Goal: Communication & Community: Answer question/provide support

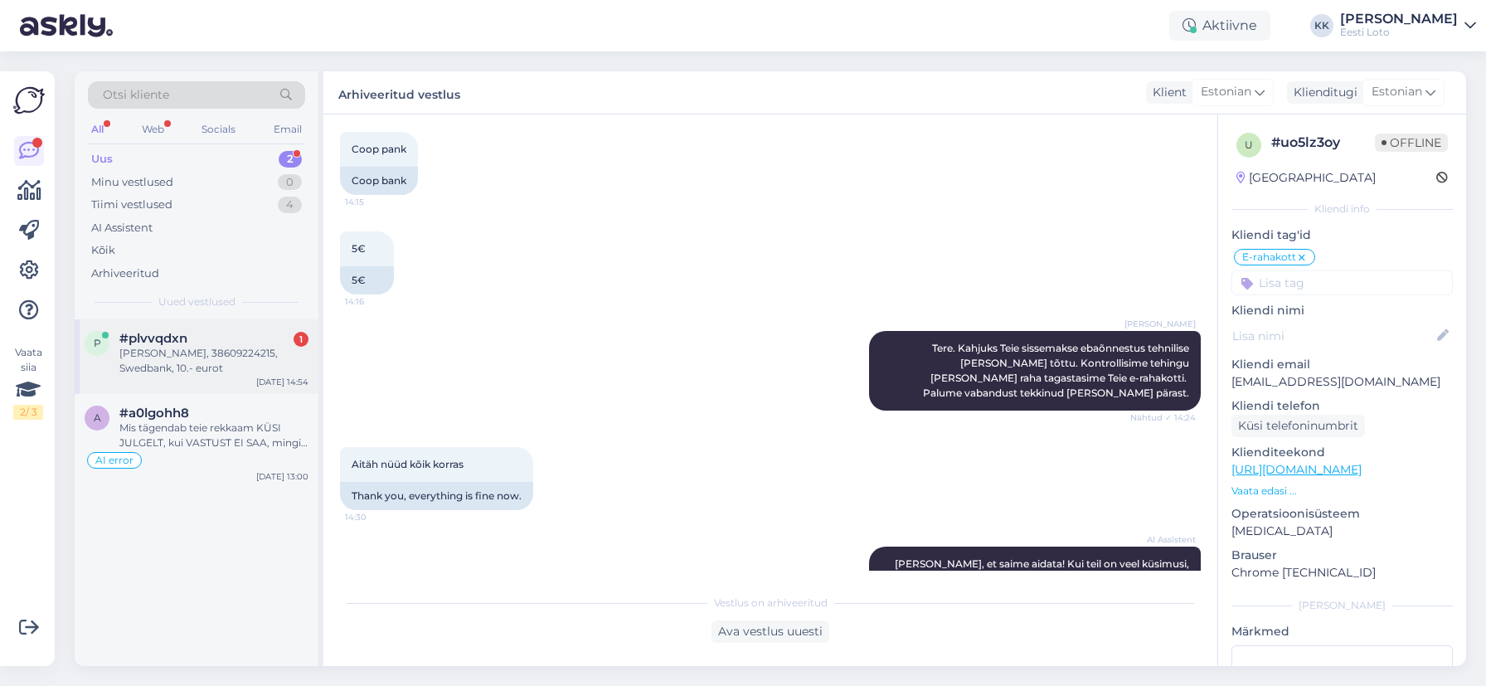
click at [193, 368] on div "[PERSON_NAME], 38609224215, Swedbank, 10.- eurot" at bounding box center [213, 361] width 189 height 30
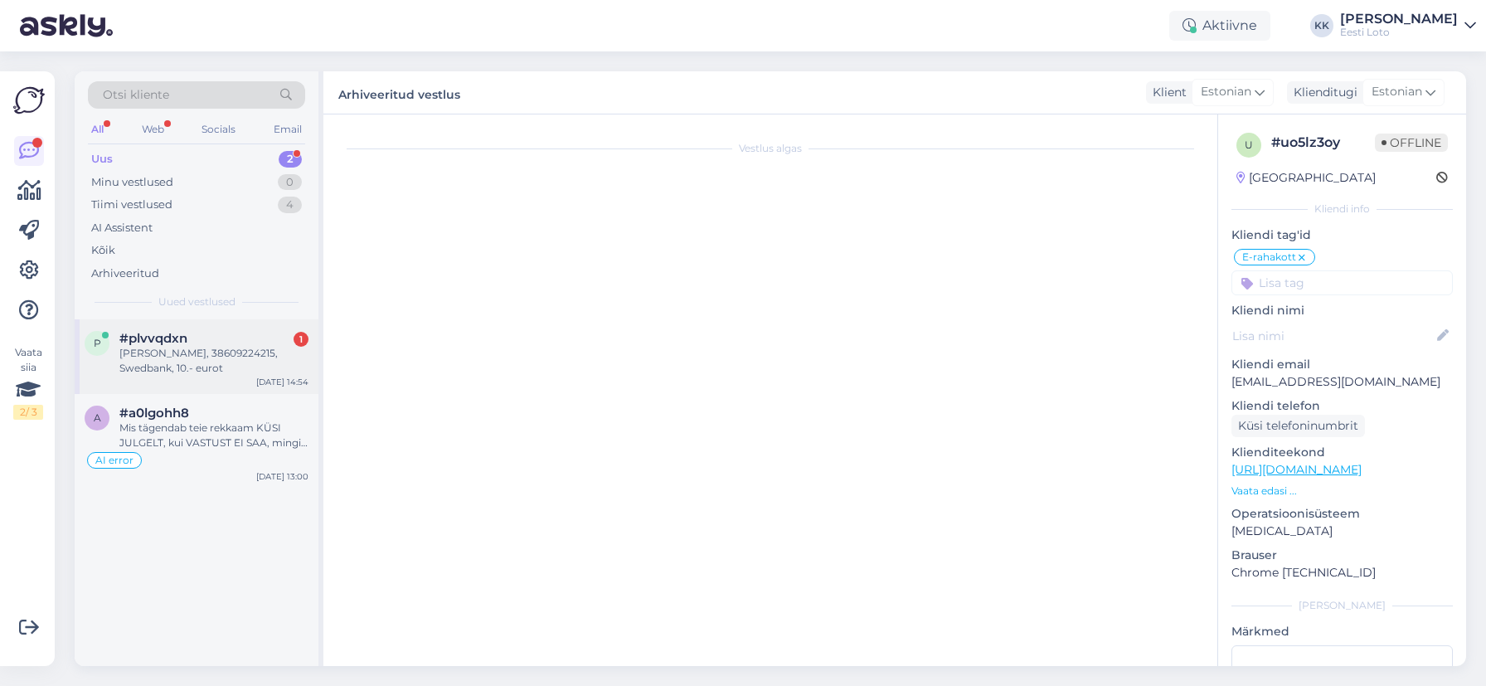
scroll to position [241, 0]
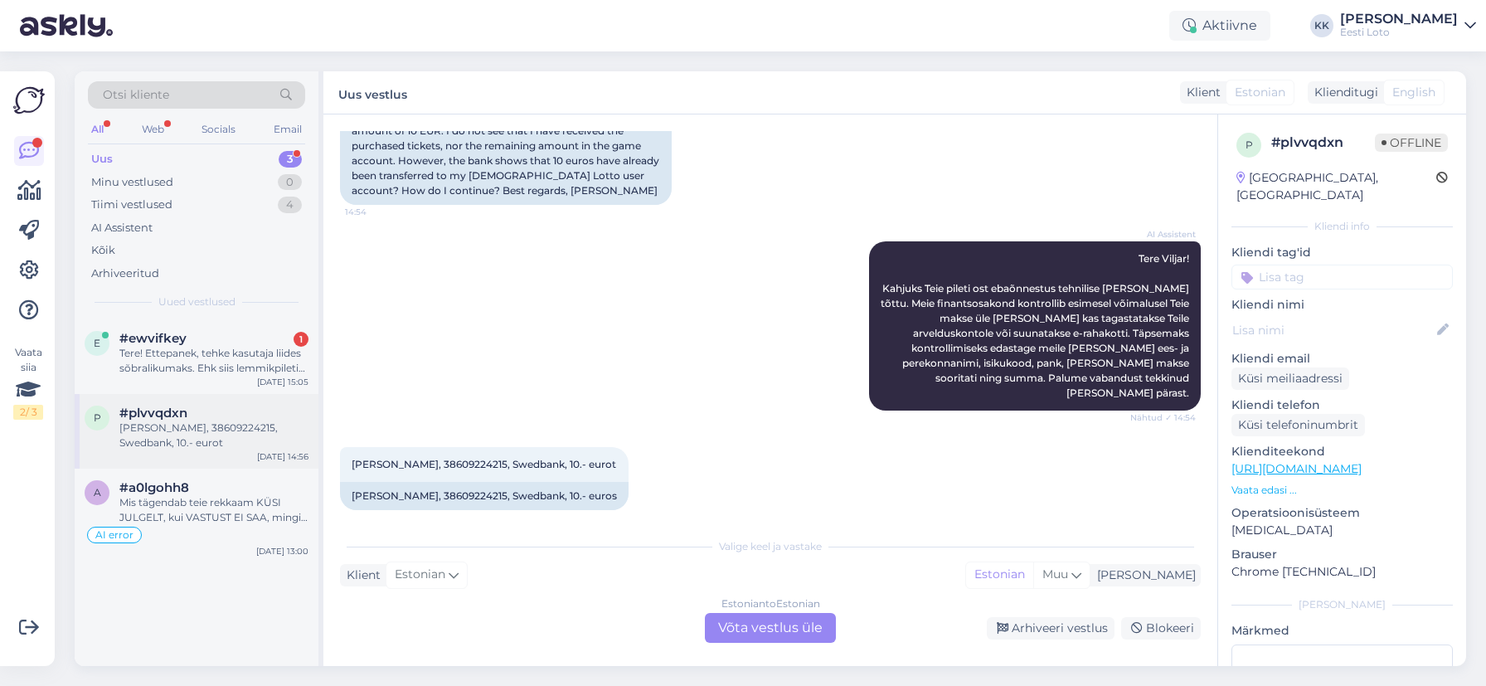
click at [187, 438] on div "[PERSON_NAME], 38609224215, Swedbank, 10.- eurot" at bounding box center [213, 435] width 189 height 30
click at [490, 484] on div "[PERSON_NAME], 38609224215, Swedbank, 10.- euros" at bounding box center [484, 496] width 288 height 28
click at [446, 488] on div "[PERSON_NAME], 38609224215, Swedbank, 10.- euros" at bounding box center [484, 496] width 288 height 28
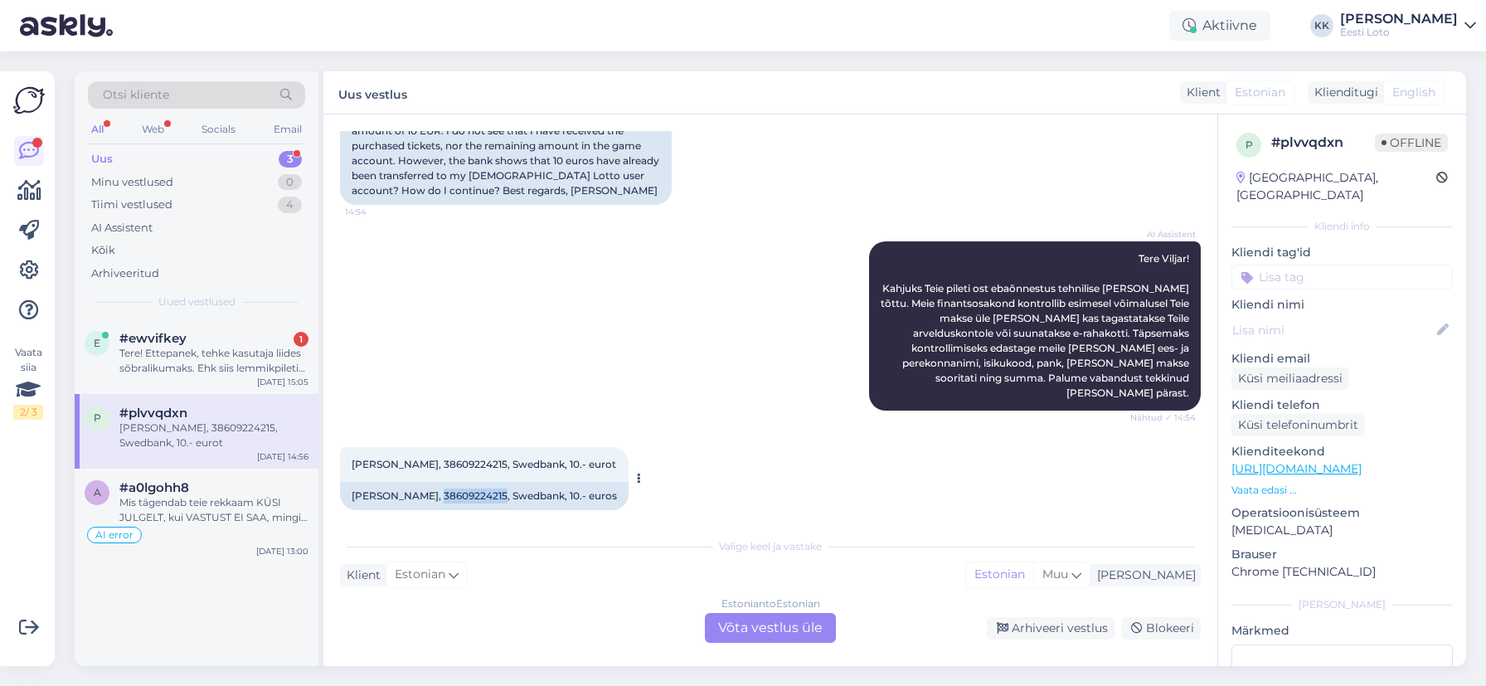
copy div "38609224215"
click at [116, 269] on div "Arhiveeritud" at bounding box center [125, 273] width 68 height 17
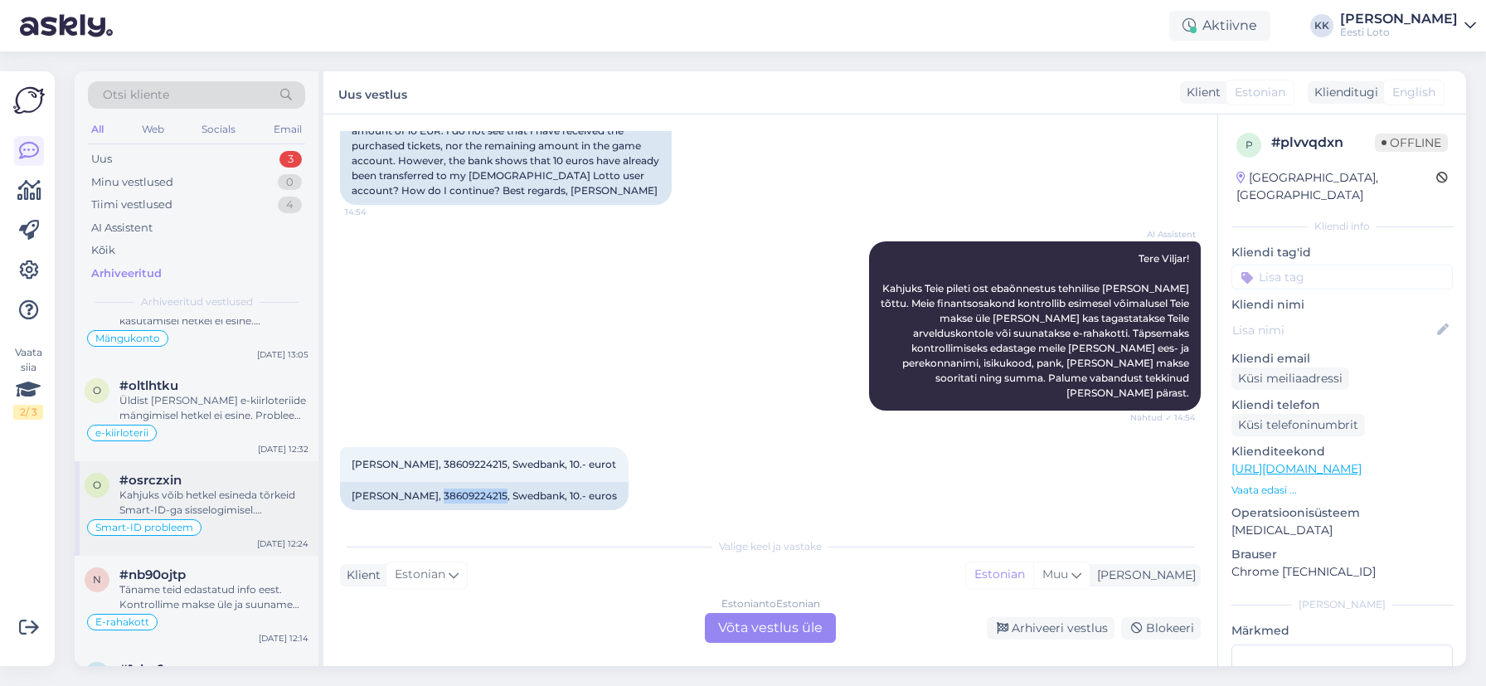
scroll to position [0, 0]
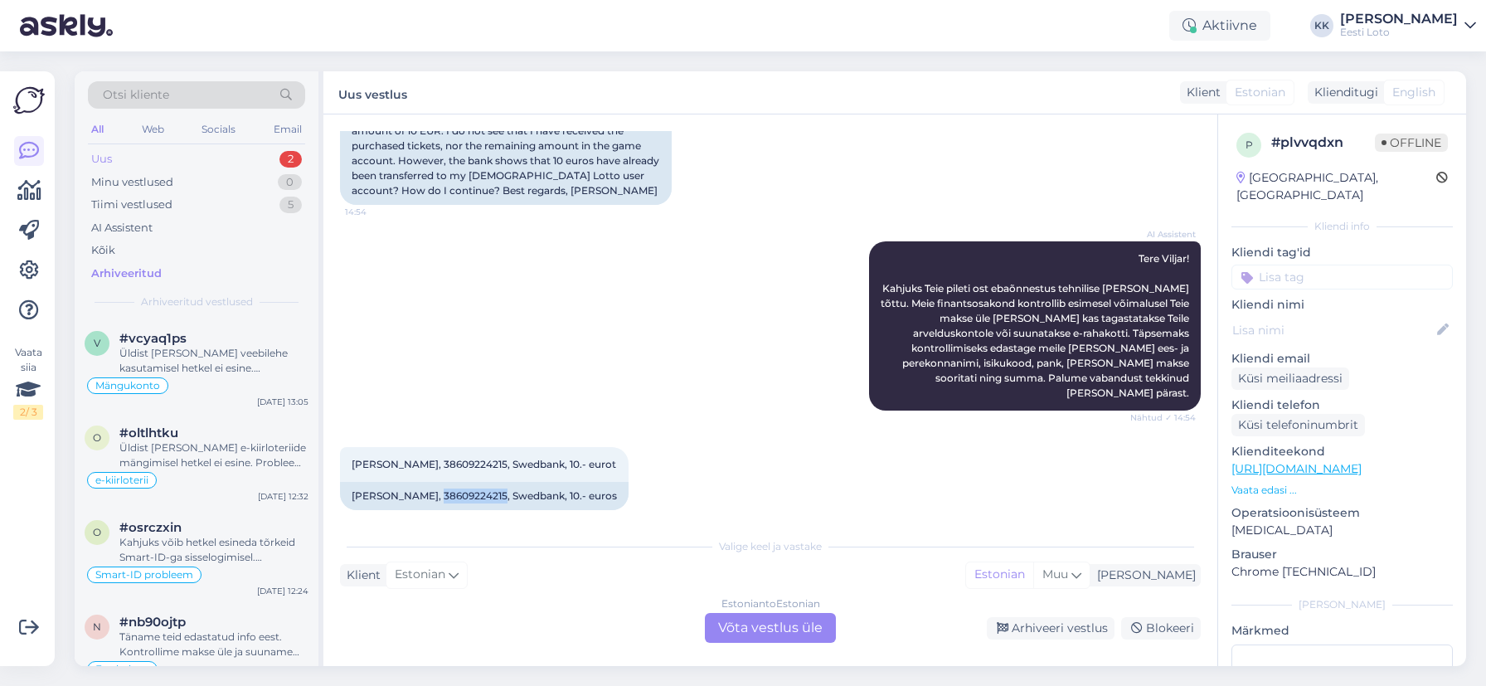
click at [203, 155] on div "Uus 2" at bounding box center [196, 159] width 217 height 23
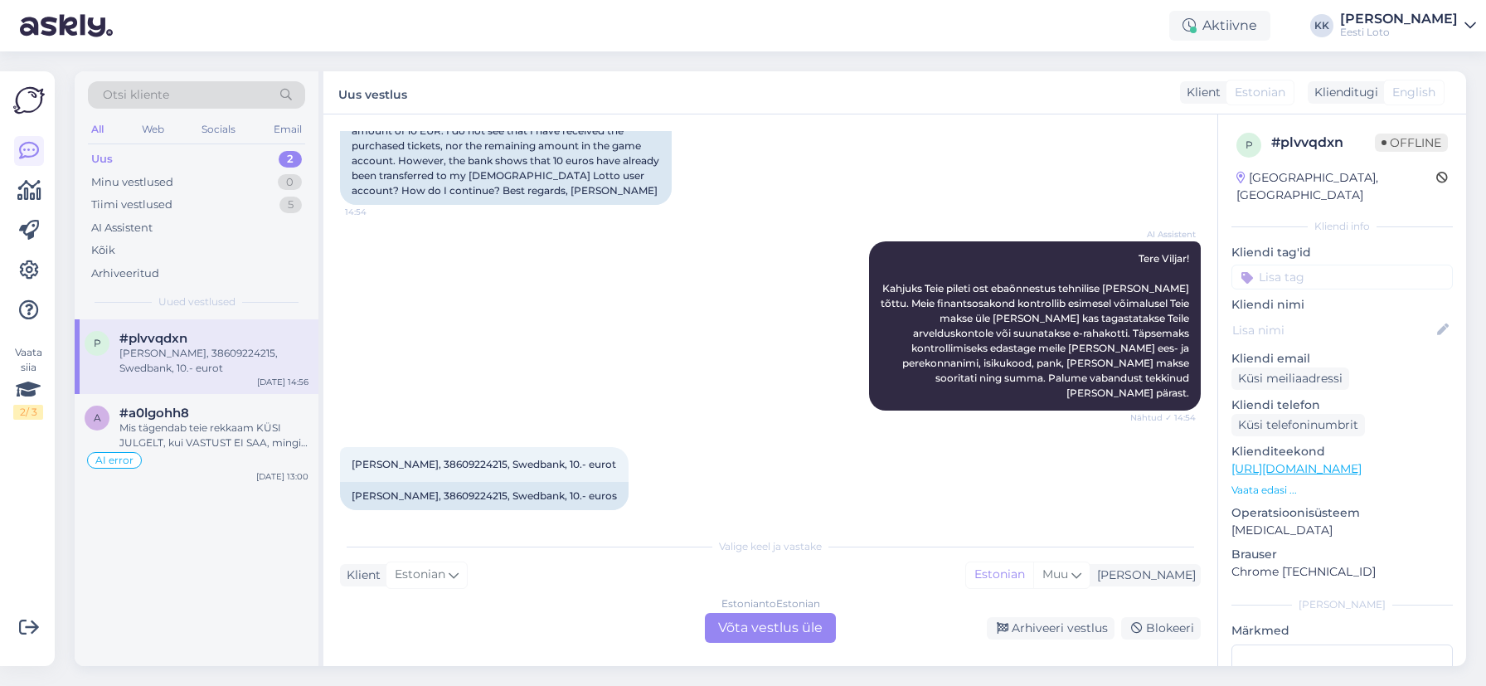
click at [235, 351] on div "[PERSON_NAME], 38609224215, Swedbank, 10.- eurot" at bounding box center [213, 361] width 189 height 30
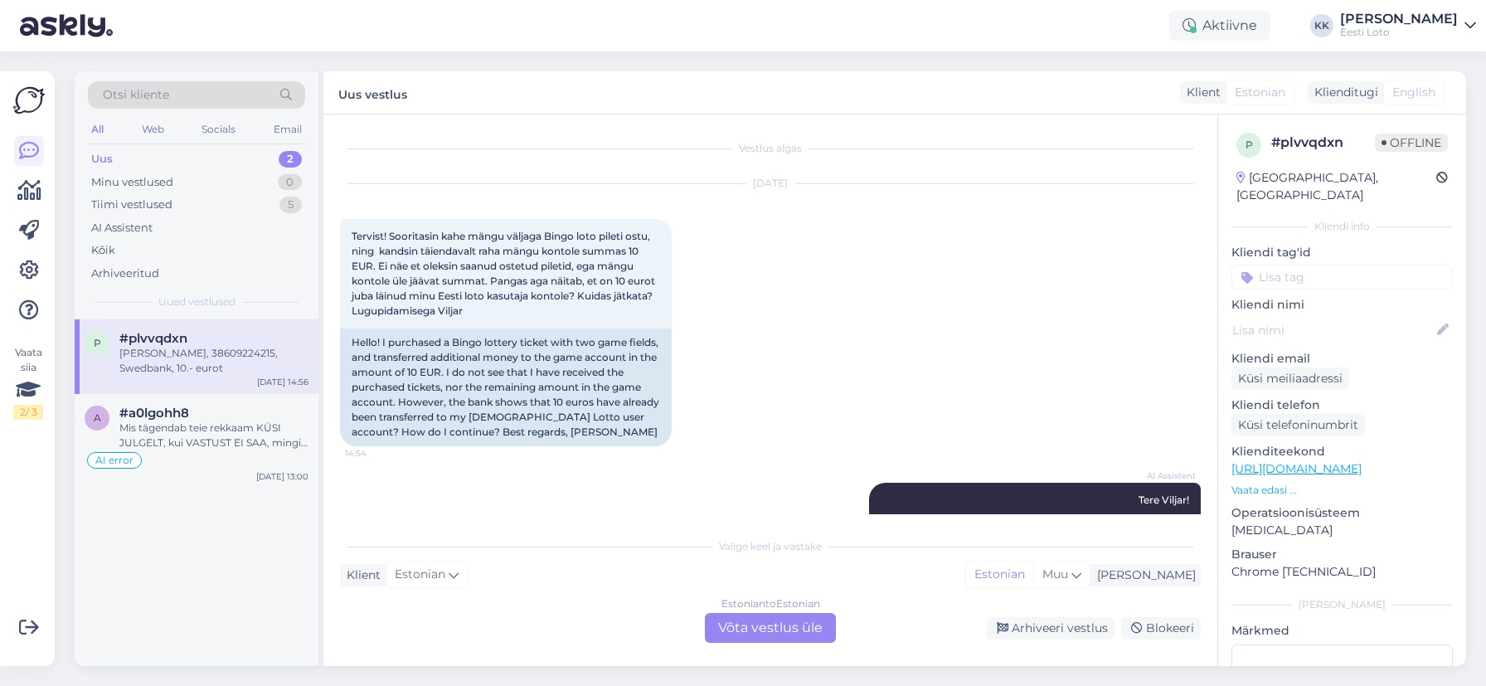
click at [793, 631] on div "Estonian to Estonian Võta vestlus üle" at bounding box center [770, 628] width 131 height 30
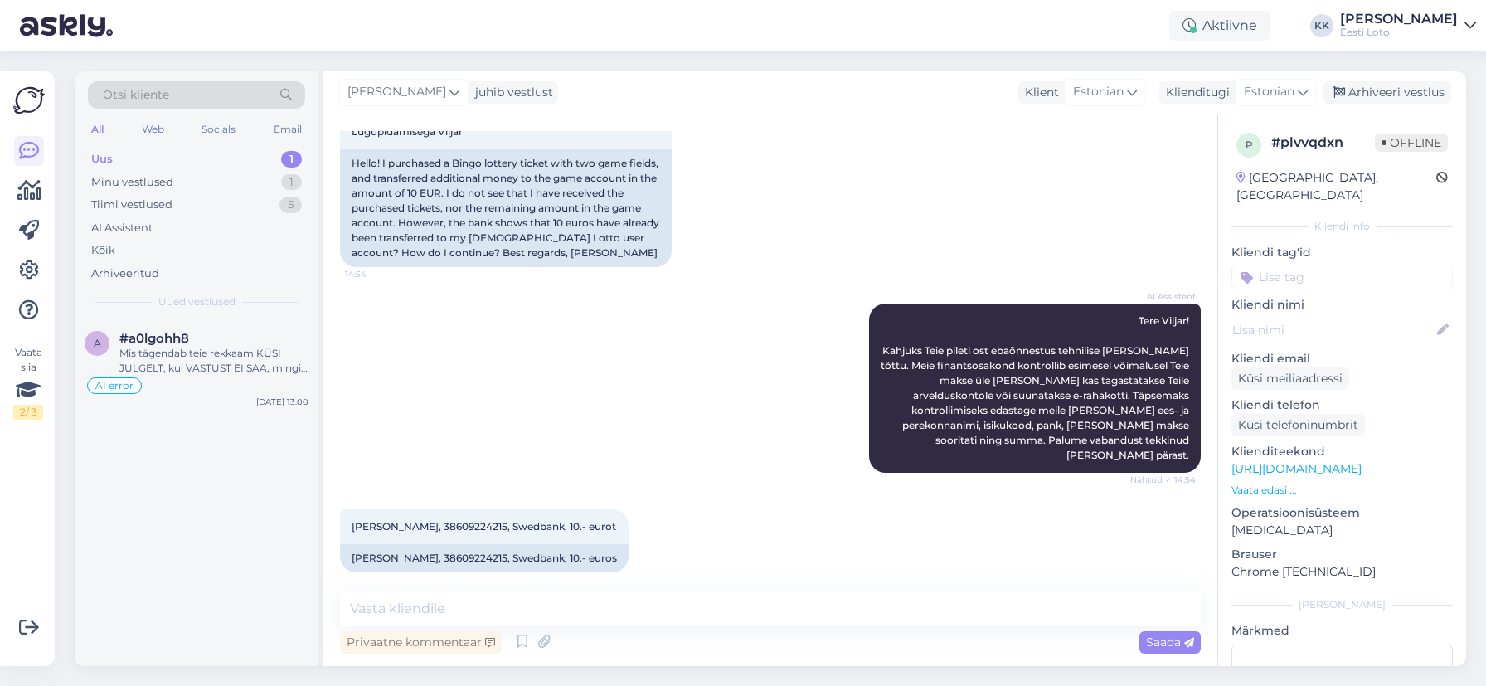
scroll to position [166, 0]
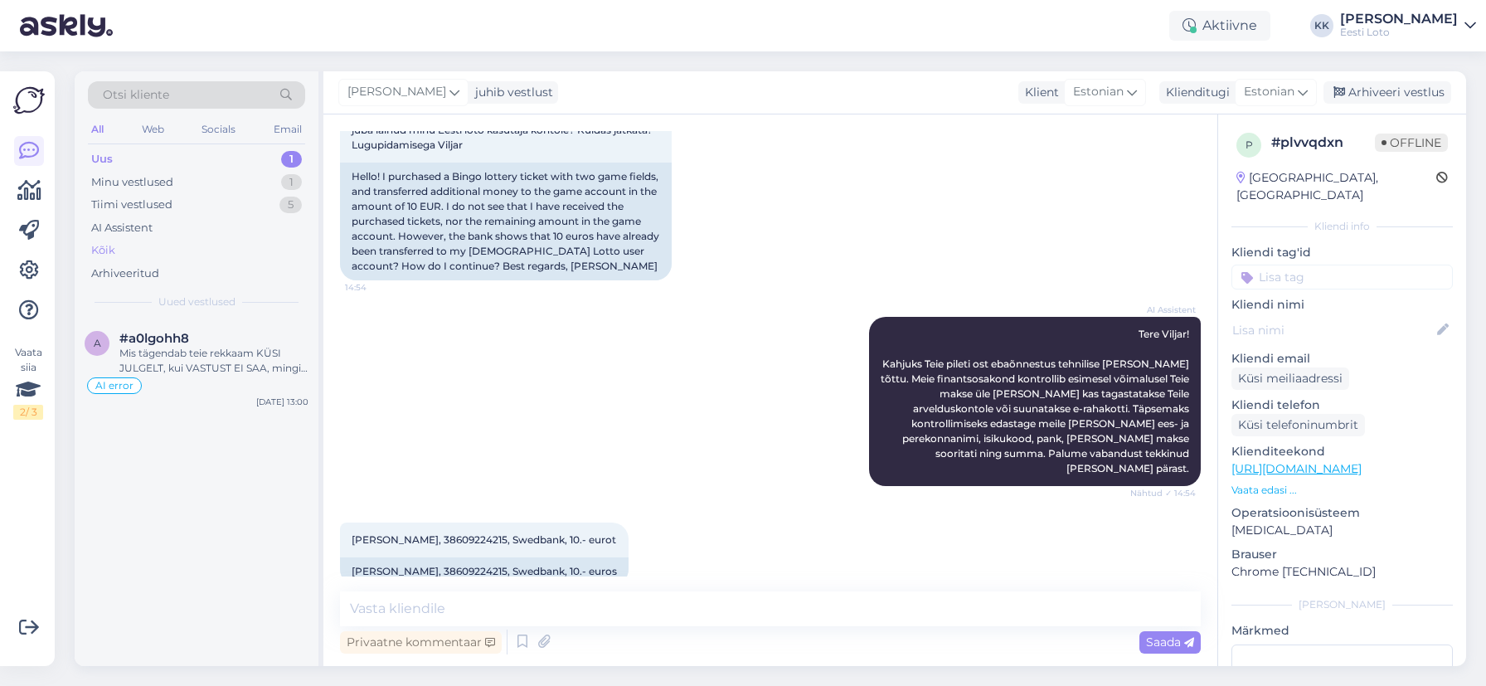
click at [141, 253] on div "Kõik" at bounding box center [196, 250] width 217 height 23
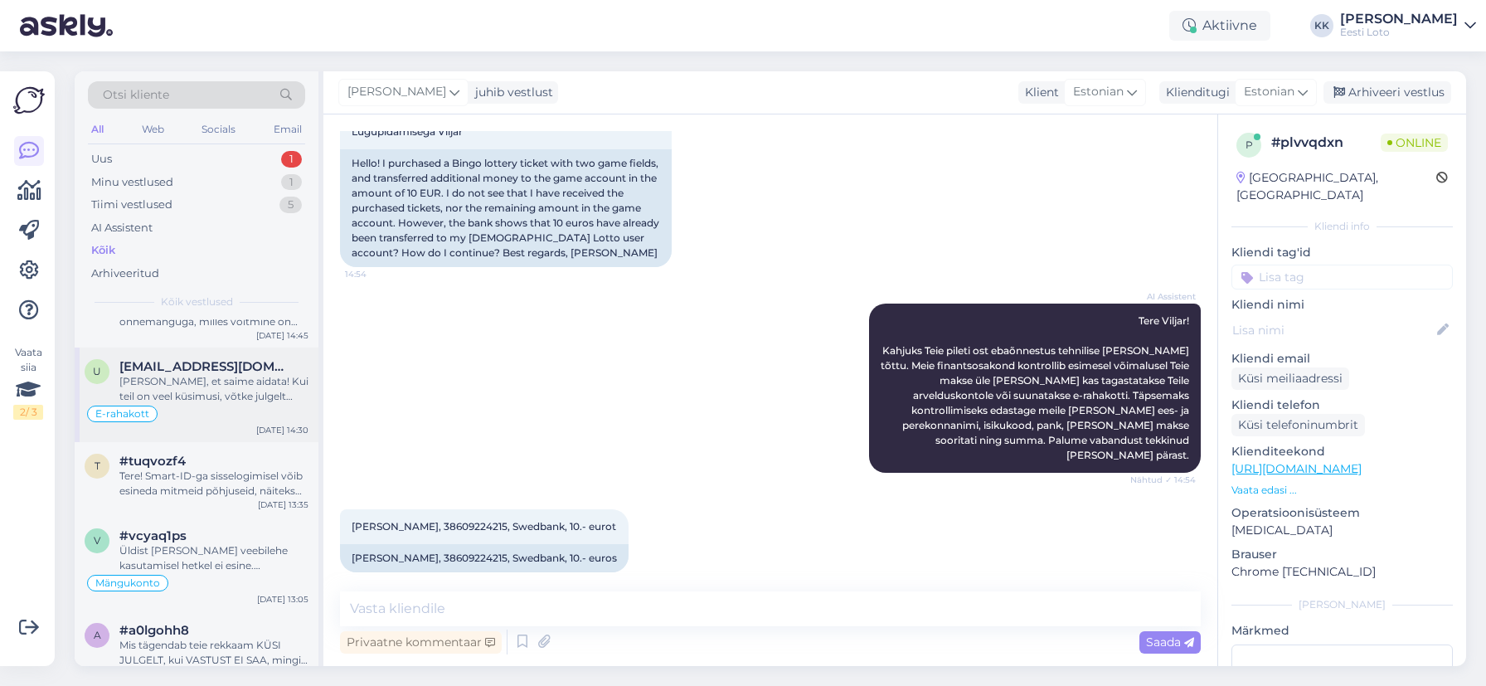
scroll to position [272, 0]
click at [536, 596] on textarea at bounding box center [770, 608] width 860 height 35
paste textarea "Tere Täname Teid kirja eest. Kahjuks Teie sissemakse ebaõnnestus tehnilise [PER…"
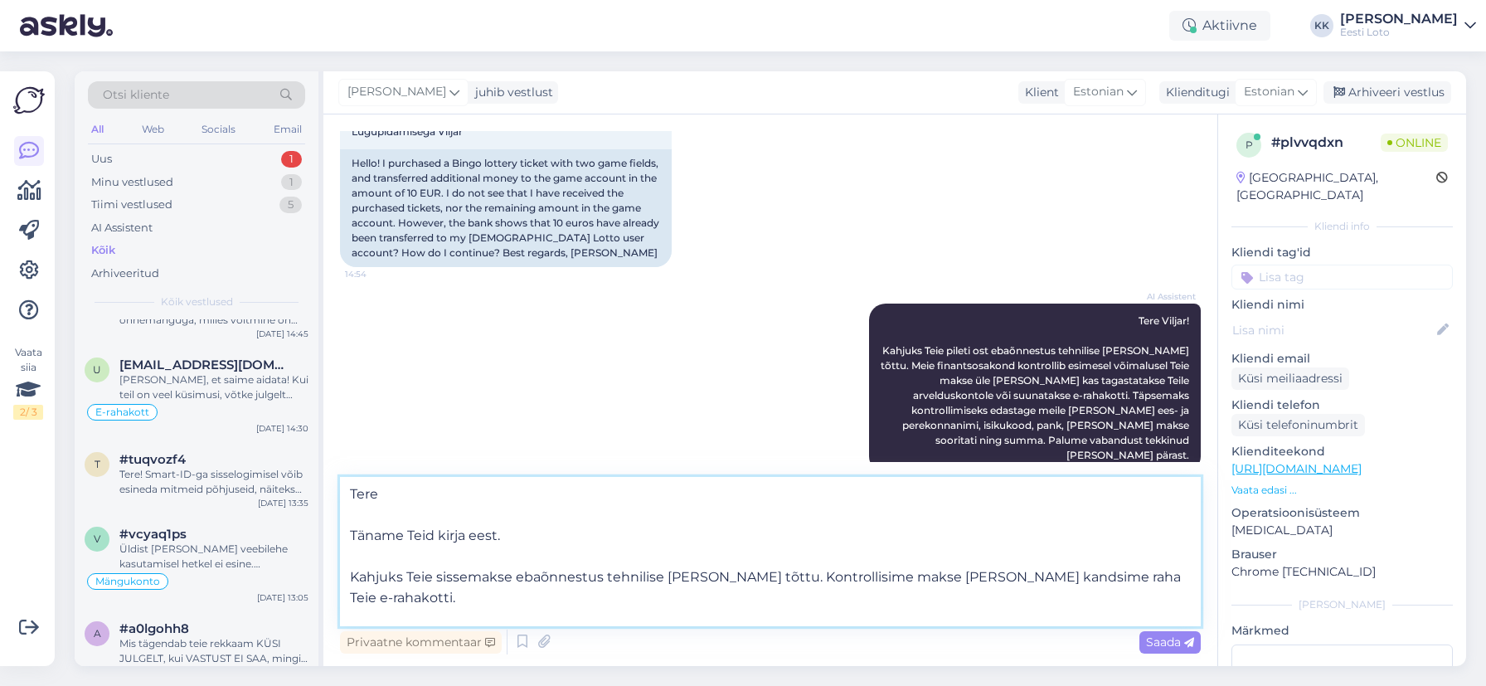
scroll to position [1, 0]
click at [351, 574] on textarea "Tere Täname Teid kirja eest. Kahjuks Teie sissemakse ebaõnnestus tehnilise [PER…" at bounding box center [770, 551] width 860 height 149
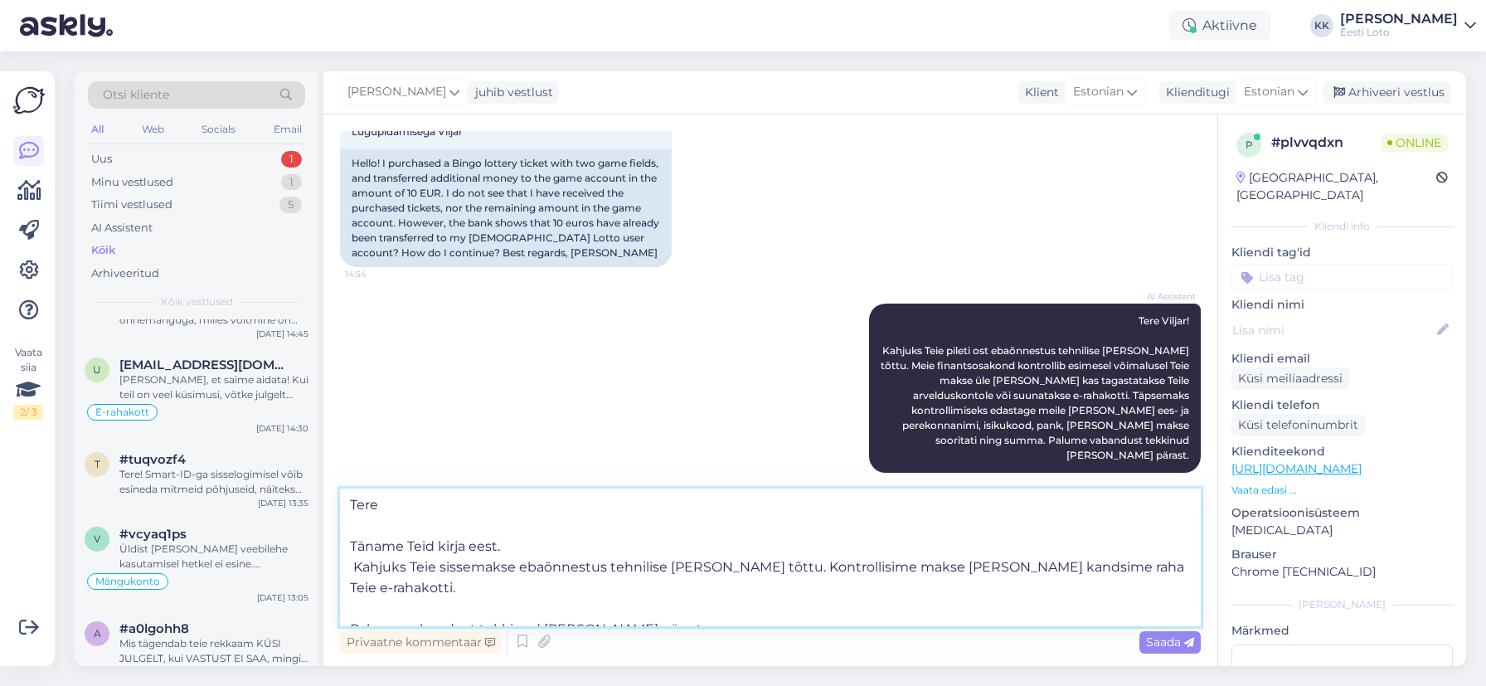
scroll to position [0, 0]
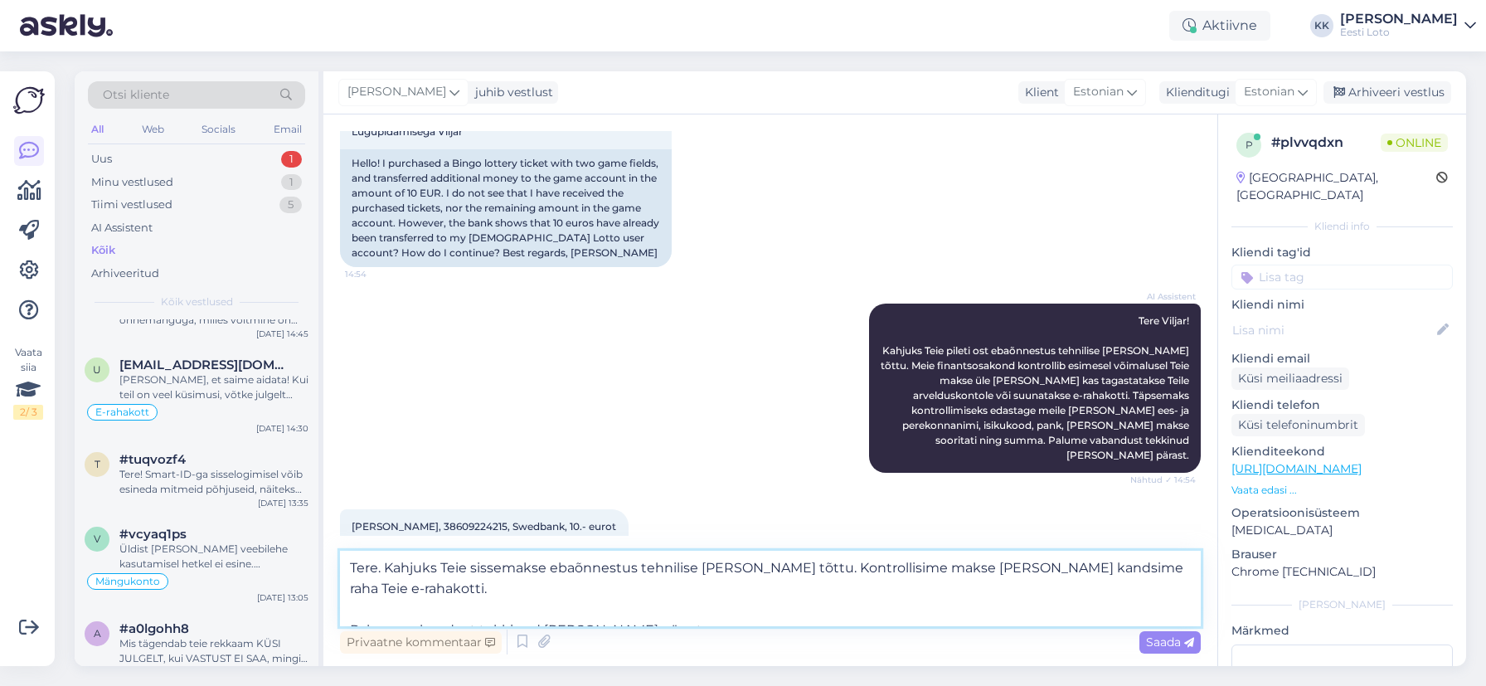
click at [349, 608] on textarea "Tere. Kahjuks Teie sissemakse ebaõnnestus tehnilise [PERSON_NAME] tõttu. Kontro…" at bounding box center [770, 587] width 860 height 75
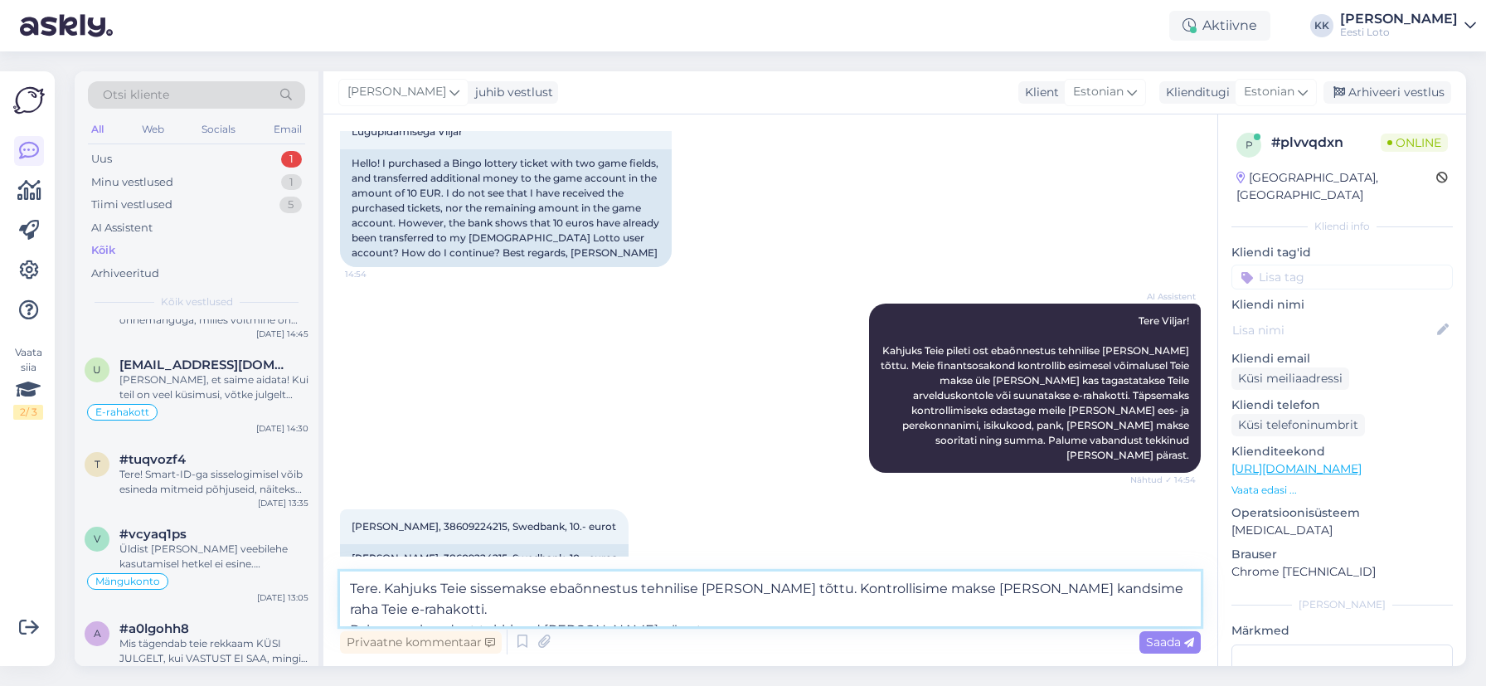
scroll to position [199, 0]
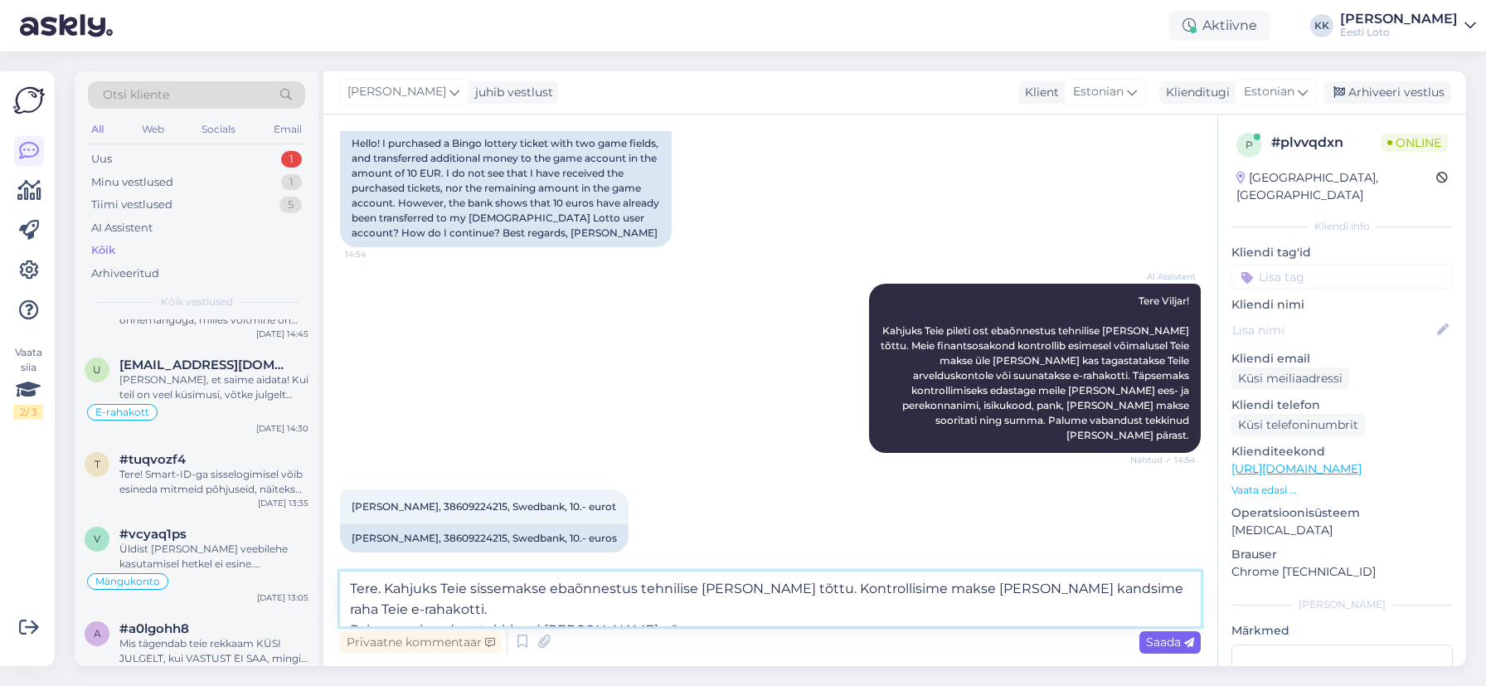
type textarea "Tere. Kahjuks Teie sissemakse ebaõnnestus tehnilise [PERSON_NAME] tõttu. Kontro…"
click at [1178, 640] on span "Saada" at bounding box center [1170, 641] width 48 height 15
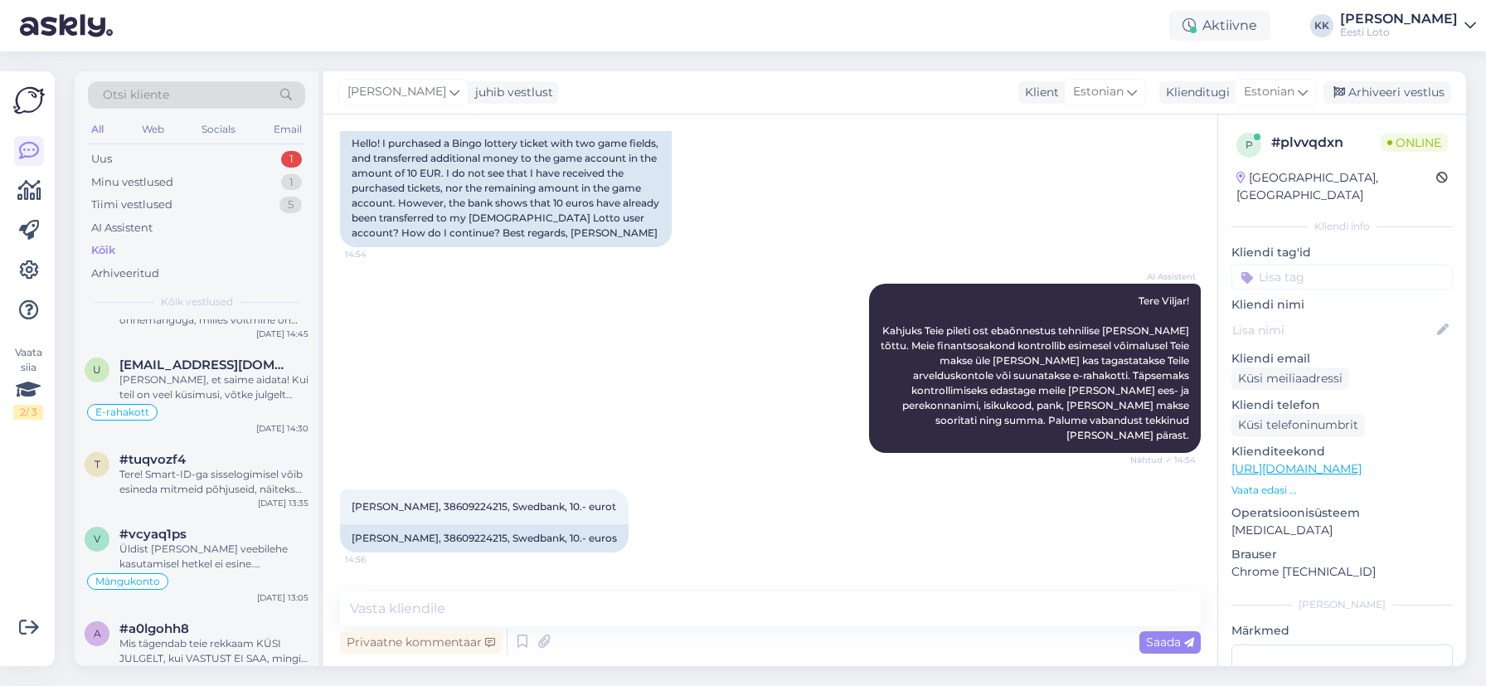
scroll to position [295, 0]
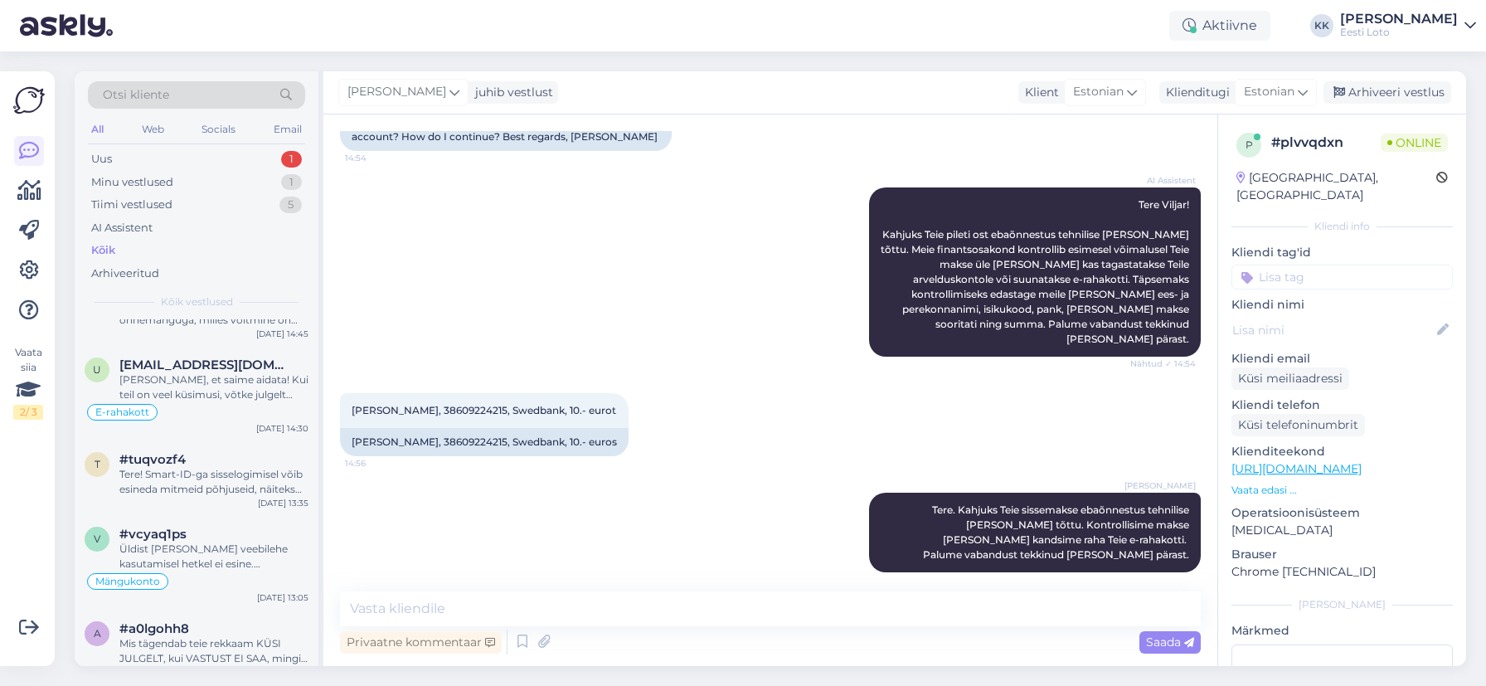
click at [1332, 264] on input at bounding box center [1341, 276] width 221 height 25
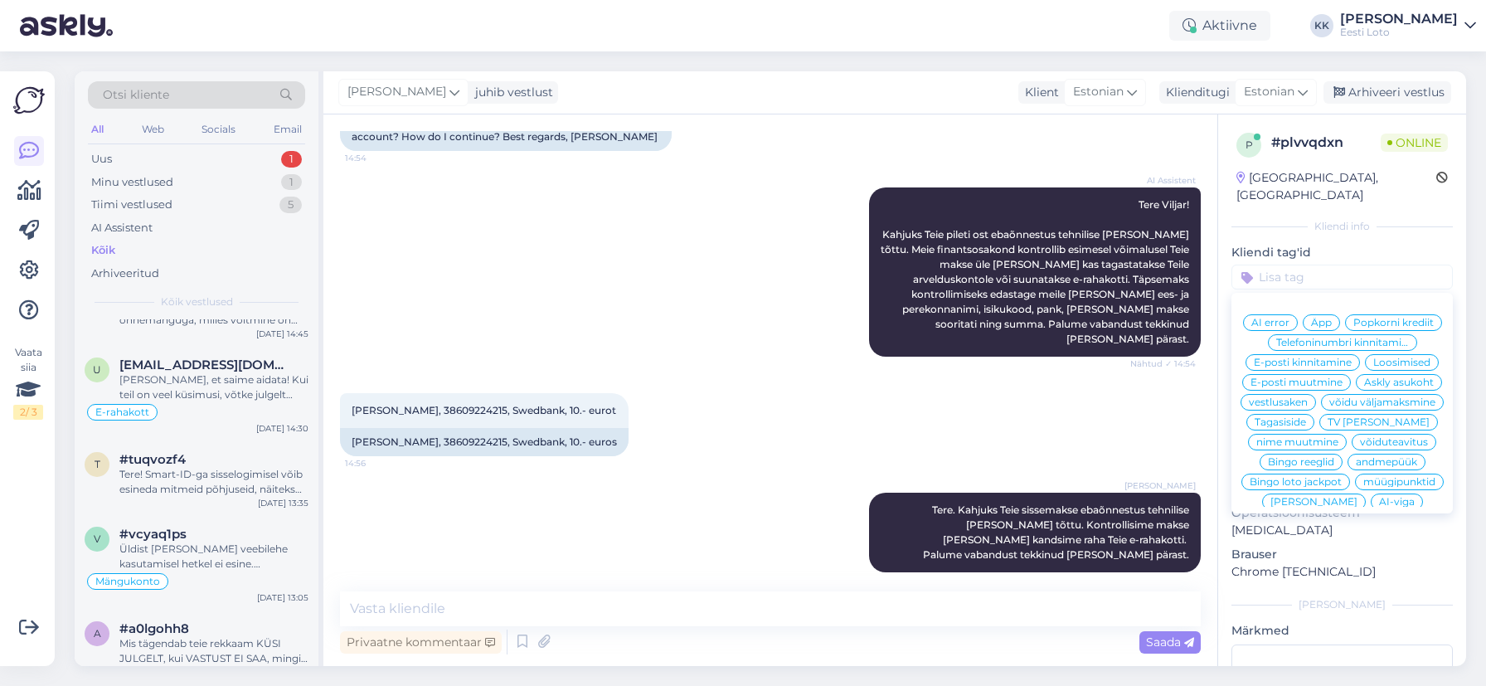
scroll to position [356, 0]
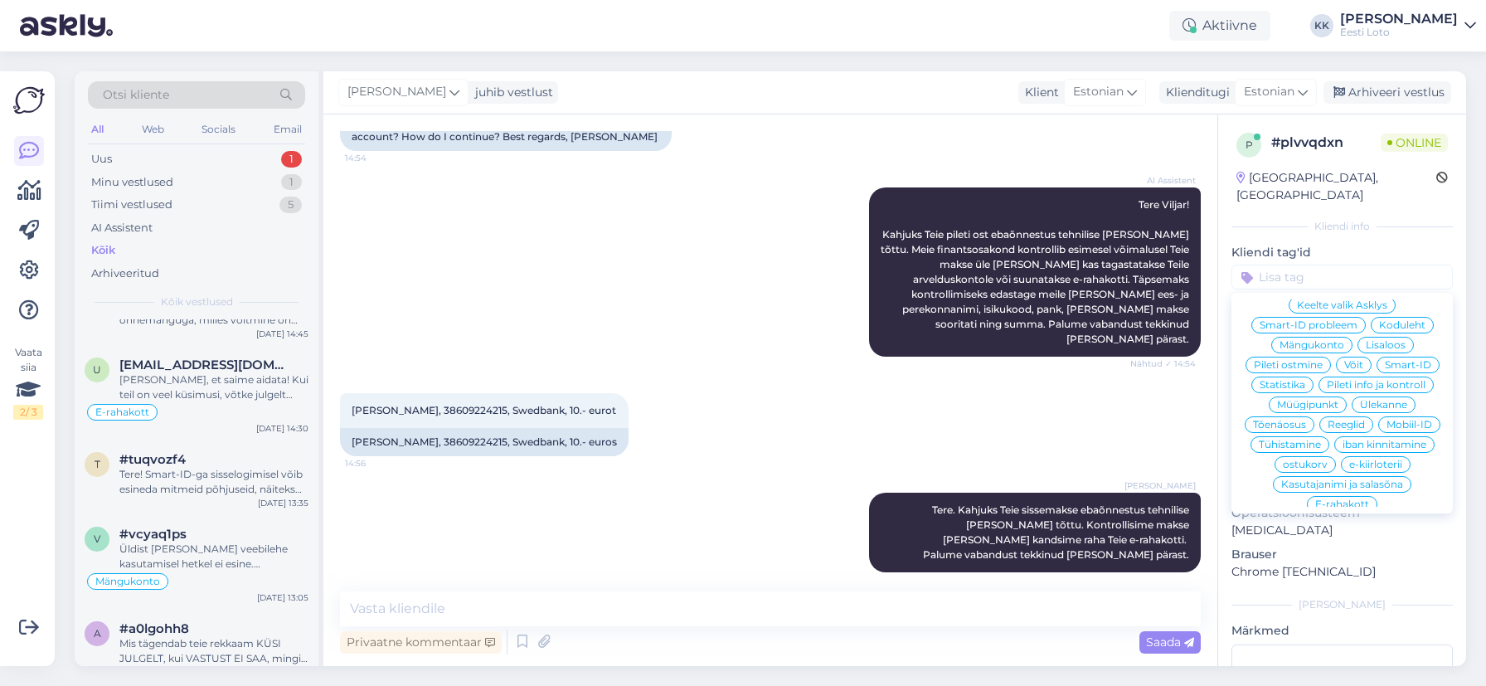
click at [1350, 499] on span "E-rahakott" at bounding box center [1342, 504] width 54 height 10
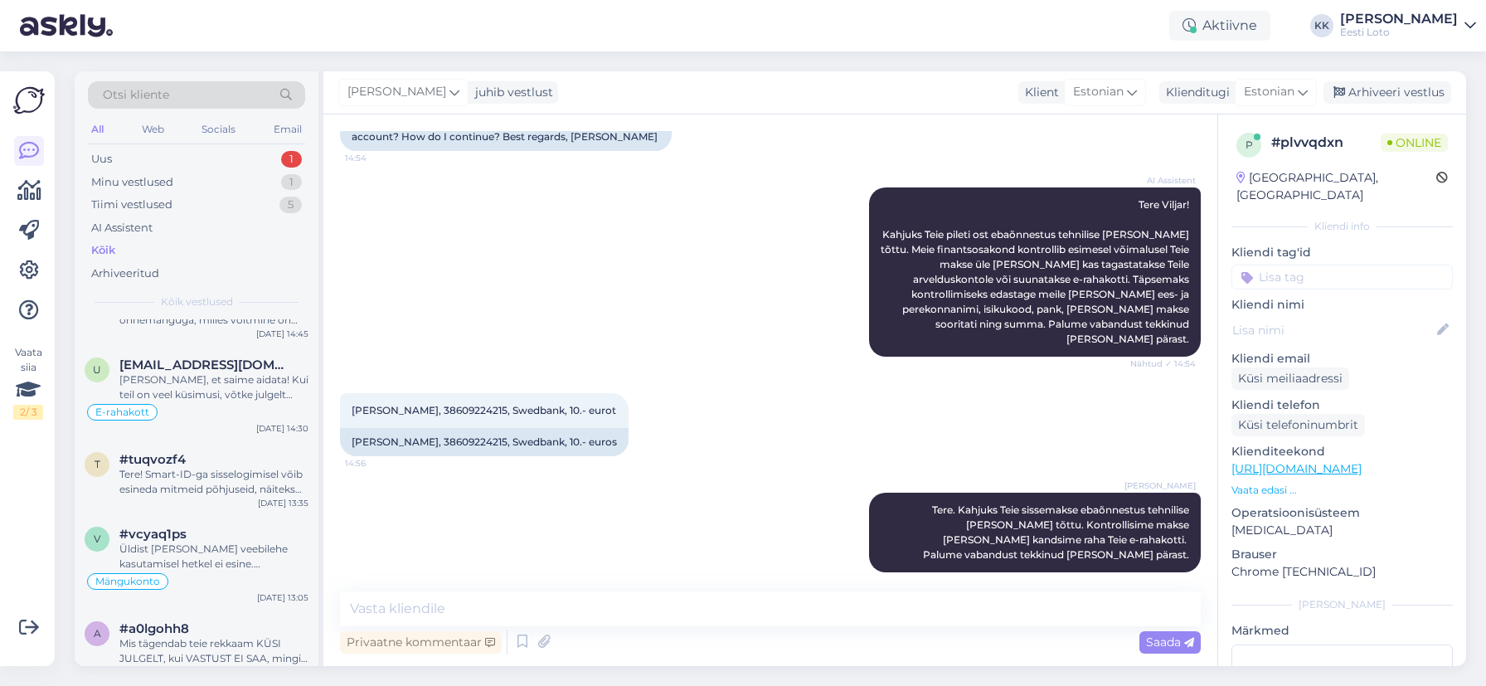
scroll to position [292, 0]
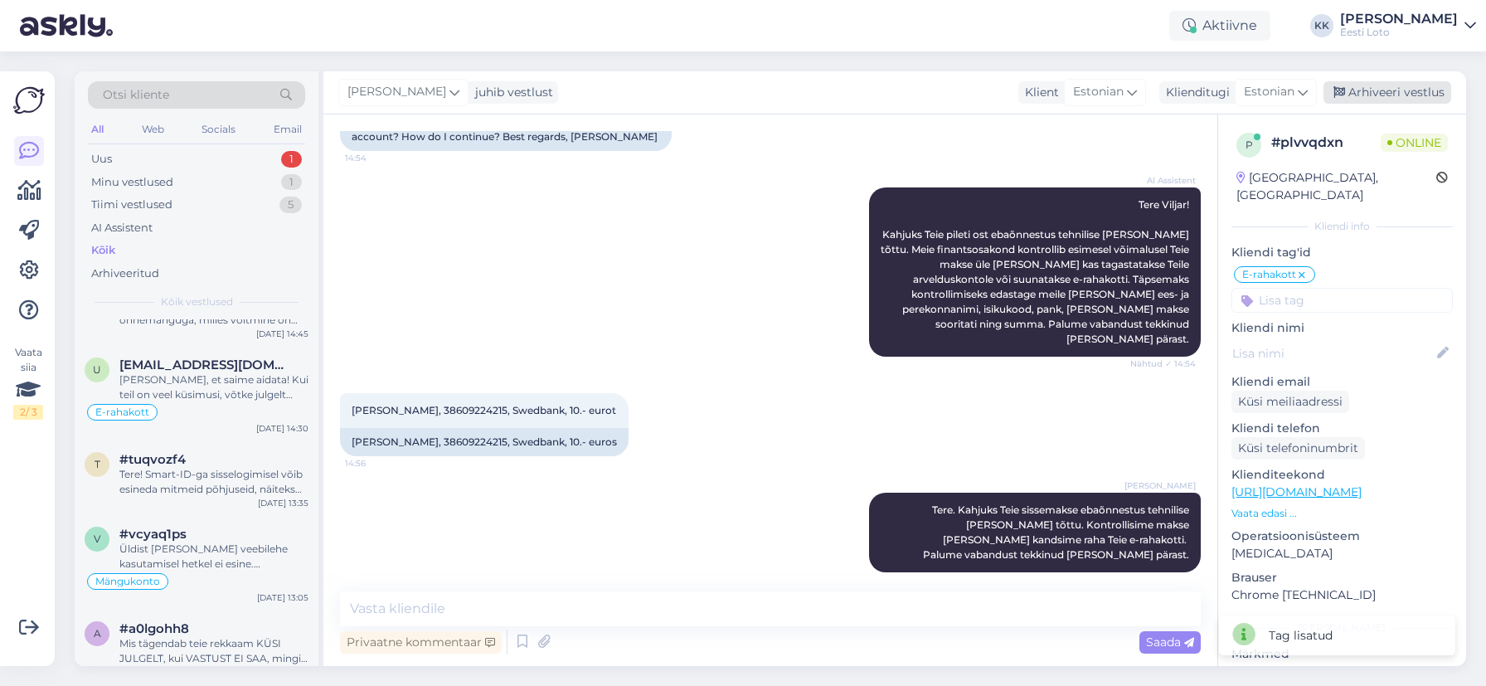
click at [1399, 94] on div "Arhiveeri vestlus" at bounding box center [1387, 92] width 128 height 22
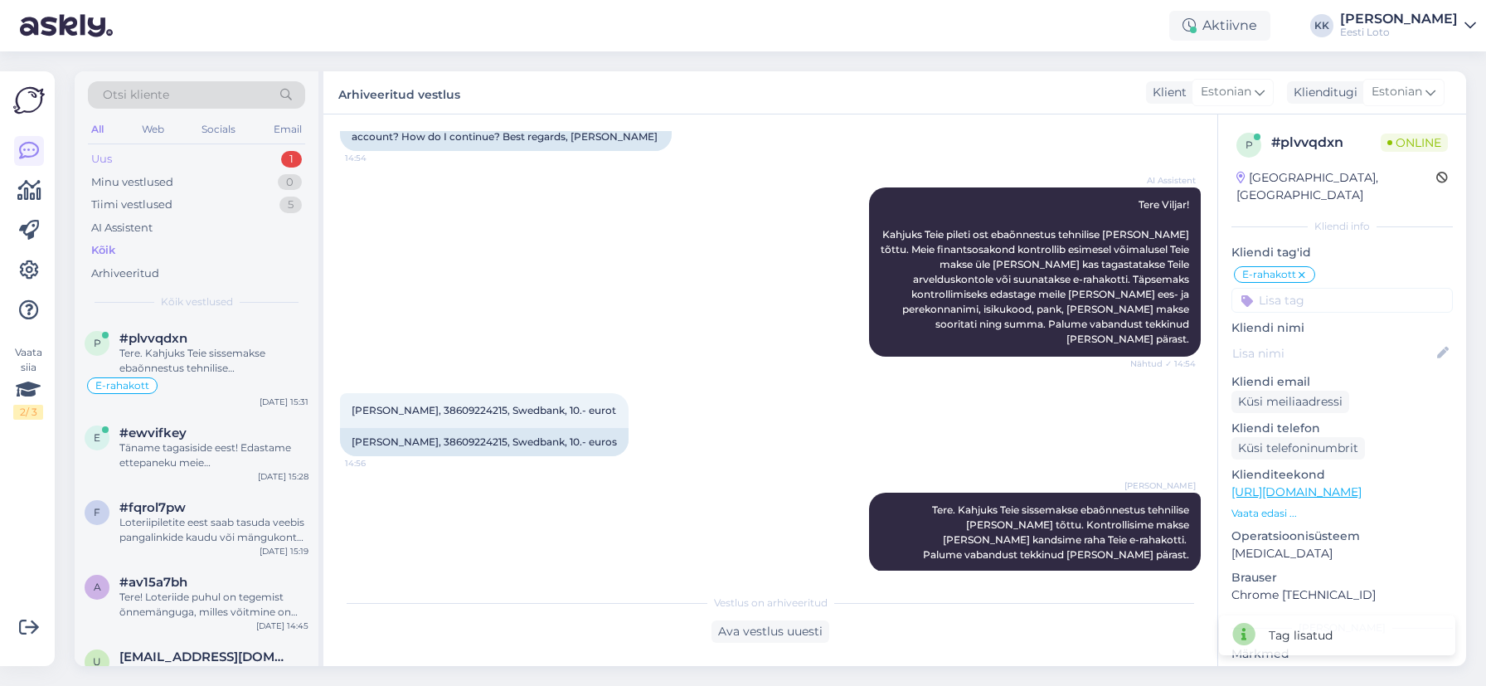
click at [105, 154] on div "Uus" at bounding box center [101, 159] width 21 height 17
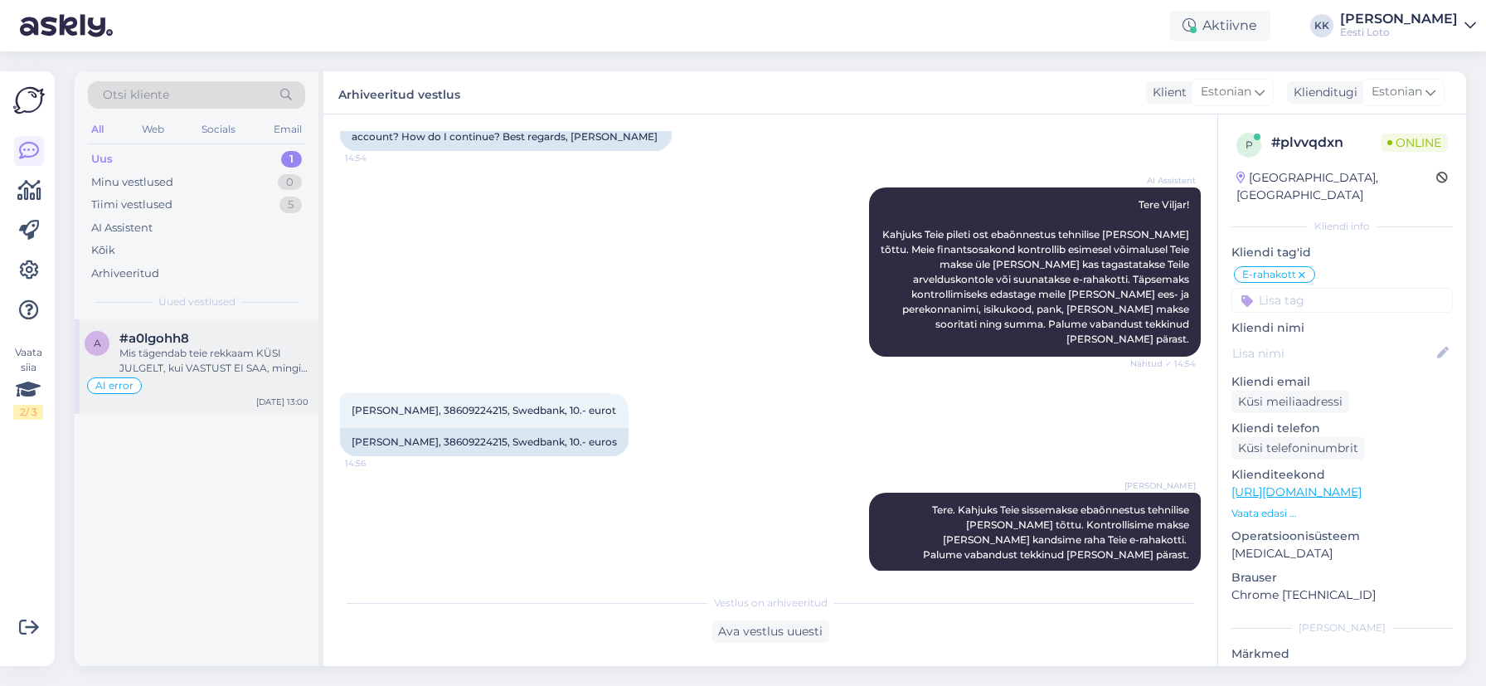
click at [240, 364] on div "Mis tägendab teie rekkaam KÜSI JULGELT, kui VASTUST EI SAA, mingi hämamine?" at bounding box center [213, 361] width 189 height 30
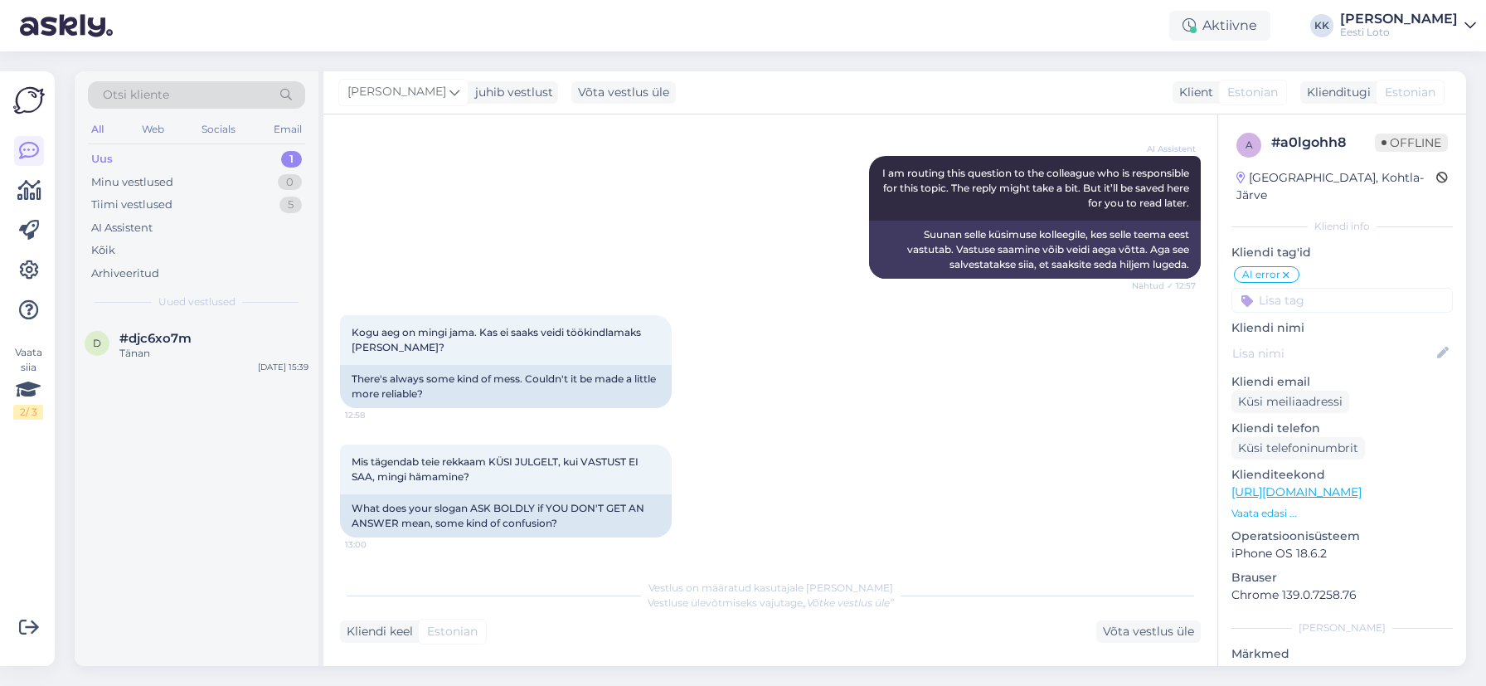
scroll to position [914, 0]
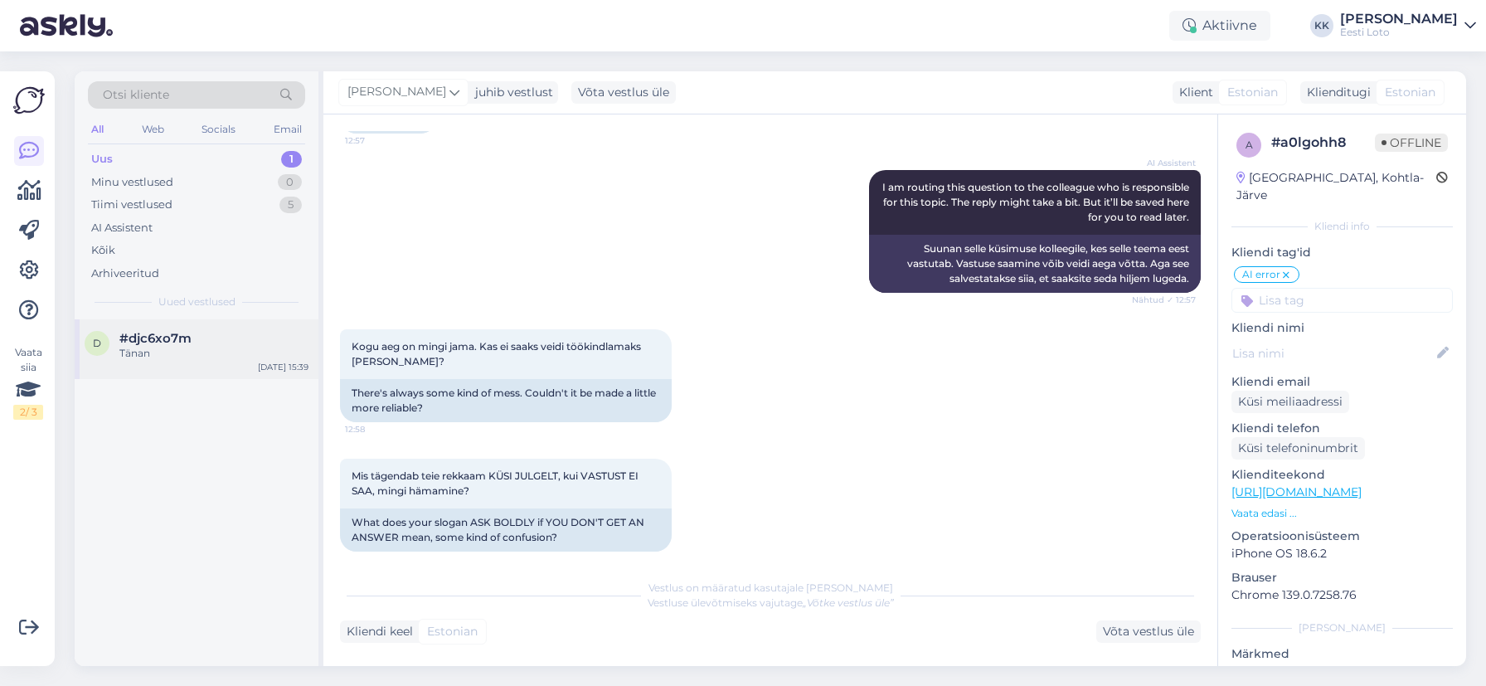
click at [174, 351] on div "Tänan" at bounding box center [213, 353] width 189 height 15
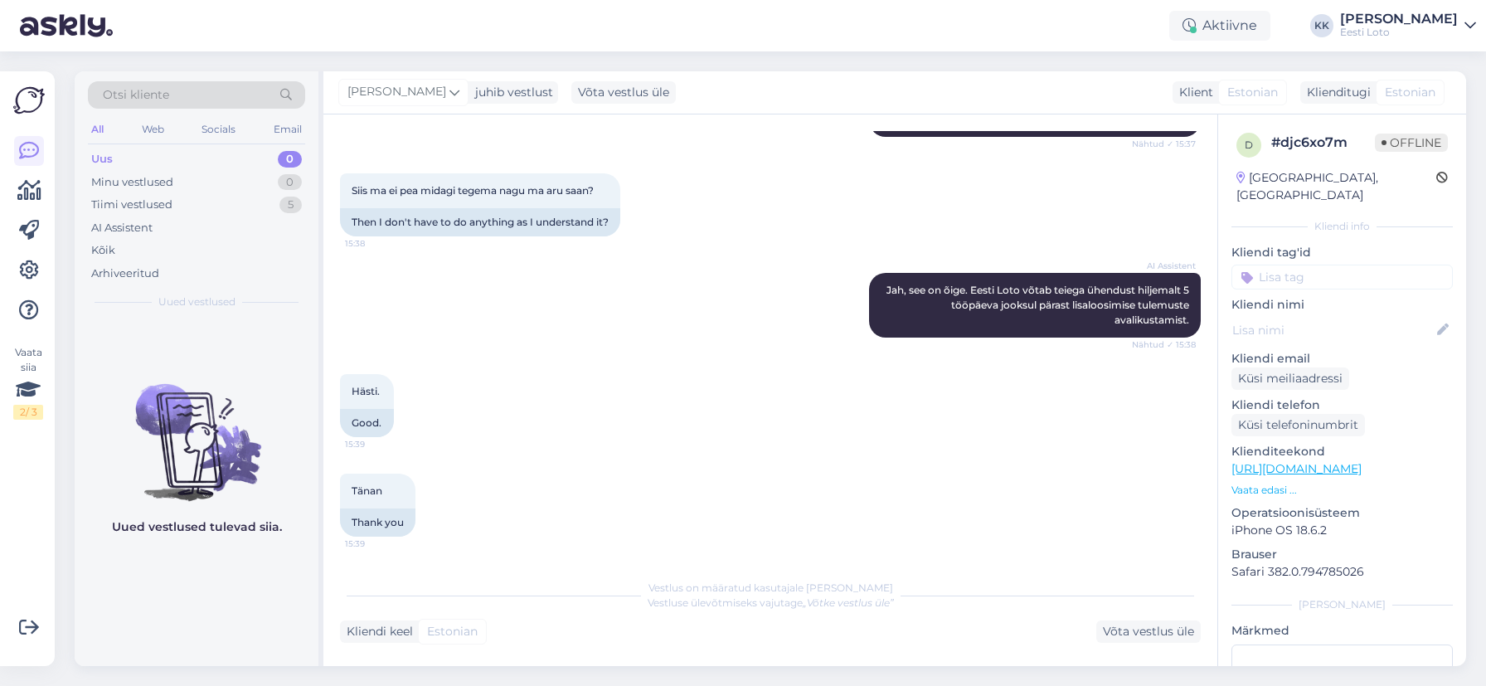
scroll to position [608, 0]
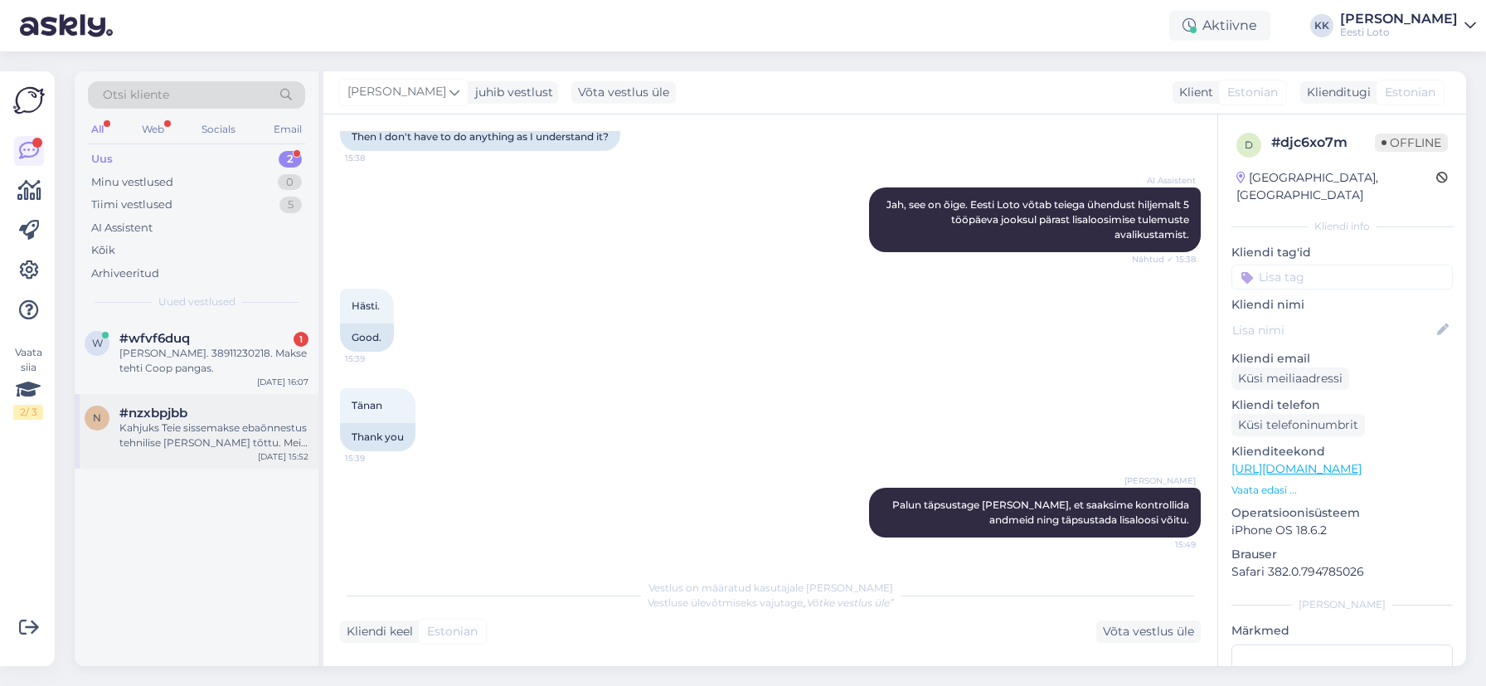
click at [184, 445] on div "Kahjuks Teie sissemakse ebaõnnestus tehnilise [PERSON_NAME] tõttu. Meie finants…" at bounding box center [213, 435] width 189 height 30
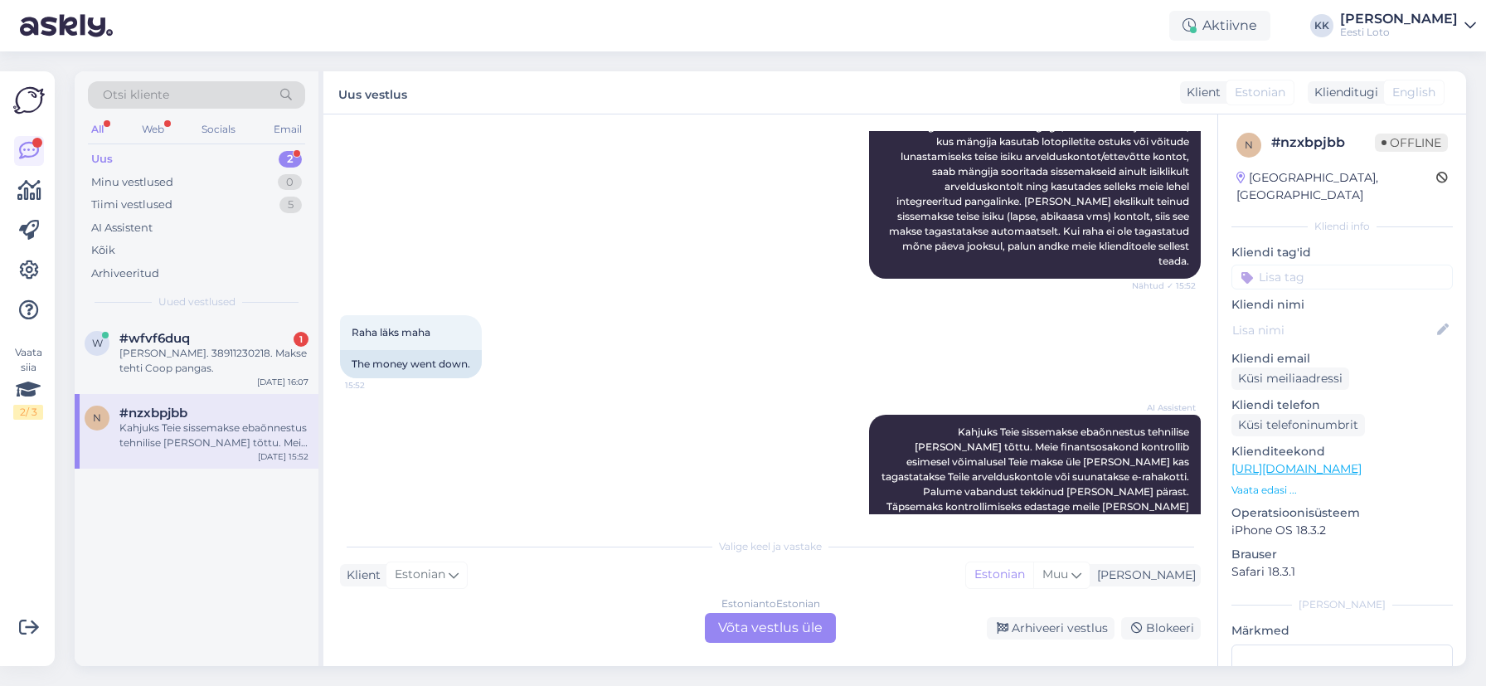
scroll to position [283, 0]
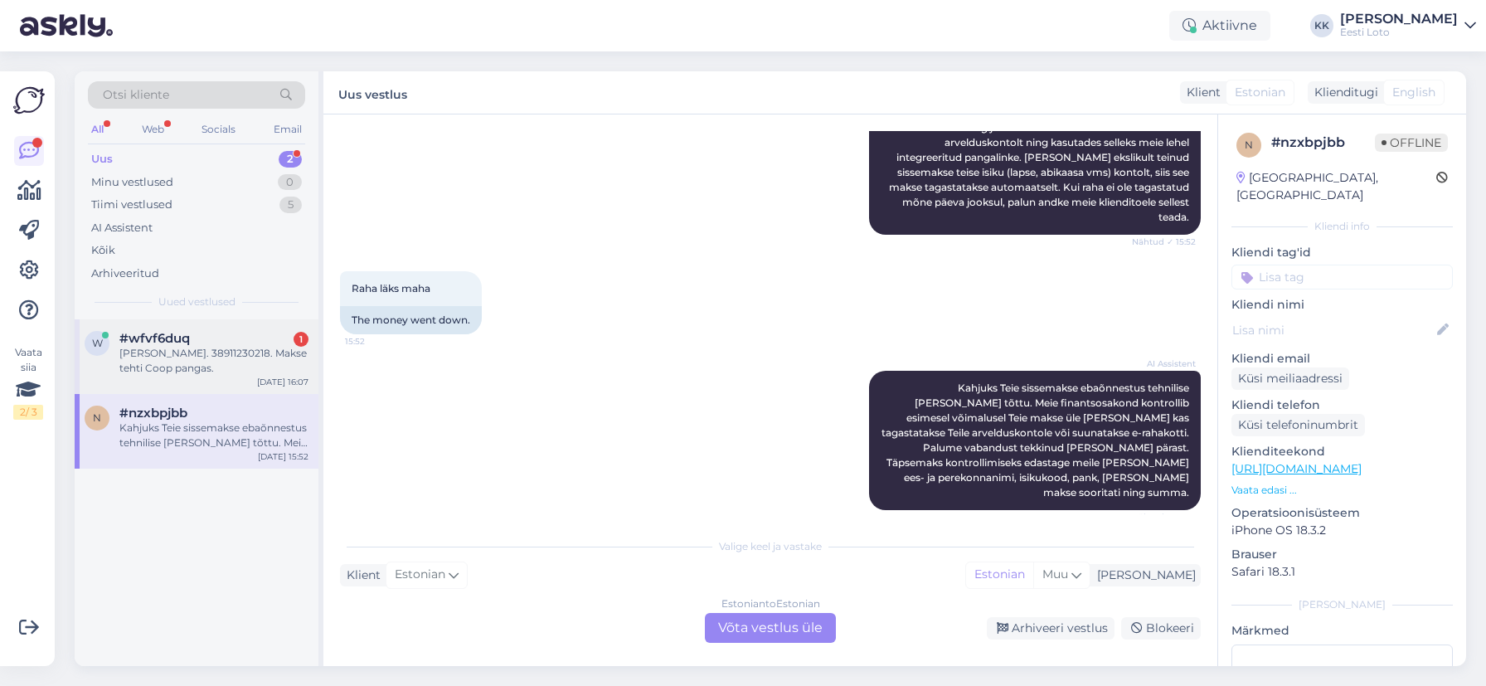
click at [201, 363] on div "[PERSON_NAME]. 38911230218. Makse tehti Coop pangas." at bounding box center [213, 361] width 189 height 30
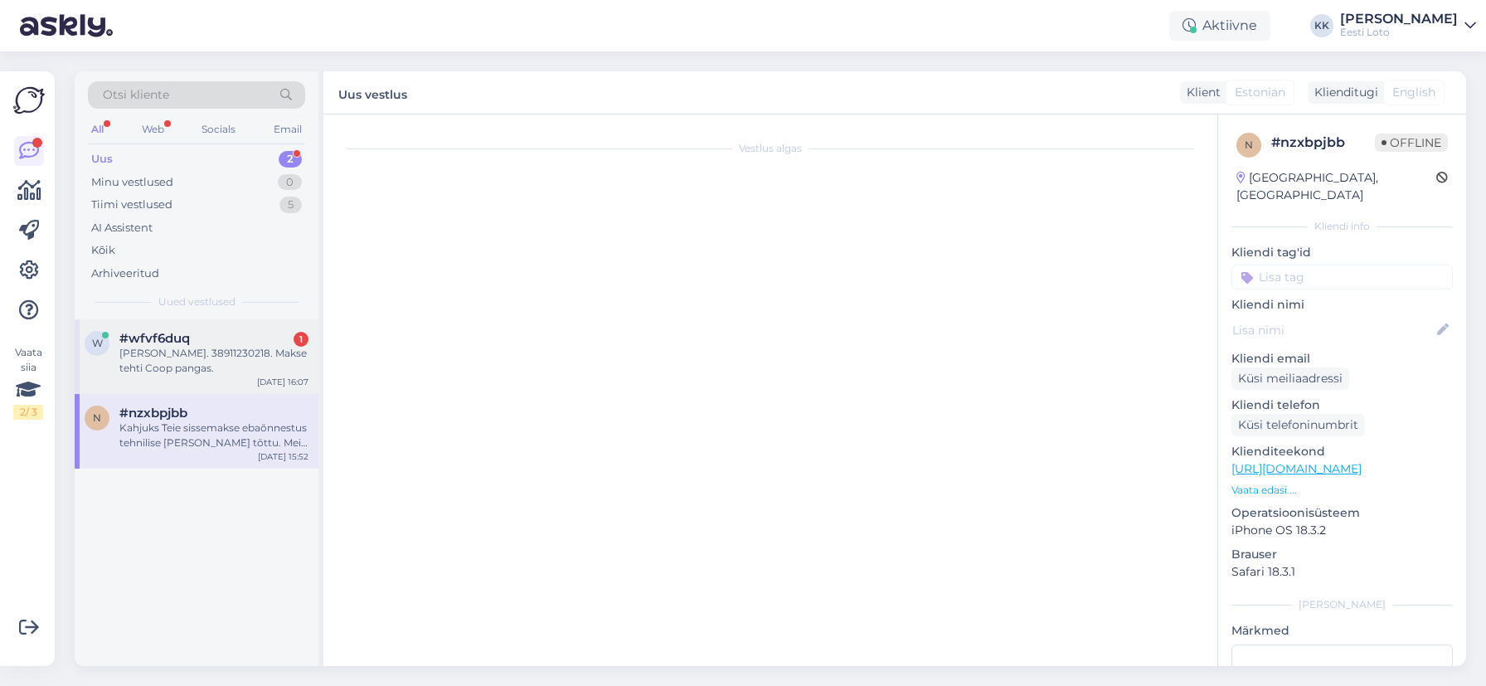
scroll to position [122, 0]
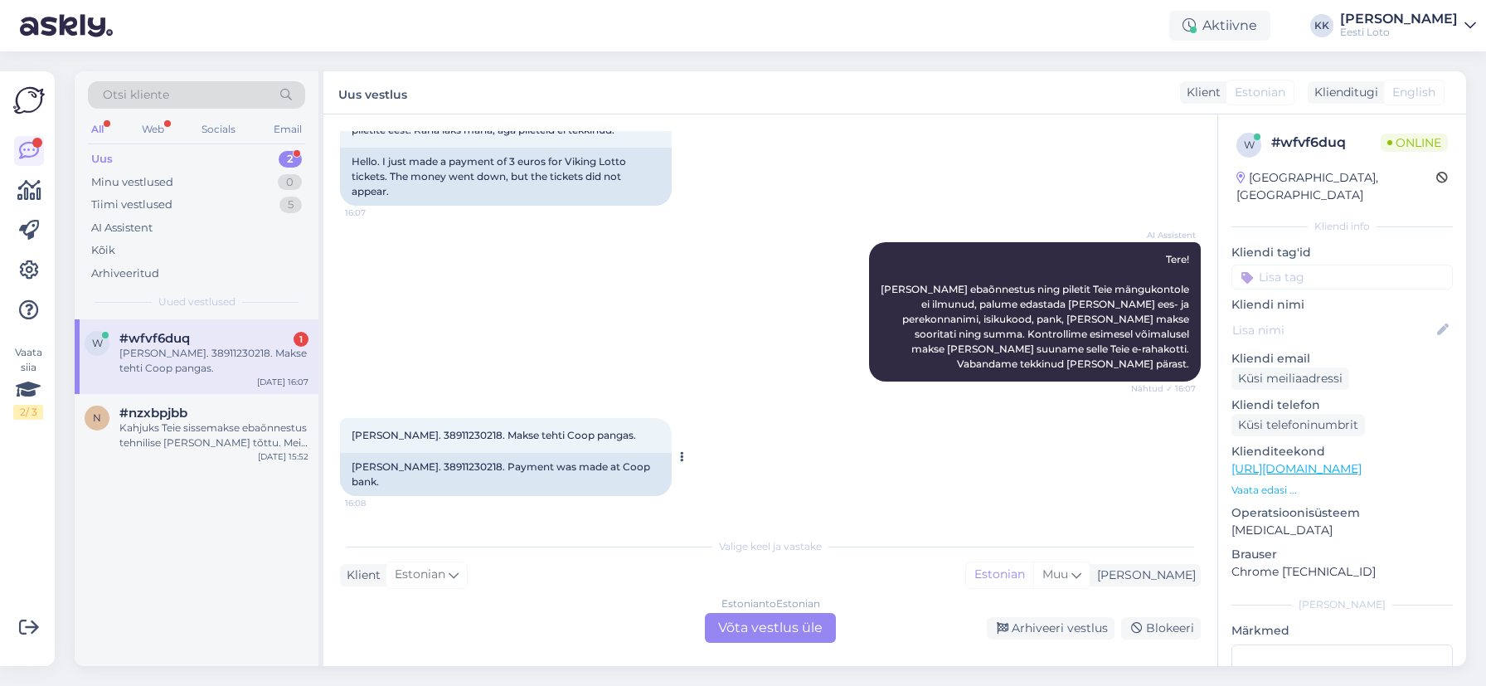
click at [473, 435] on span "[PERSON_NAME]. 38911230218. Makse tehti Coop pangas." at bounding box center [493, 435] width 284 height 12
copy span "38911230218"
click at [225, 348] on div "[PERSON_NAME]. 38911230218. Makse tehti Coop pangas." at bounding box center [213, 361] width 189 height 30
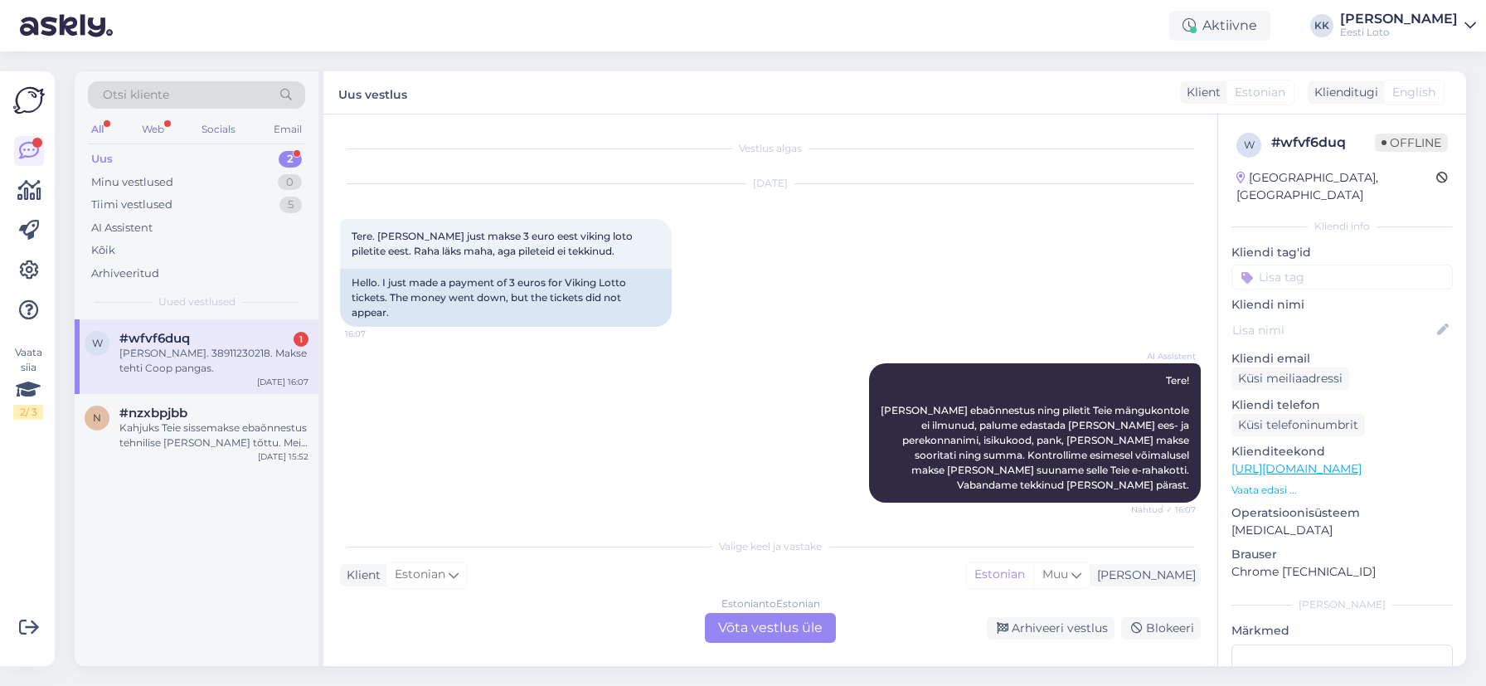
click at [179, 370] on div "[PERSON_NAME]. 38911230218. Makse tehti Coop pangas." at bounding box center [213, 361] width 189 height 30
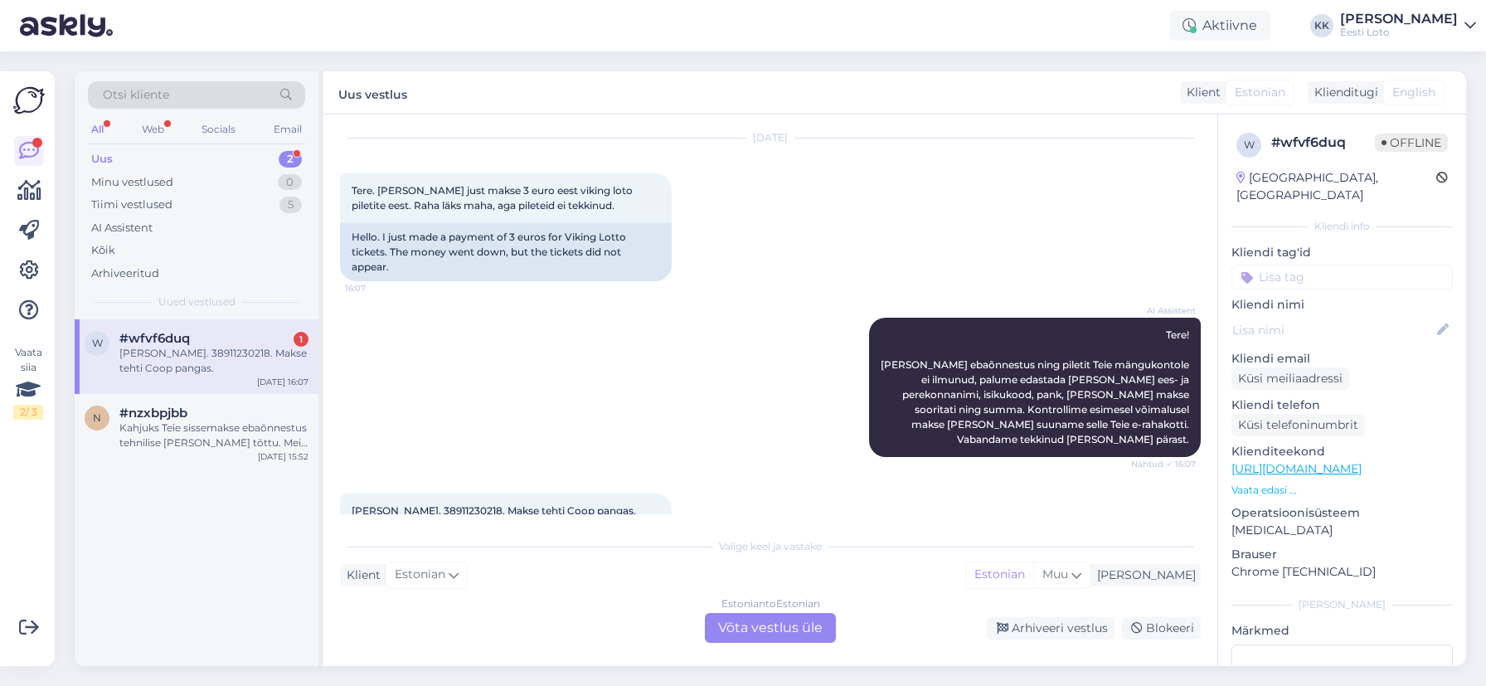
scroll to position [122, 0]
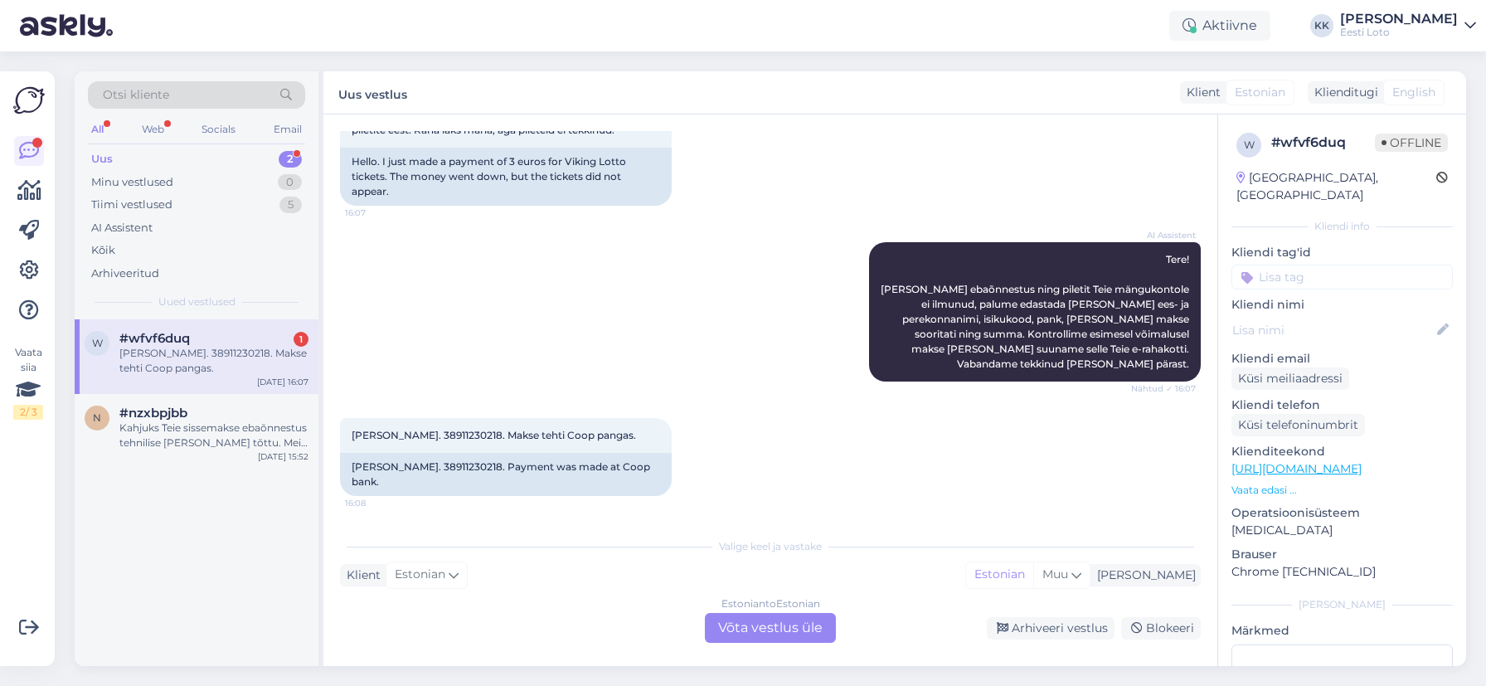
click at [764, 630] on div "Estonian to Estonian Võta vestlus üle" at bounding box center [770, 628] width 131 height 30
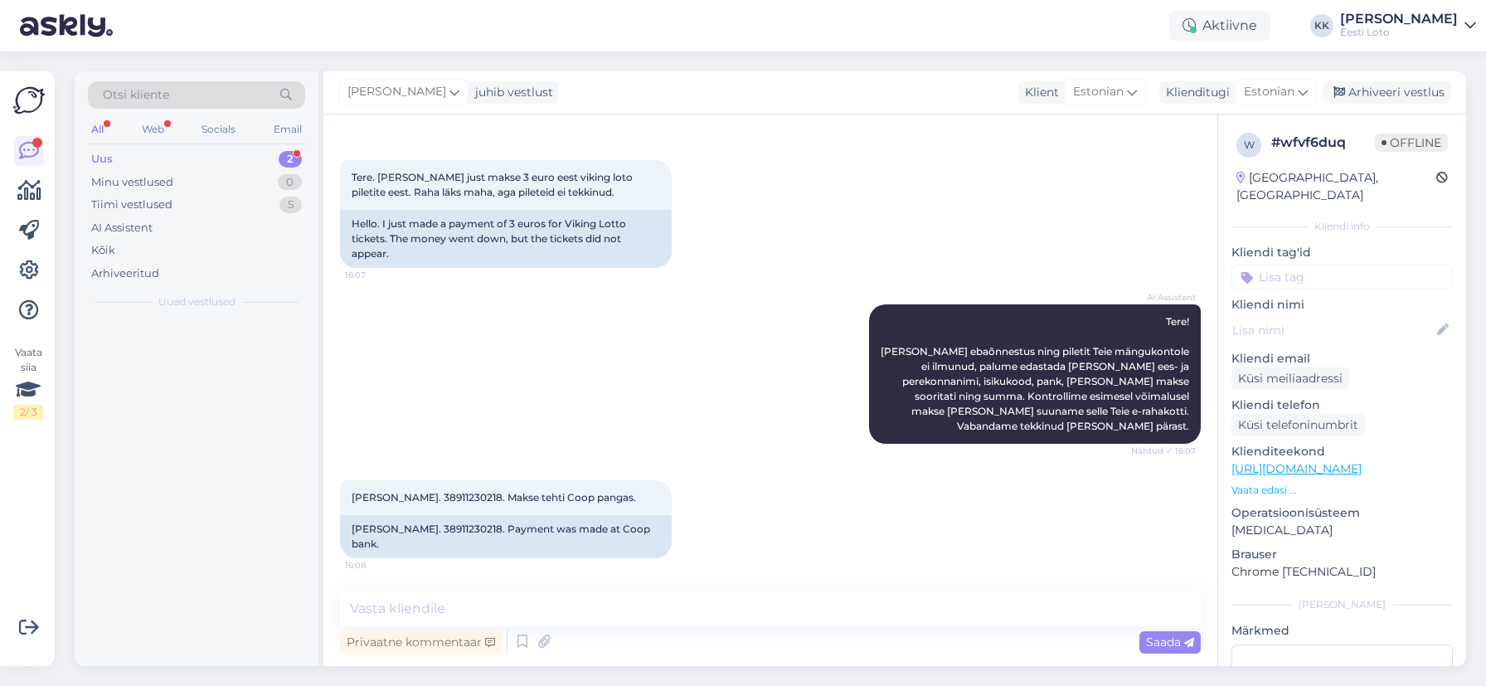
scroll to position [60, 0]
click at [147, 272] on div "Arhiveeritud" at bounding box center [125, 273] width 68 height 17
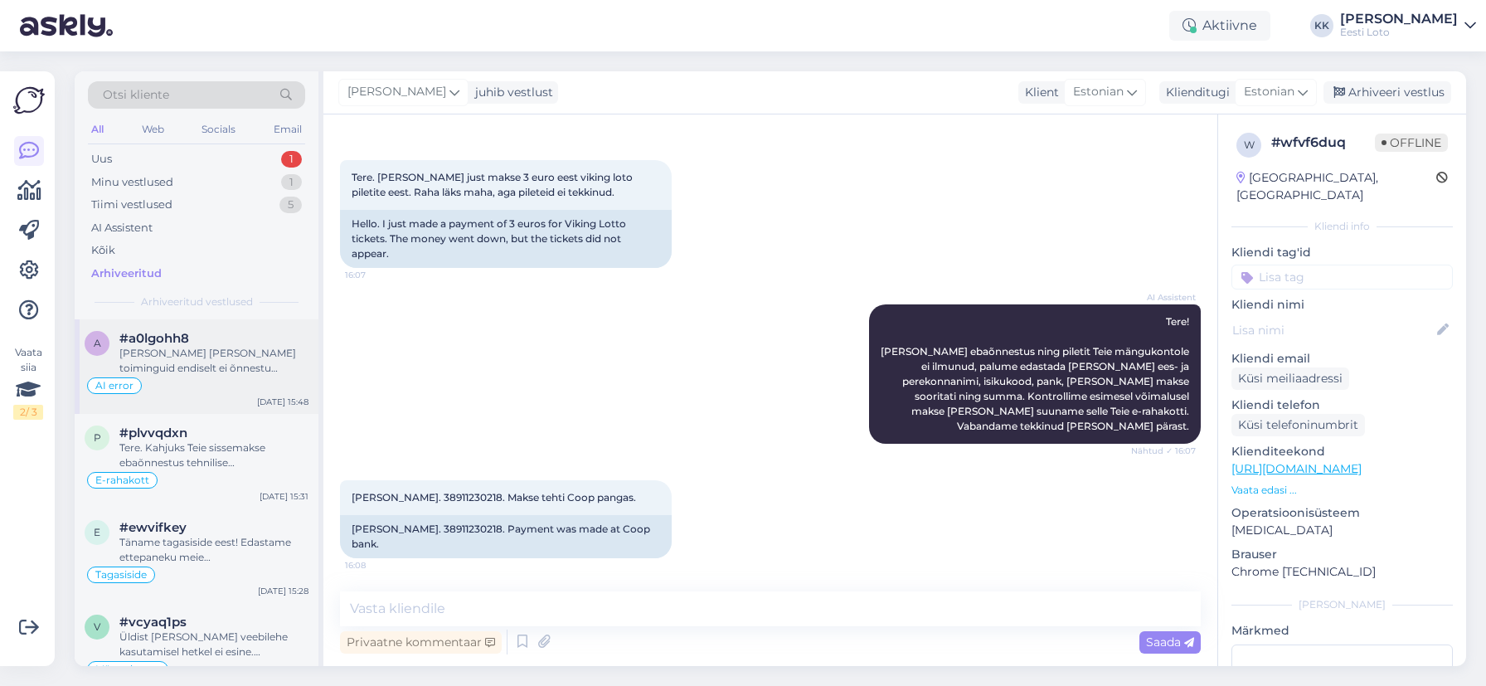
click at [241, 367] on div "[PERSON_NAME] [PERSON_NAME] toiminguid endiselt ei õnnestu sissemakset sooritad…" at bounding box center [213, 361] width 189 height 30
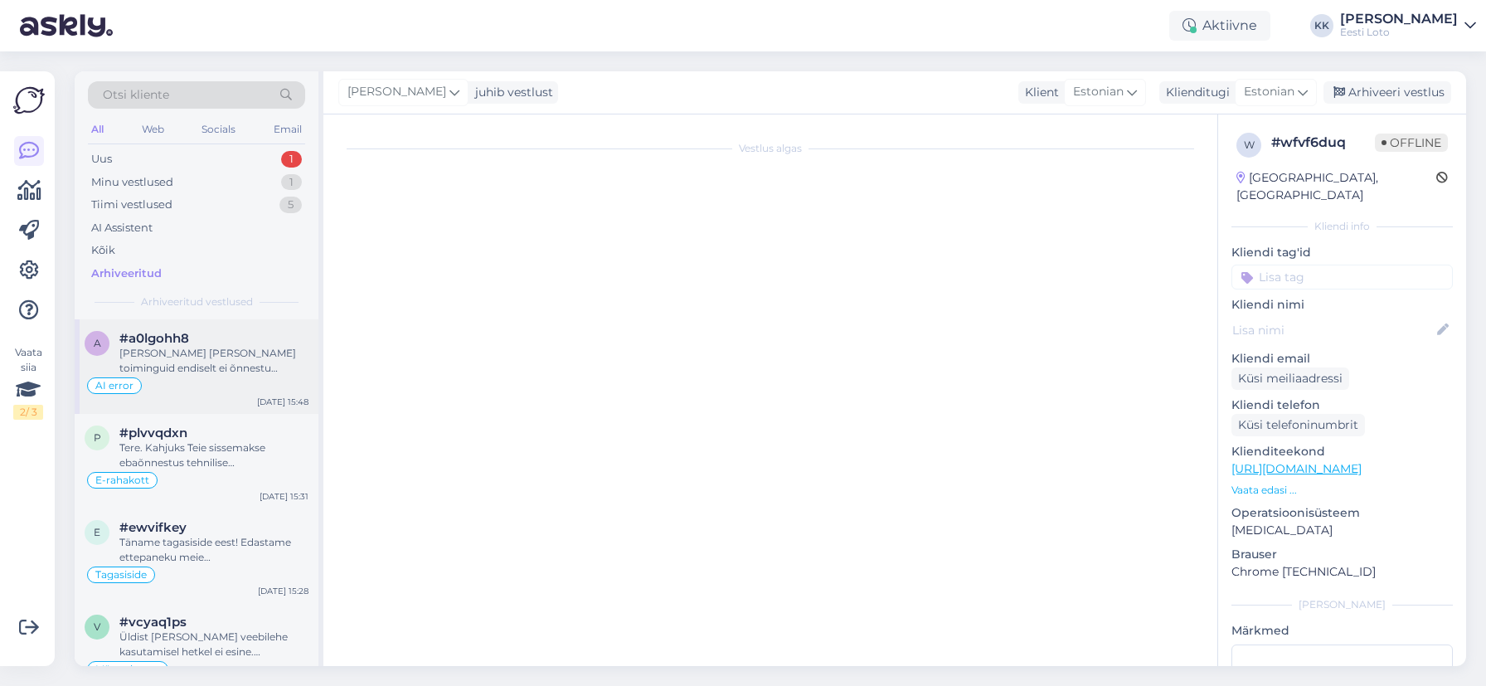
scroll to position [1161, 0]
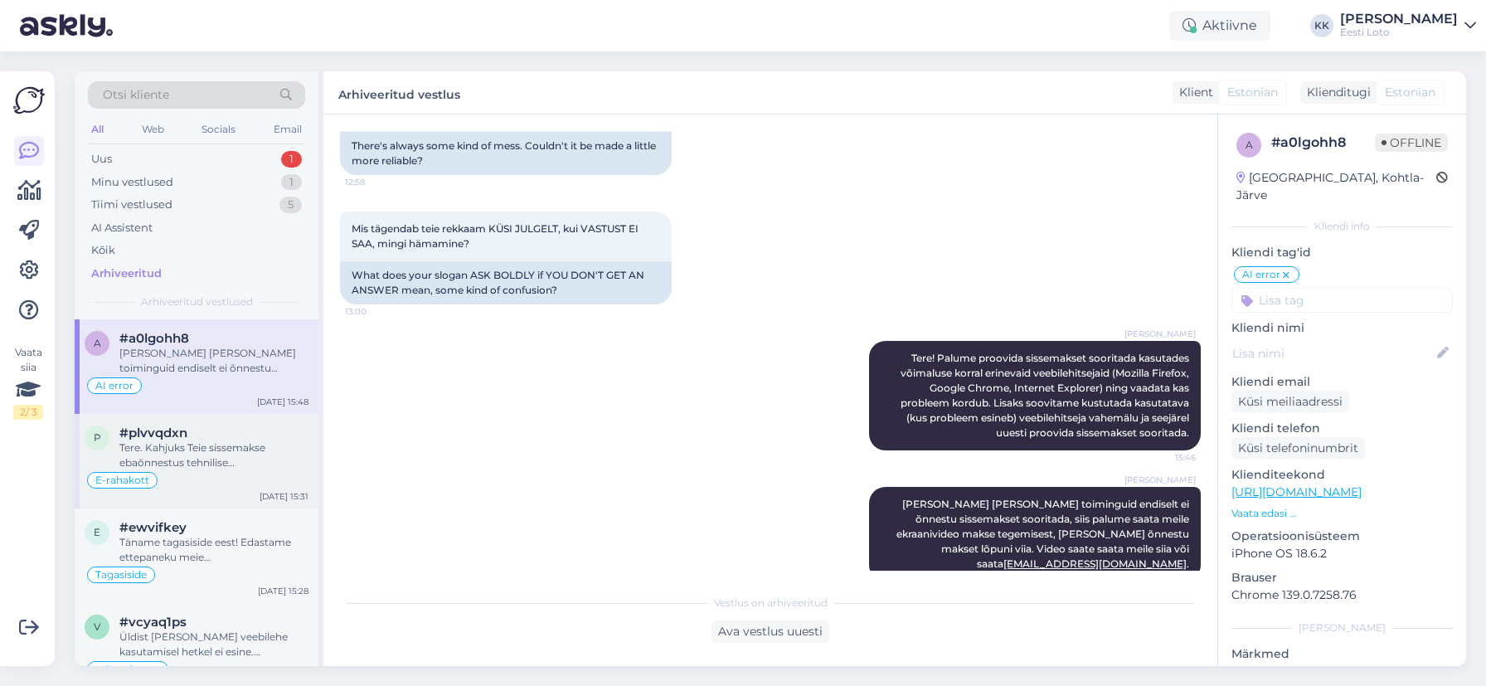
click at [191, 453] on div "Tere. Kahjuks Teie sissemakse ebaõnnestus tehnilise [PERSON_NAME] tõttu. Kontro…" at bounding box center [213, 455] width 189 height 30
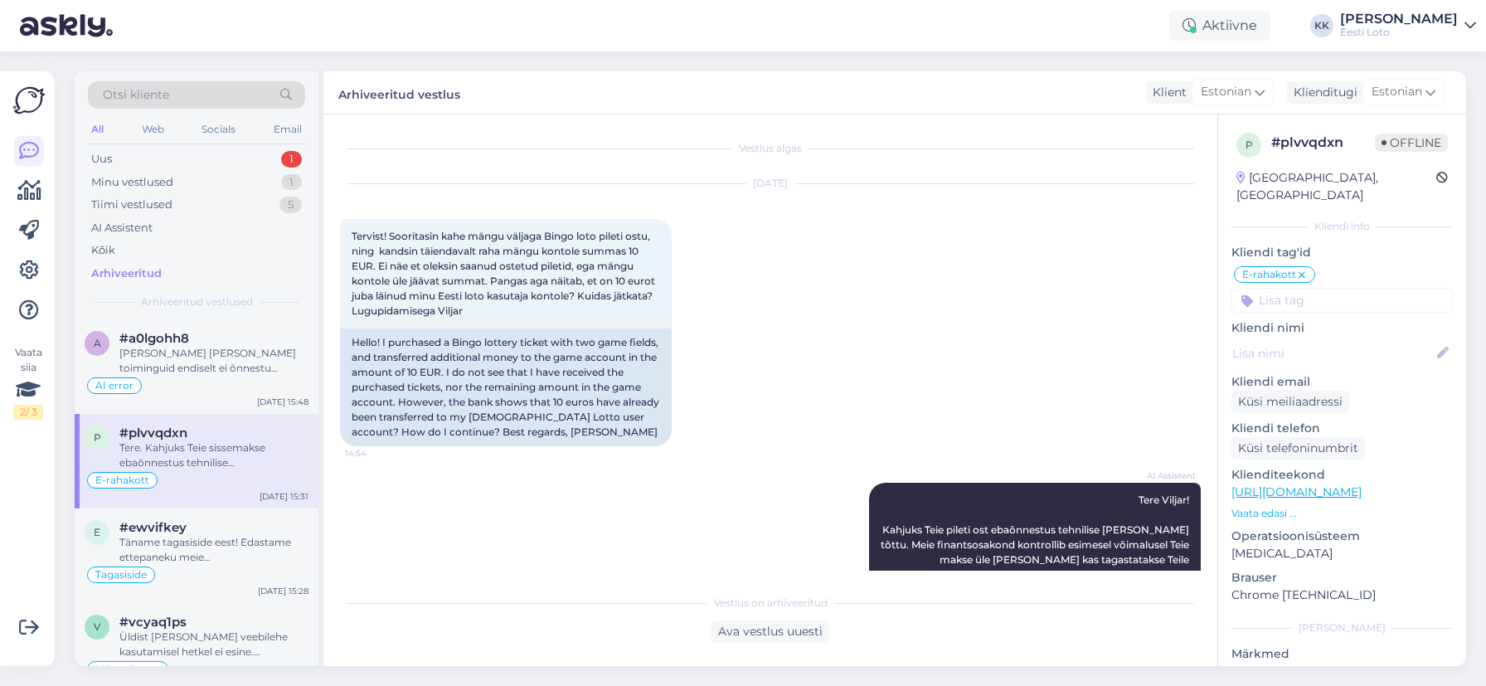
scroll to position [301, 0]
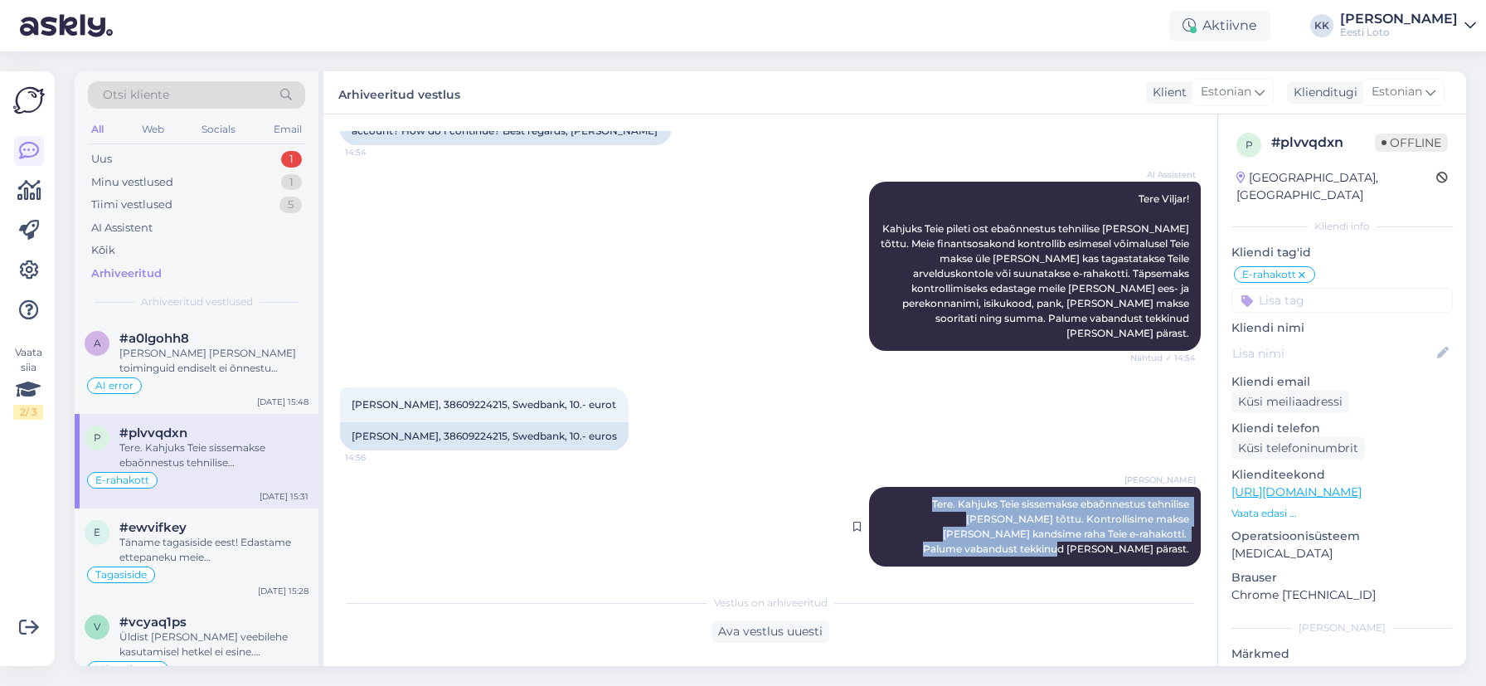
drag, startPoint x: 893, startPoint y: 483, endPoint x: 1190, endPoint y: 540, distance: 302.9
click at [1194, 541] on div "[PERSON_NAME] Tere. Kahjuks Teie sissemakse ebaõnnestus tehnilise [PERSON_NAME]…" at bounding box center [1035, 527] width 332 height 80
copy span "Tere. Kahjuks Teie sissemakse ebaõnnestus tehnilise [PERSON_NAME] tõttu. Kontro…"
click at [184, 182] on div "Minu vestlused 1" at bounding box center [196, 182] width 217 height 23
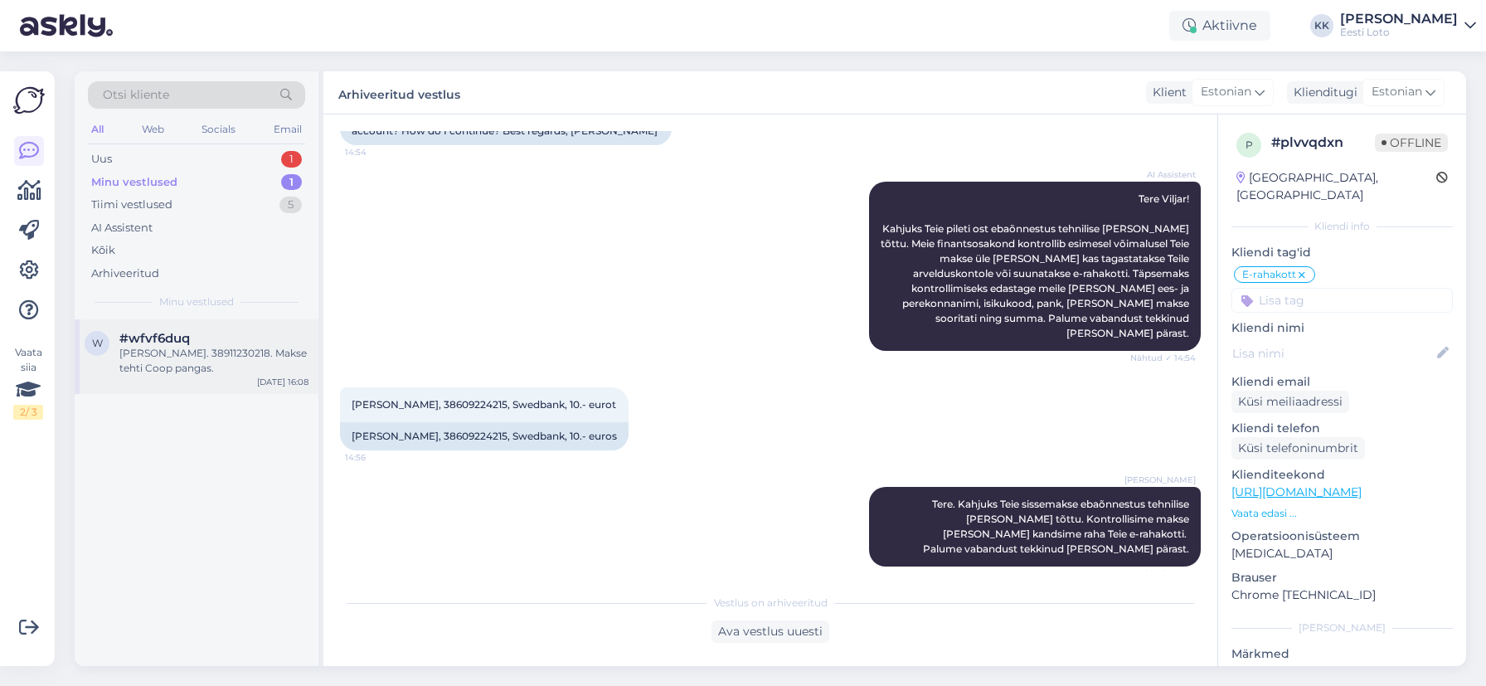
click at [161, 359] on div "[PERSON_NAME]. 38911230218. Makse tehti Coop pangas." at bounding box center [213, 361] width 189 height 30
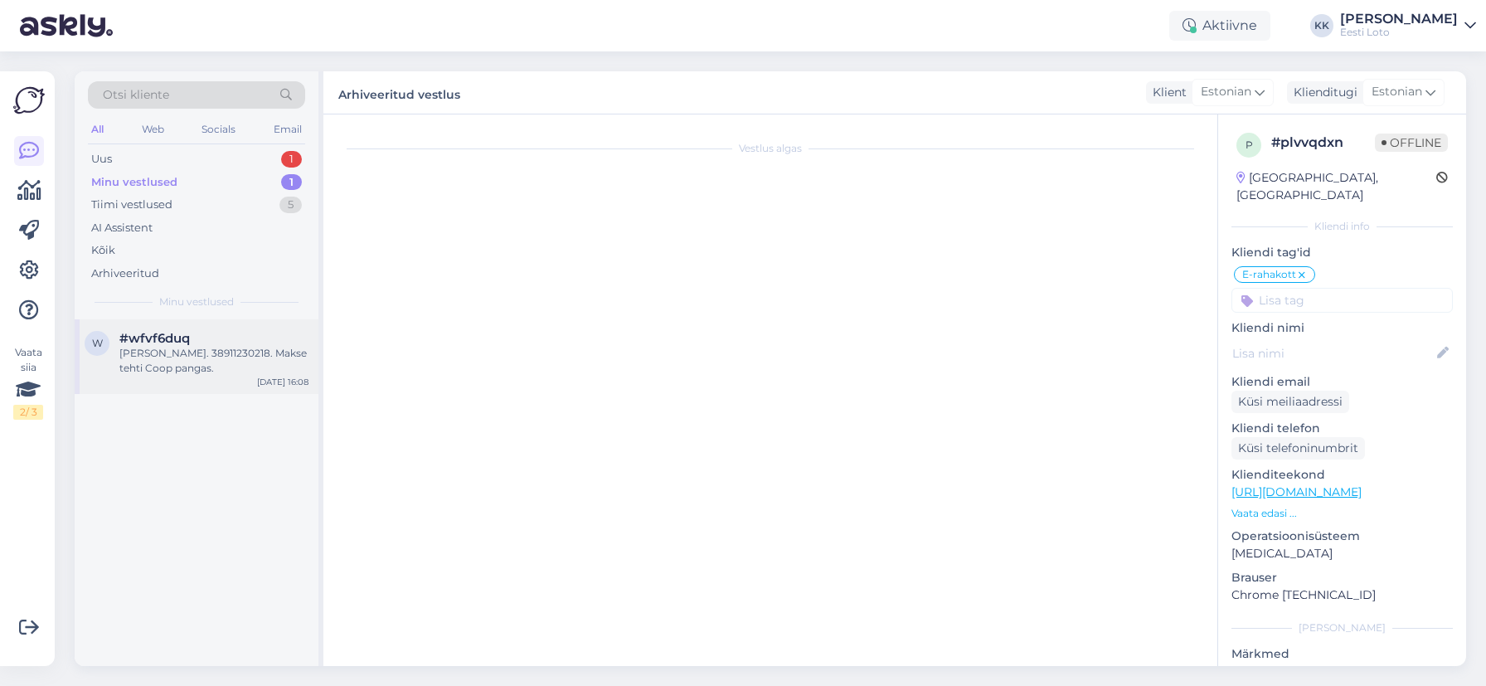
scroll to position [60, 0]
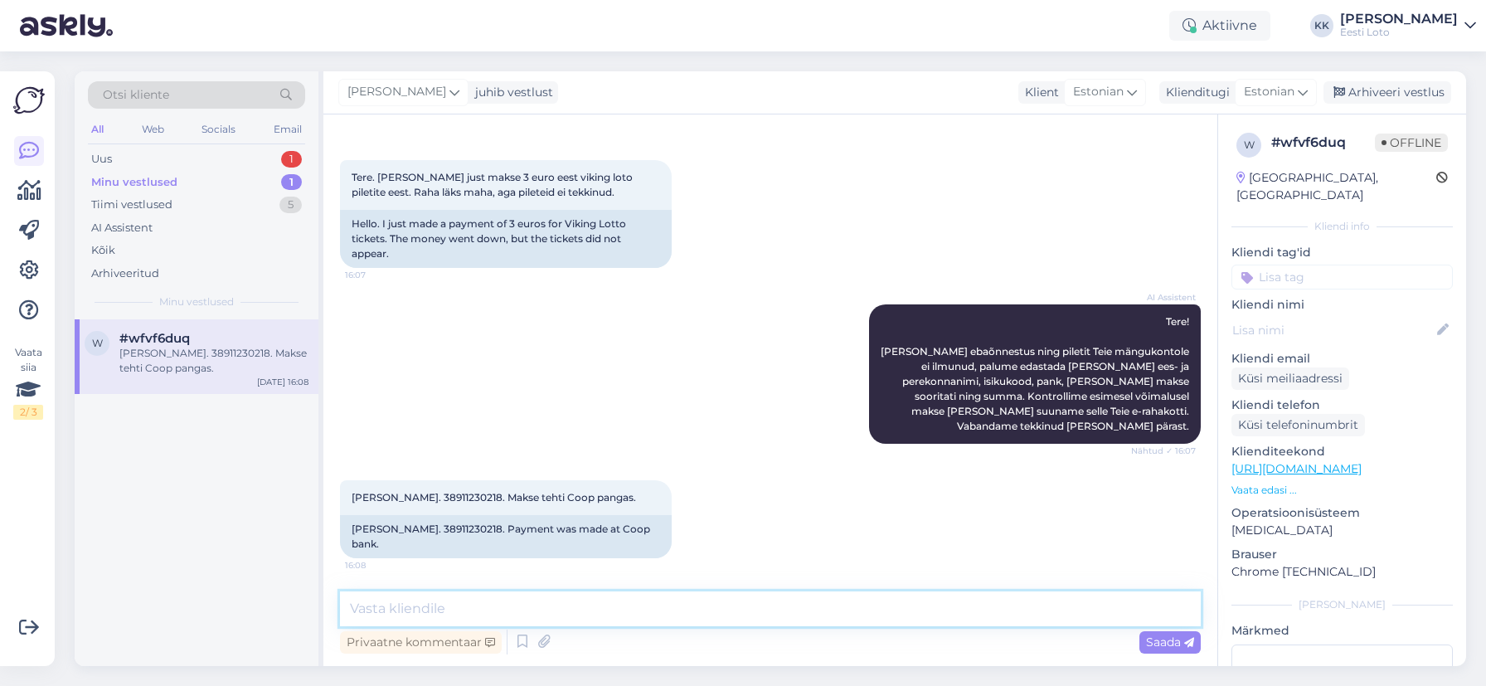
click at [560, 598] on textarea at bounding box center [770, 608] width 860 height 35
paste textarea "Tere. Kahjuks Teie sissemakse ebaõnnestus tehnilise [PERSON_NAME] tõttu. Kontro…"
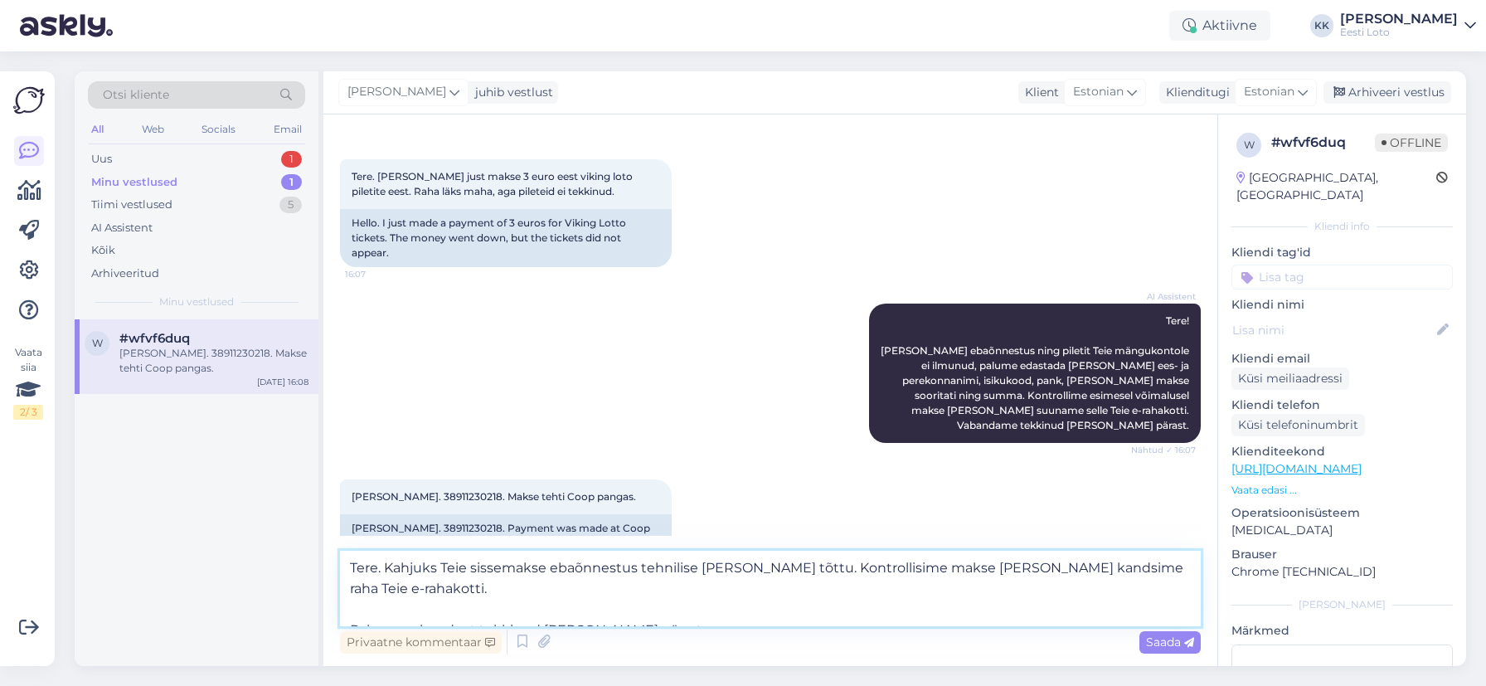
click at [348, 604] on textarea "Tere. Kahjuks Teie sissemakse ebaõnnestus tehnilise [PERSON_NAME] tõttu. Kontro…" at bounding box center [770, 587] width 860 height 75
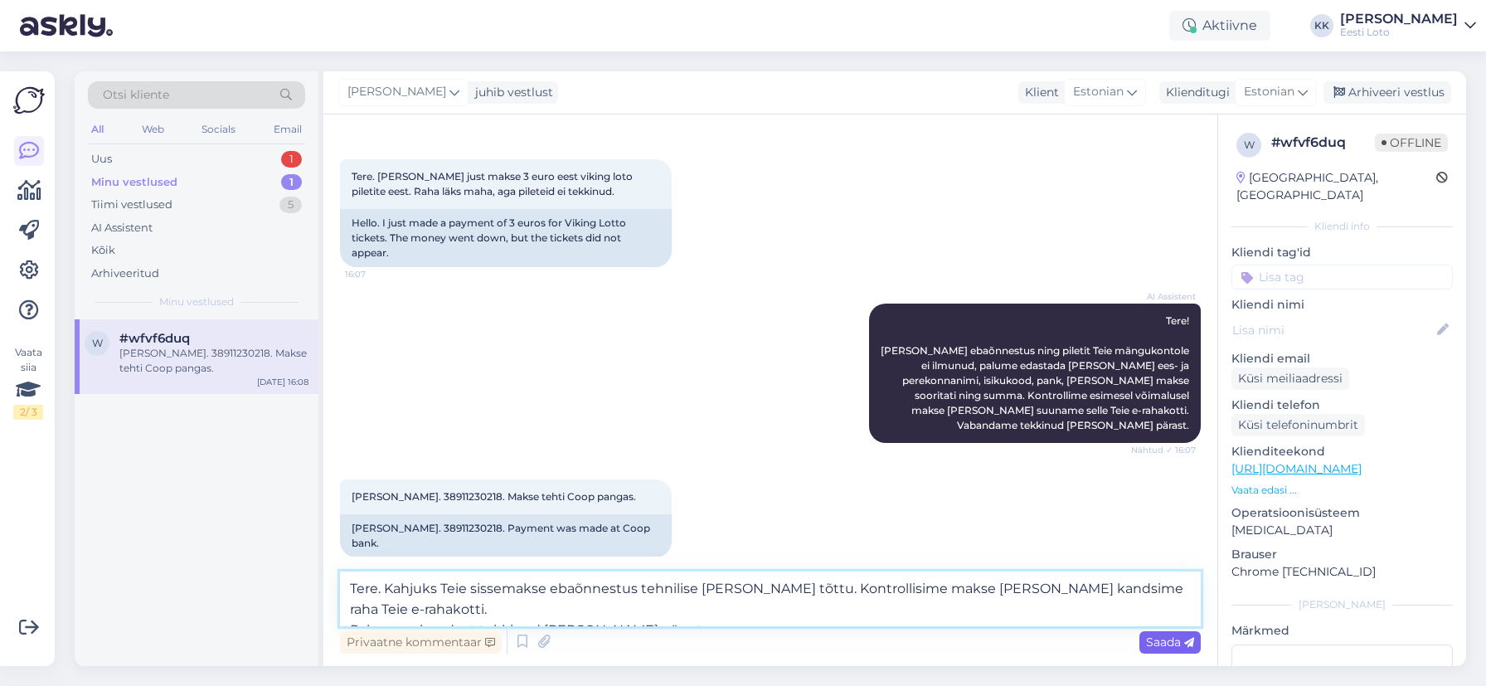
type textarea "Tere. Kahjuks Teie sissemakse ebaõnnestus tehnilise [PERSON_NAME] tõttu. Kontro…"
click at [1172, 640] on span "Saada" at bounding box center [1170, 641] width 48 height 15
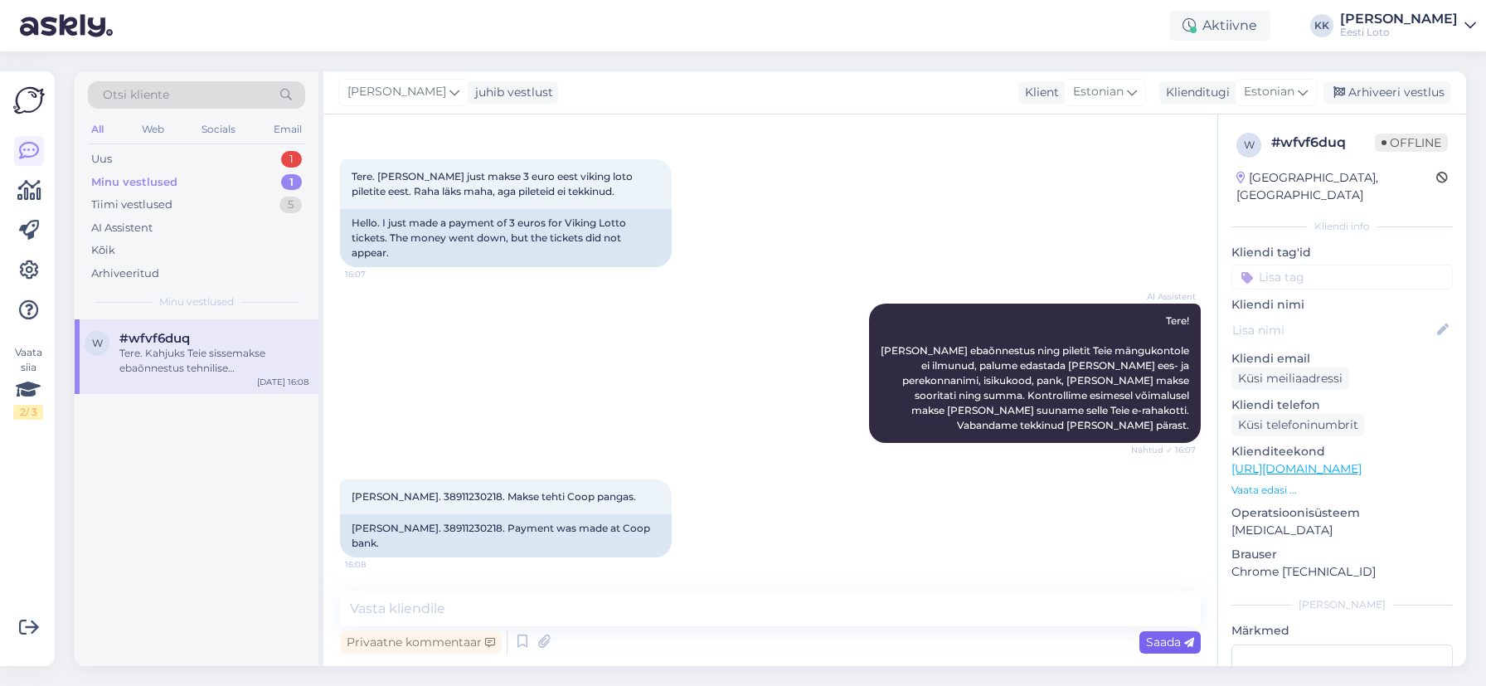
scroll to position [176, 0]
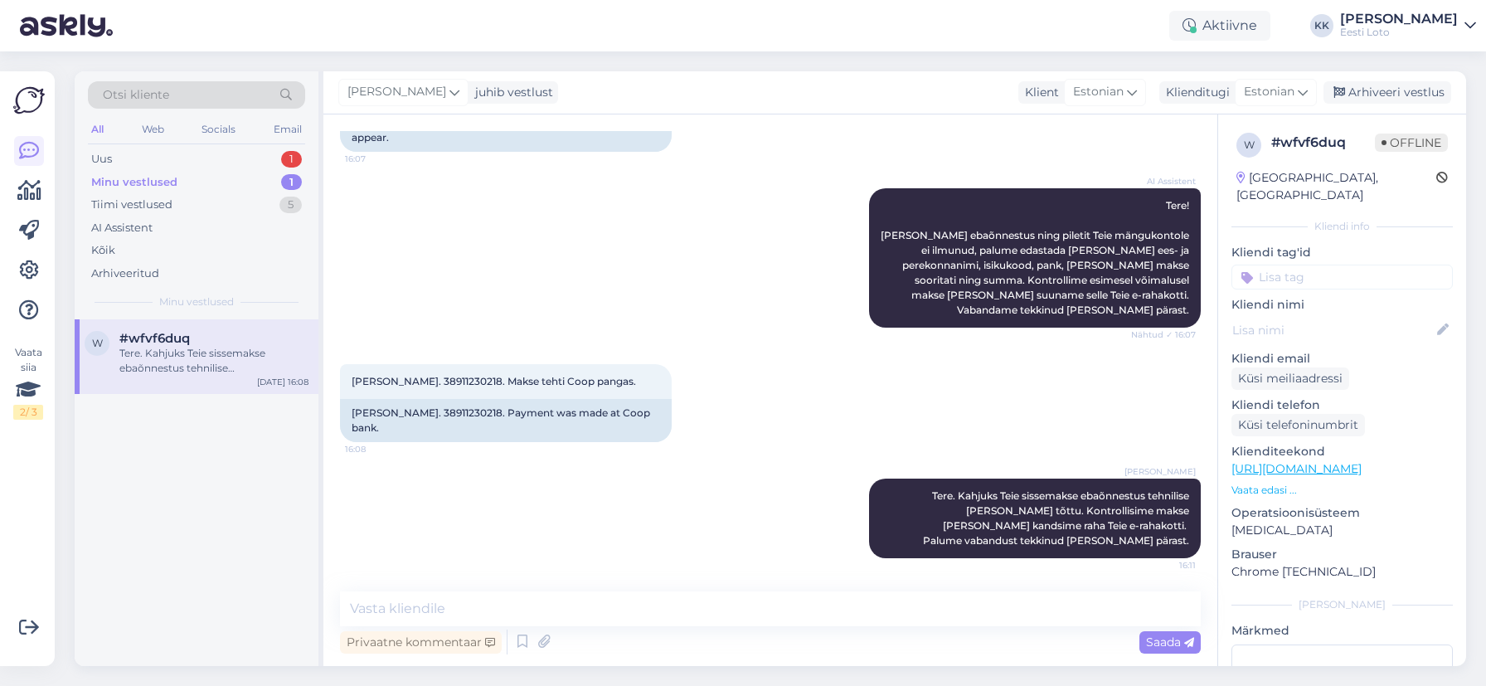
click at [1302, 265] on input at bounding box center [1341, 276] width 221 height 25
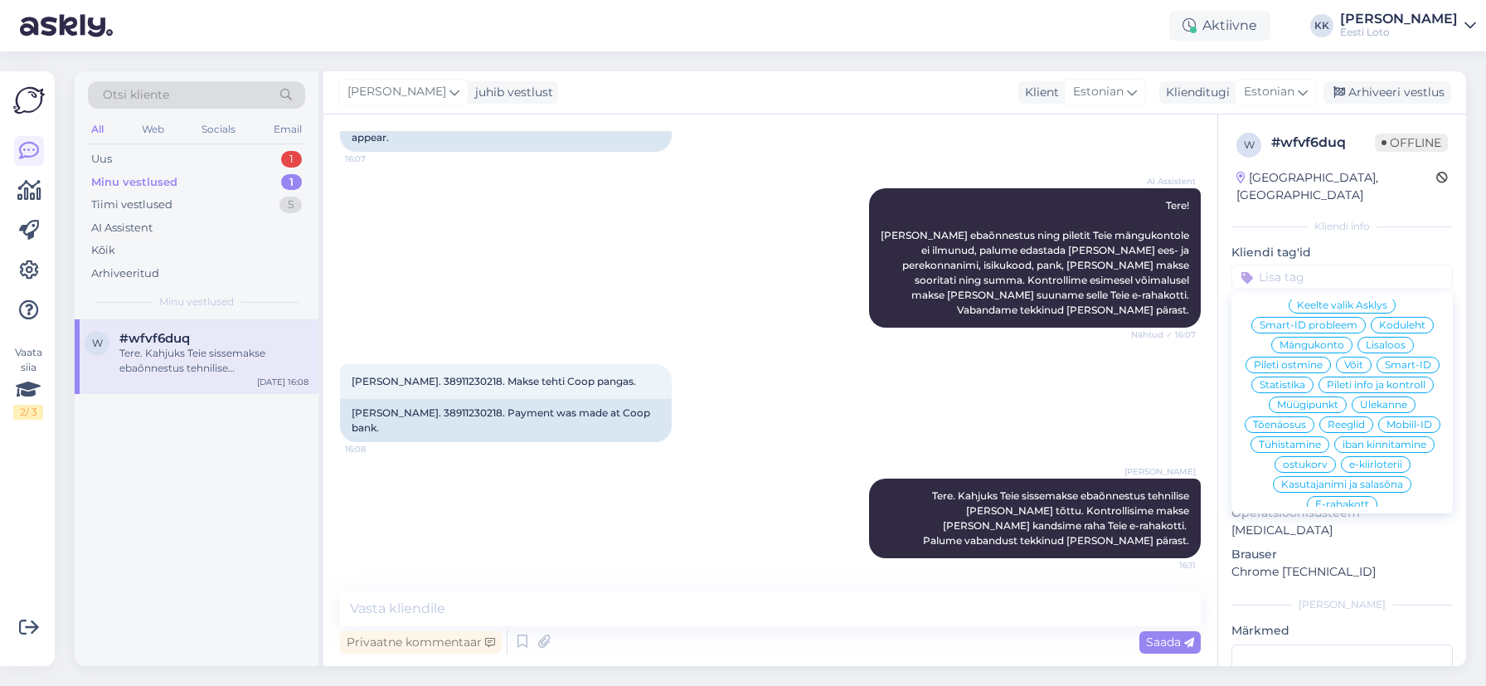
scroll to position [356, 0]
drag, startPoint x: 1339, startPoint y: 464, endPoint x: 1345, endPoint y: 453, distance: 13.4
click at [1339, 499] on span "E-rahakott" at bounding box center [1342, 504] width 54 height 10
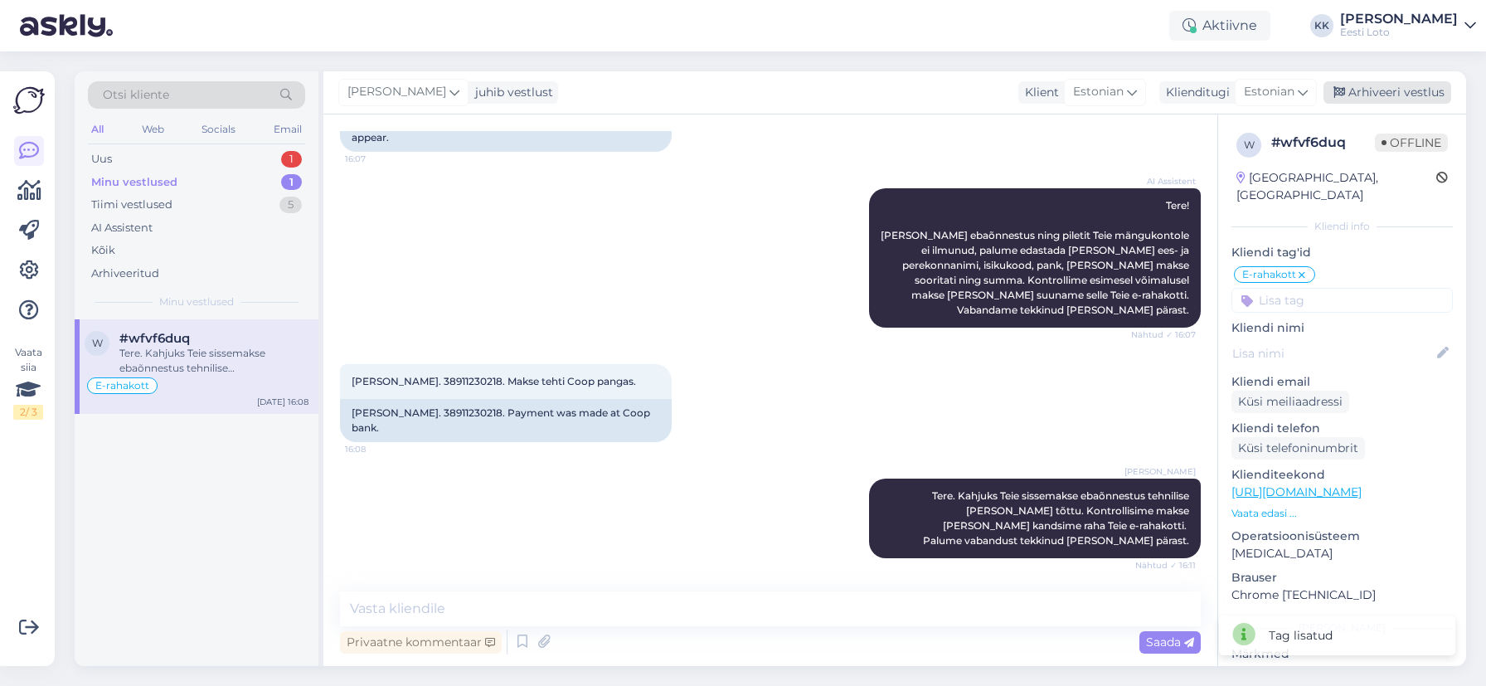
click at [1371, 88] on div "Arhiveeri vestlus" at bounding box center [1387, 92] width 128 height 22
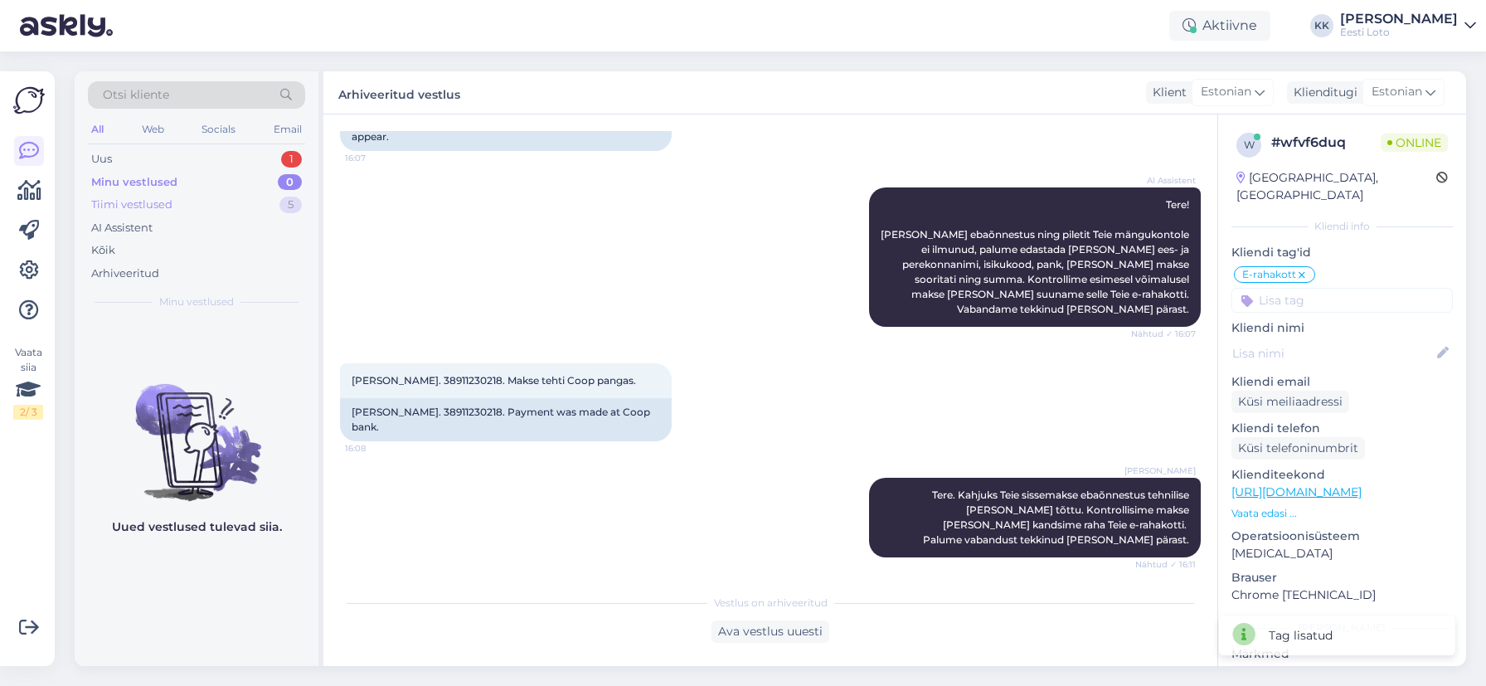
click at [142, 201] on div "Tiimi vestlused" at bounding box center [131, 204] width 81 height 17
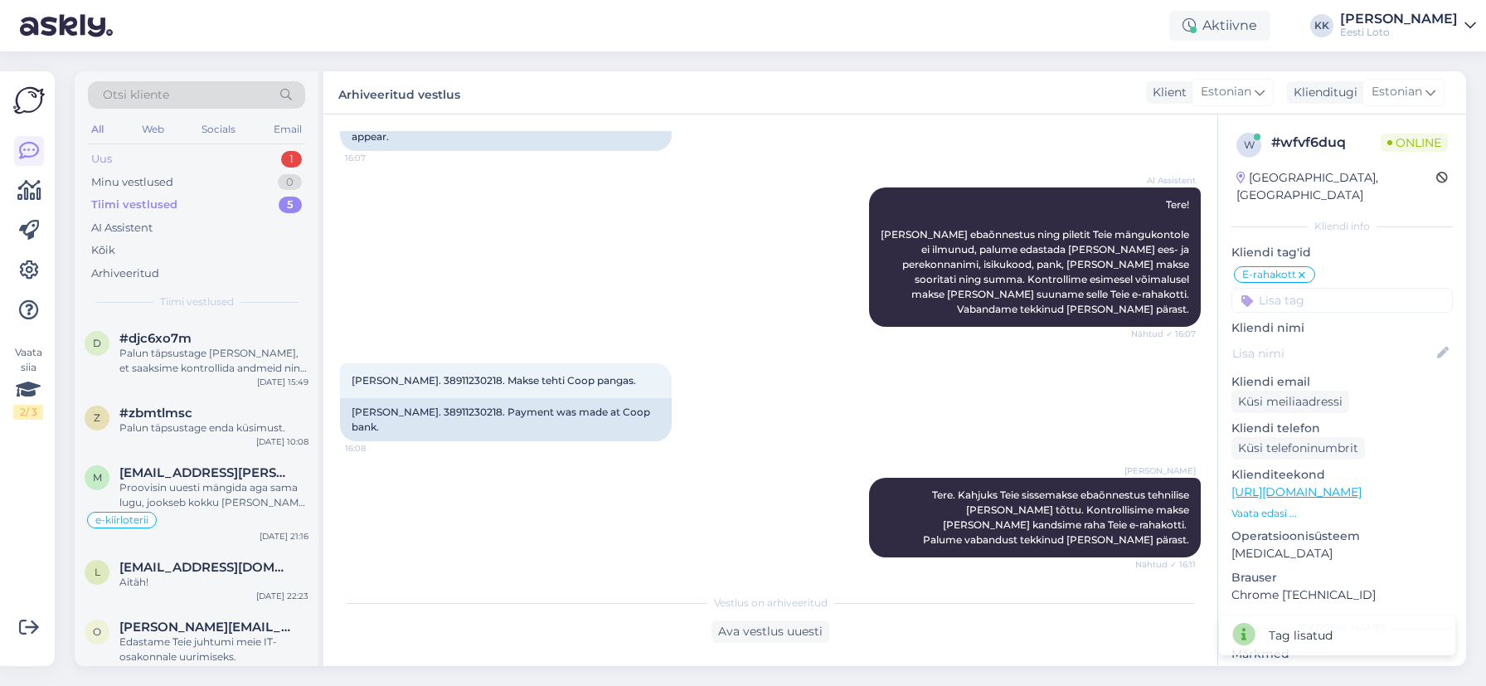
click at [168, 152] on div "Uus 1" at bounding box center [196, 159] width 217 height 23
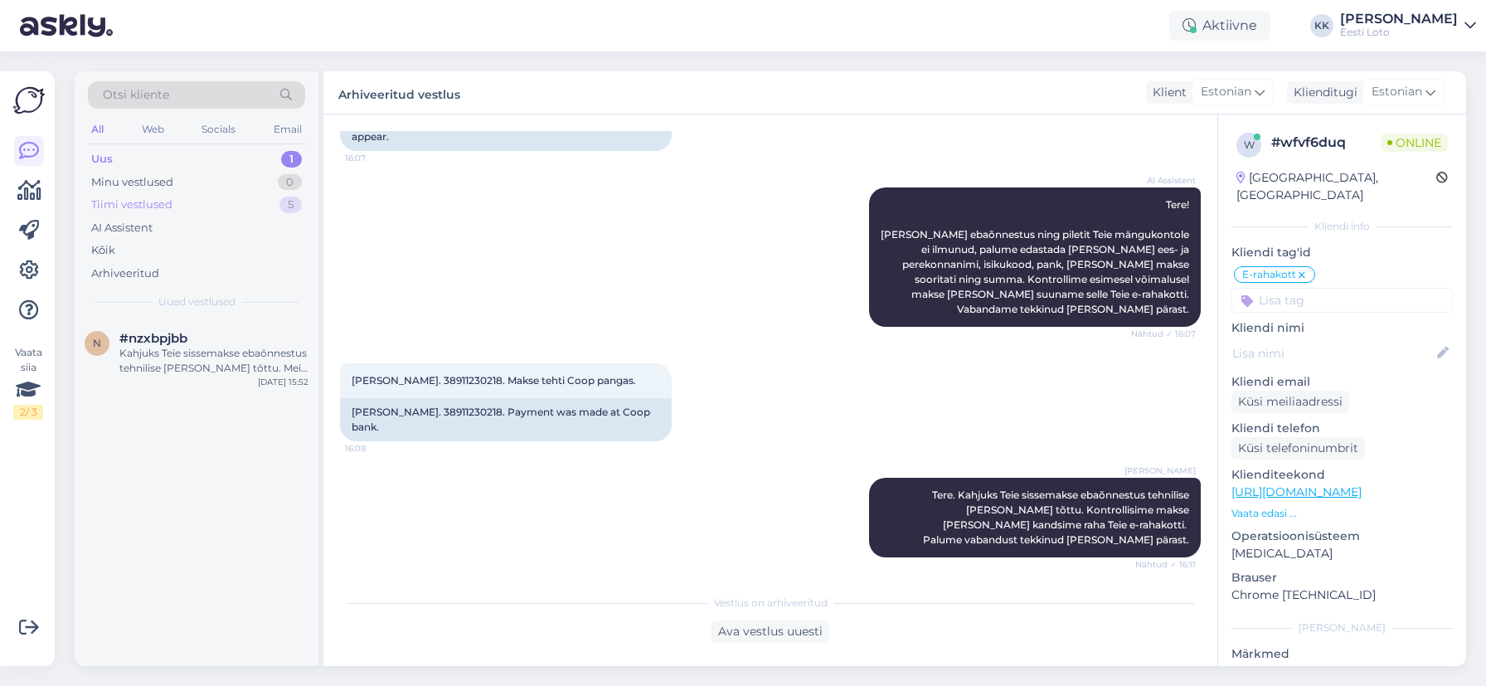
click at [166, 213] on div "Tiimi vestlused 5" at bounding box center [196, 204] width 217 height 23
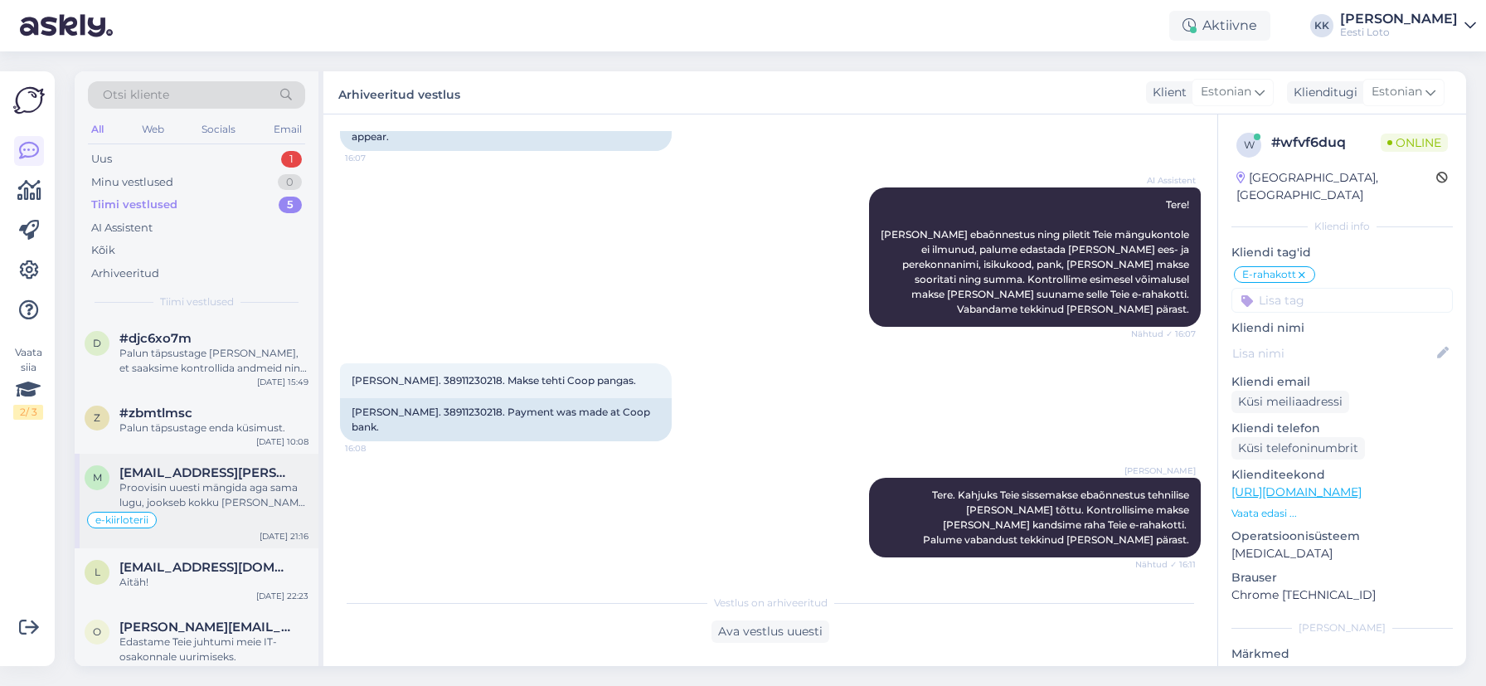
click at [192, 479] on span "[EMAIL_ADDRESS][PERSON_NAME][DOMAIN_NAME]" at bounding box center [205, 472] width 172 height 15
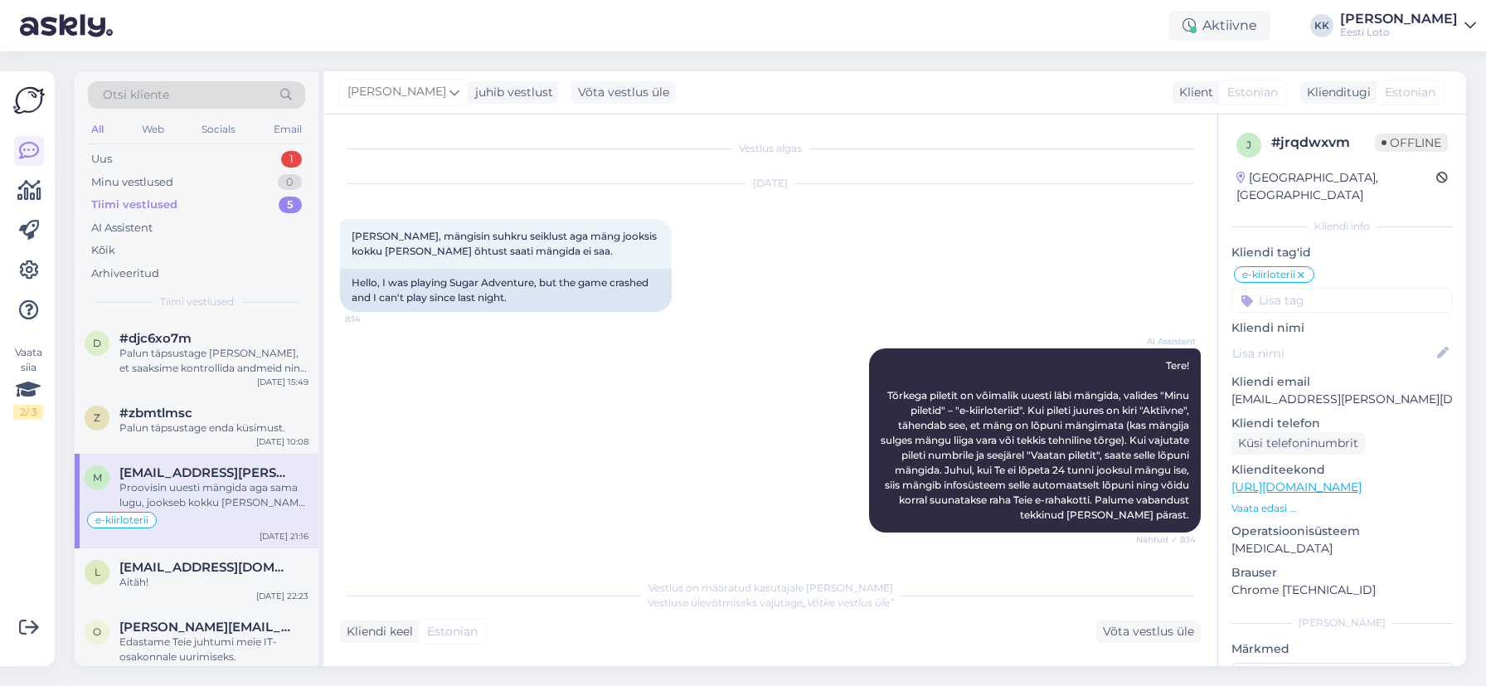
scroll to position [3441, 0]
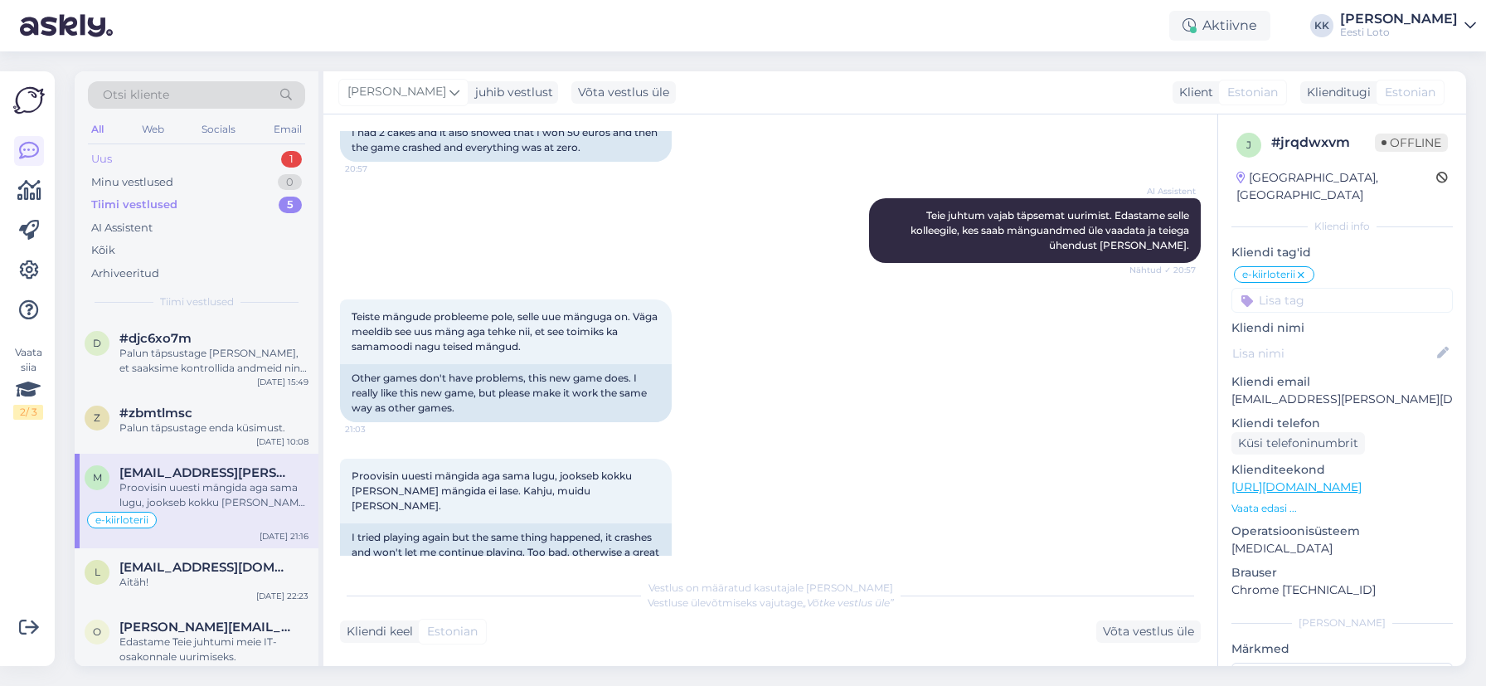
click at [178, 158] on div "Uus 1" at bounding box center [196, 159] width 217 height 23
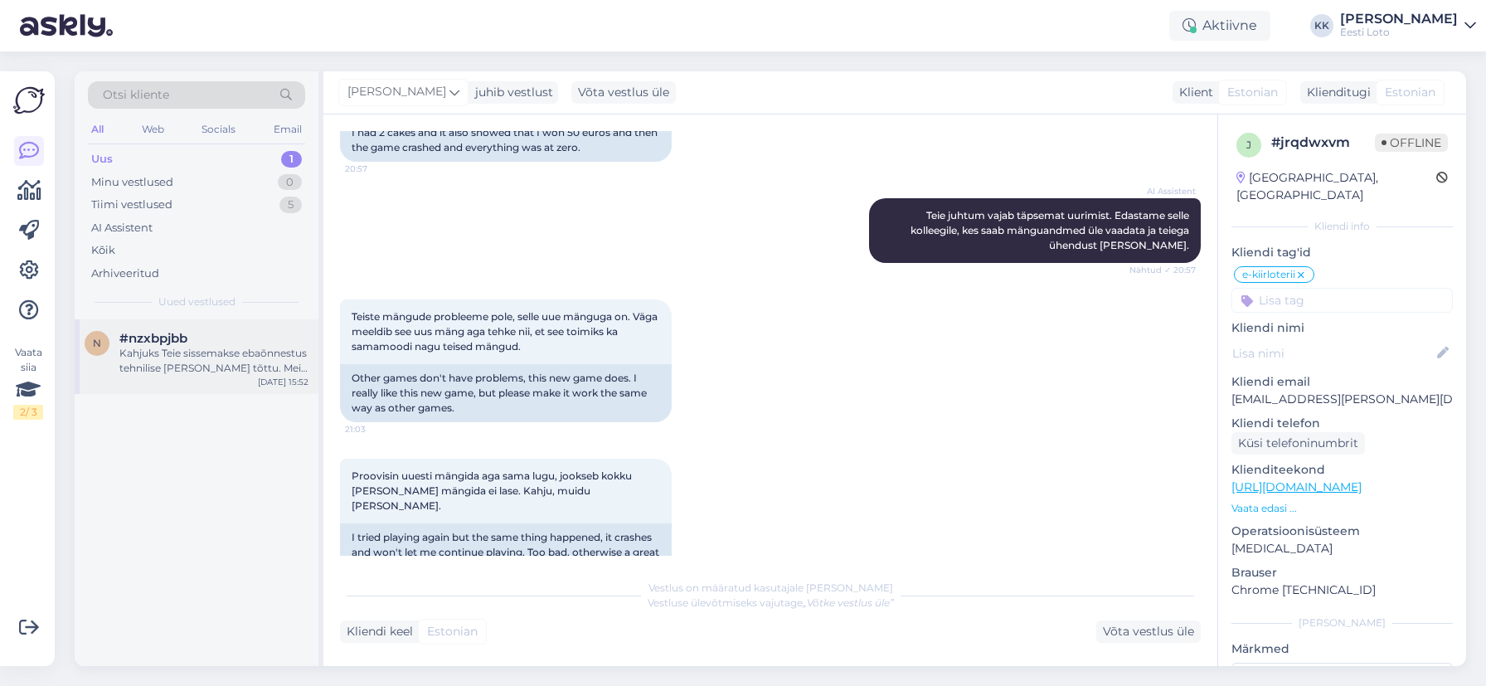
click at [234, 368] on div "Kahjuks Teie sissemakse ebaõnnestus tehnilise [PERSON_NAME] tõttu. Meie finants…" at bounding box center [213, 361] width 189 height 30
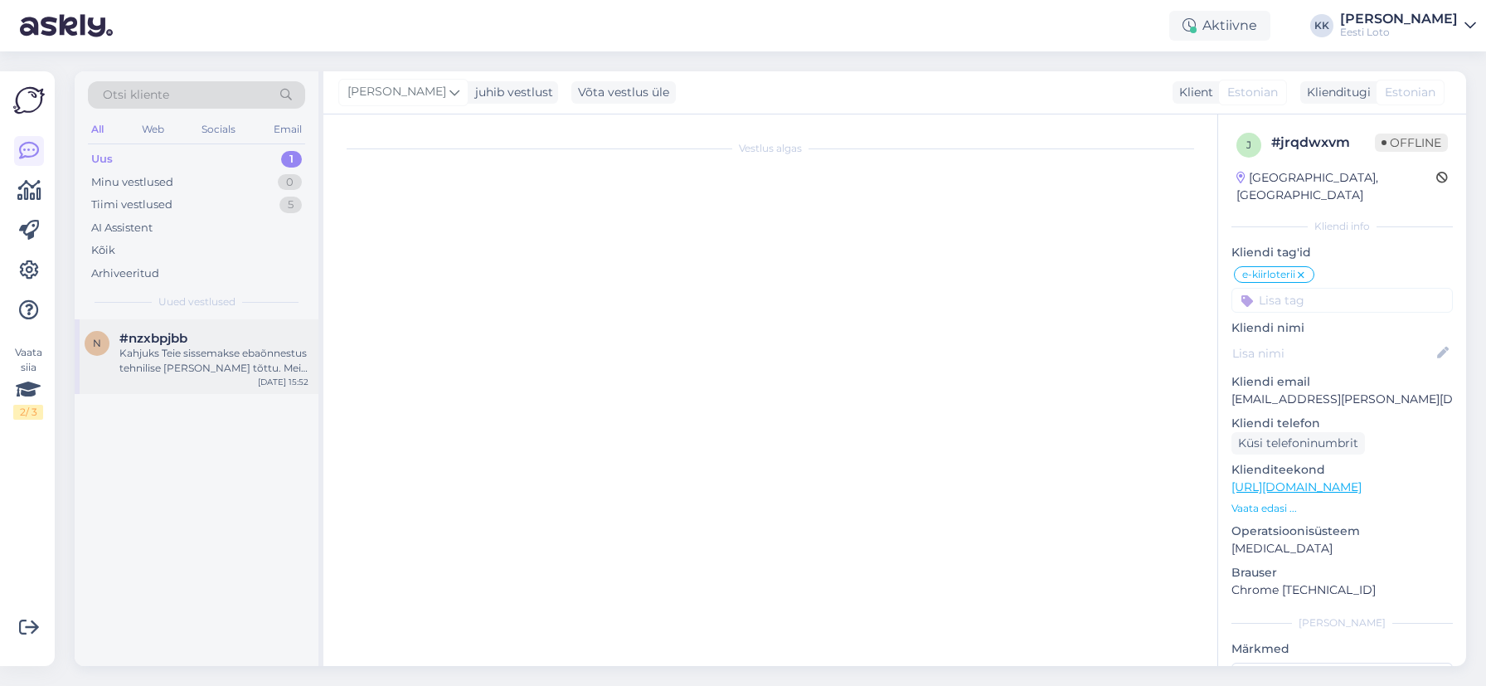
scroll to position [283, 0]
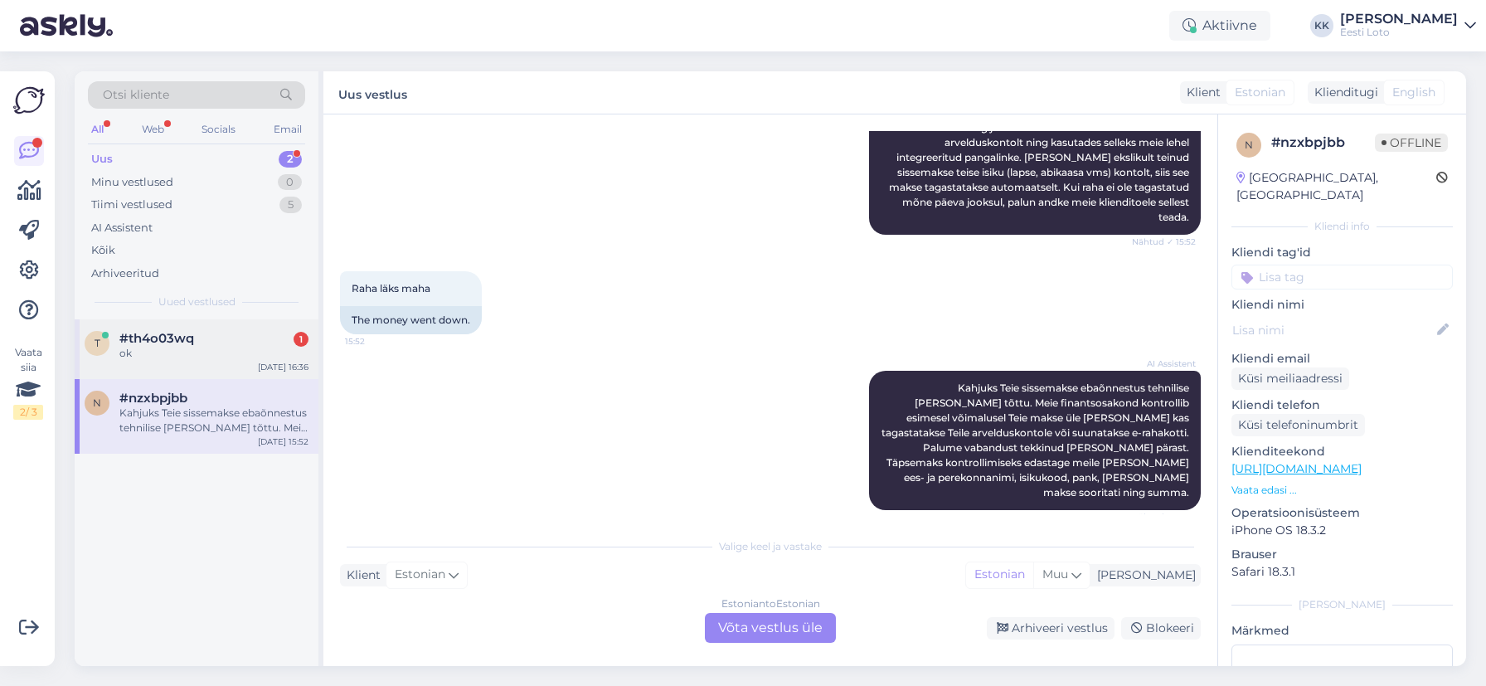
click at [205, 358] on div "ok" at bounding box center [213, 353] width 189 height 15
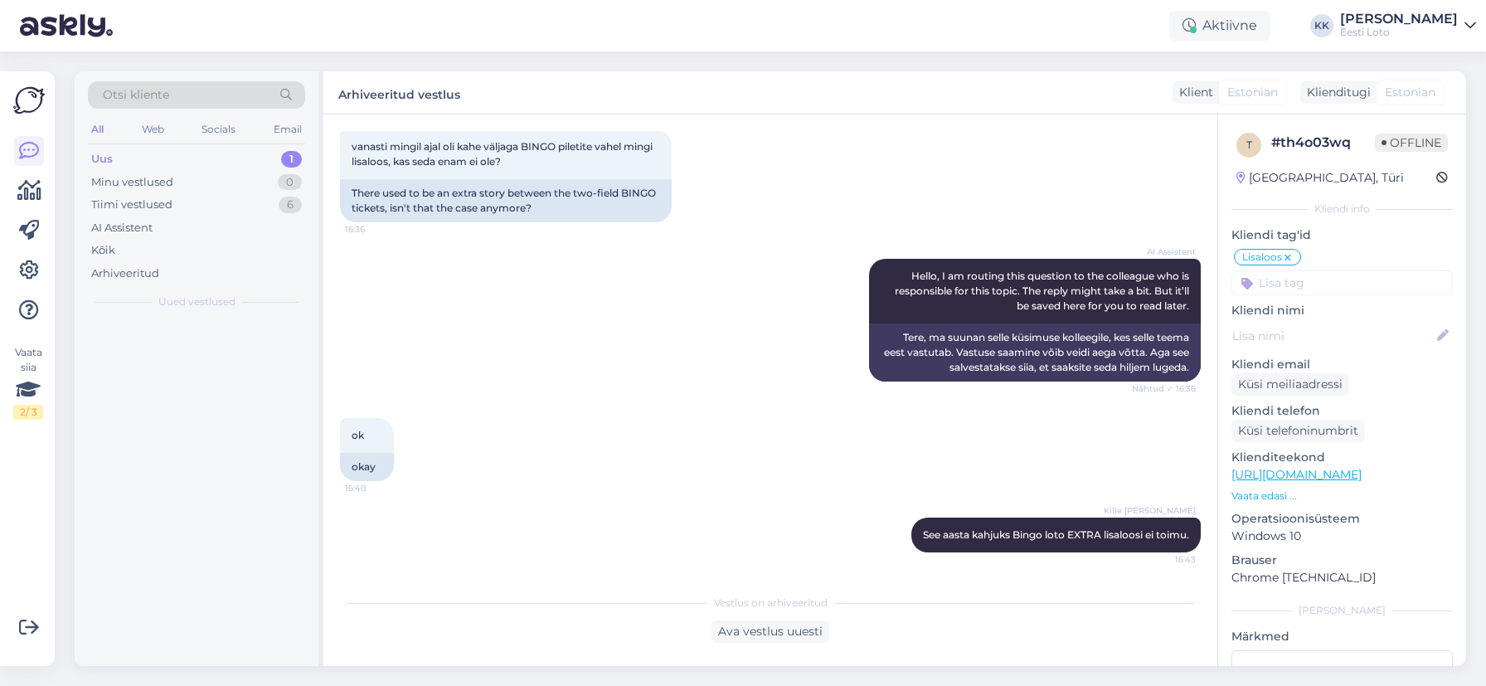
scroll to position [90, 0]
click at [144, 160] on div "Uus 1" at bounding box center [196, 159] width 217 height 23
click at [182, 357] on div "Hasartmänguseadusest tulenevalt saab ülempiiri langetada kohe, kuid selle tõstm…" at bounding box center [213, 361] width 189 height 30
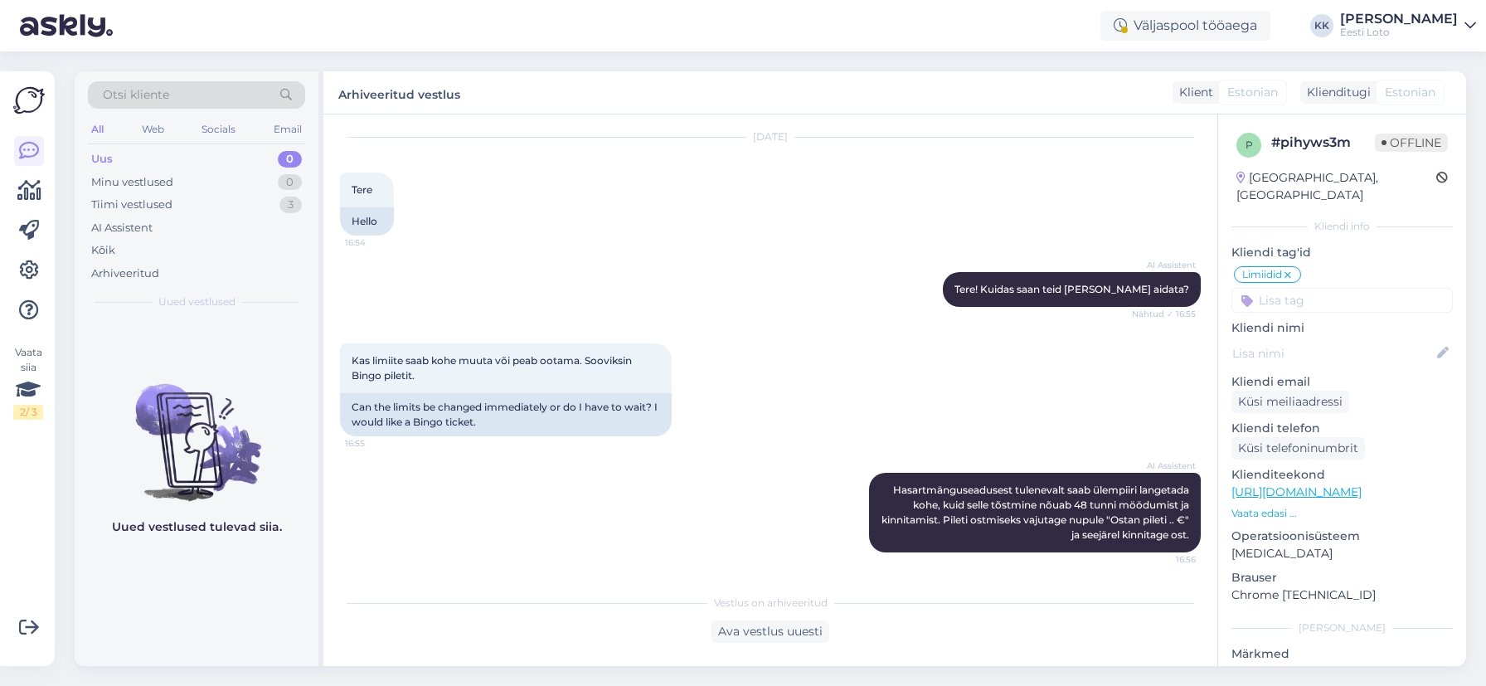
scroll to position [47, 0]
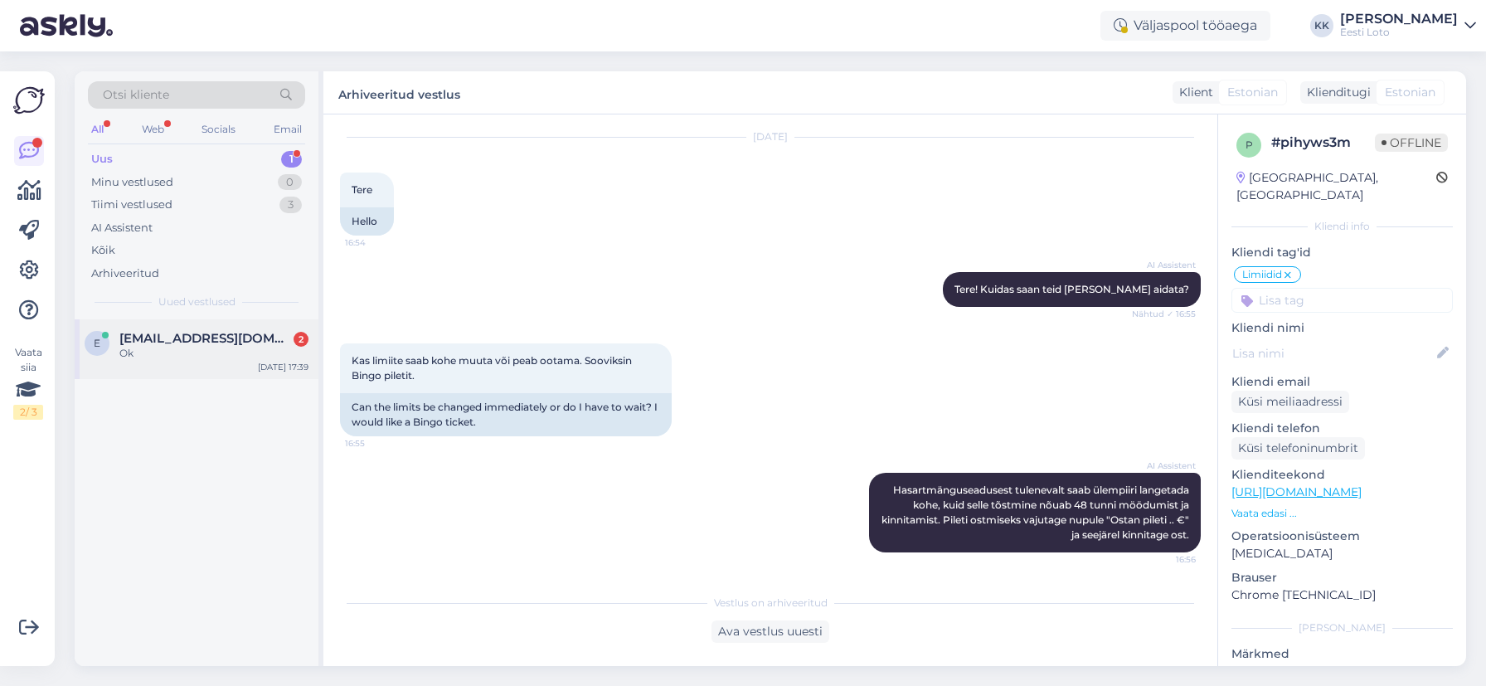
click at [182, 338] on span "[EMAIL_ADDRESS][DOMAIN_NAME]" at bounding box center [205, 338] width 172 height 15
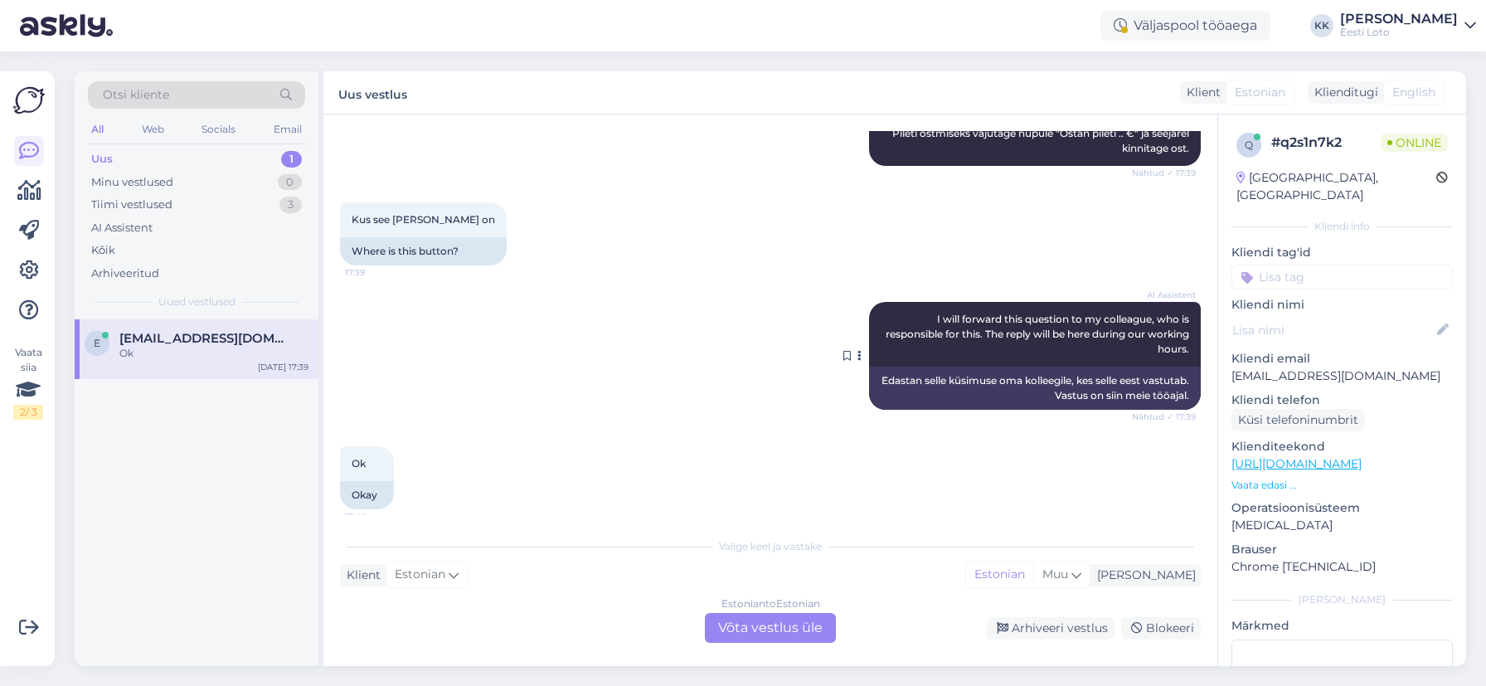
scroll to position [246, 0]
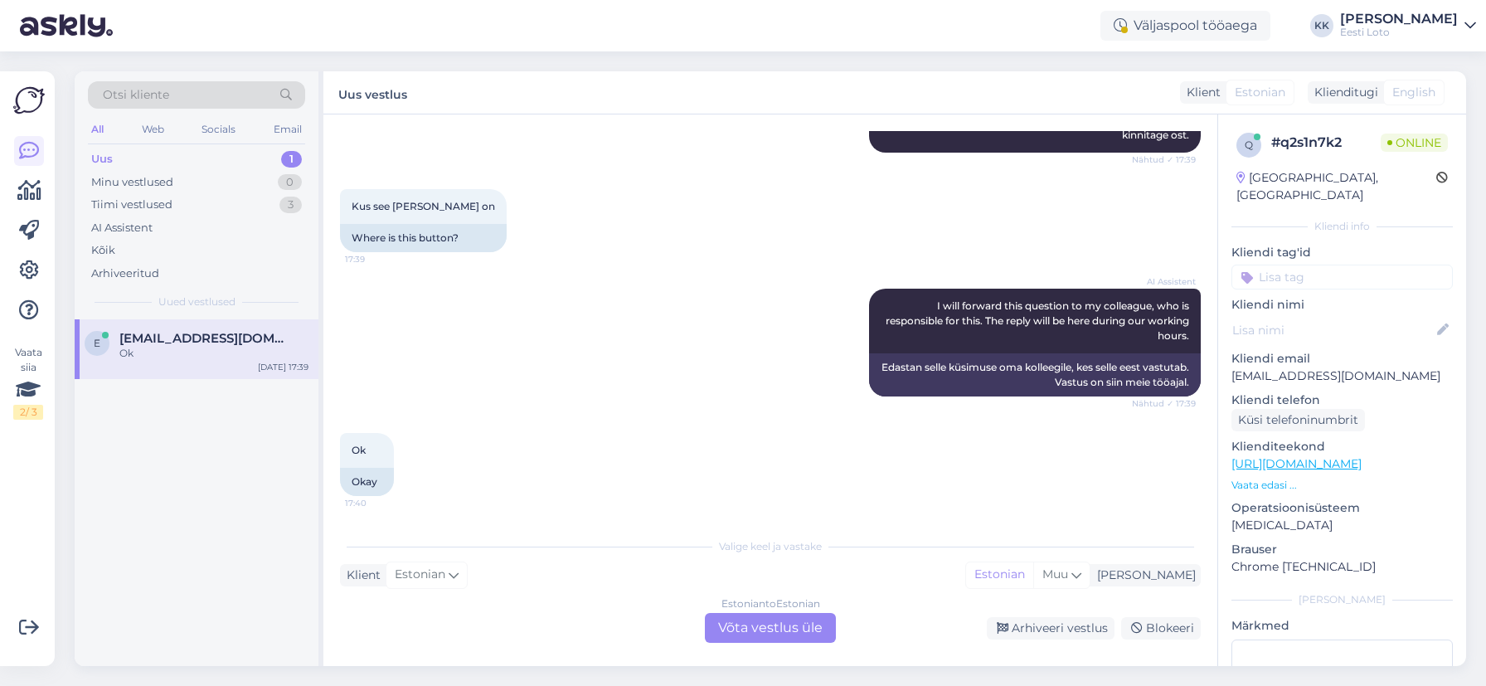
click at [1282, 367] on p "[EMAIL_ADDRESS][DOMAIN_NAME]" at bounding box center [1341, 375] width 221 height 17
click at [806, 630] on div "Estonian to Estonian Võta vestlus üle" at bounding box center [770, 628] width 131 height 30
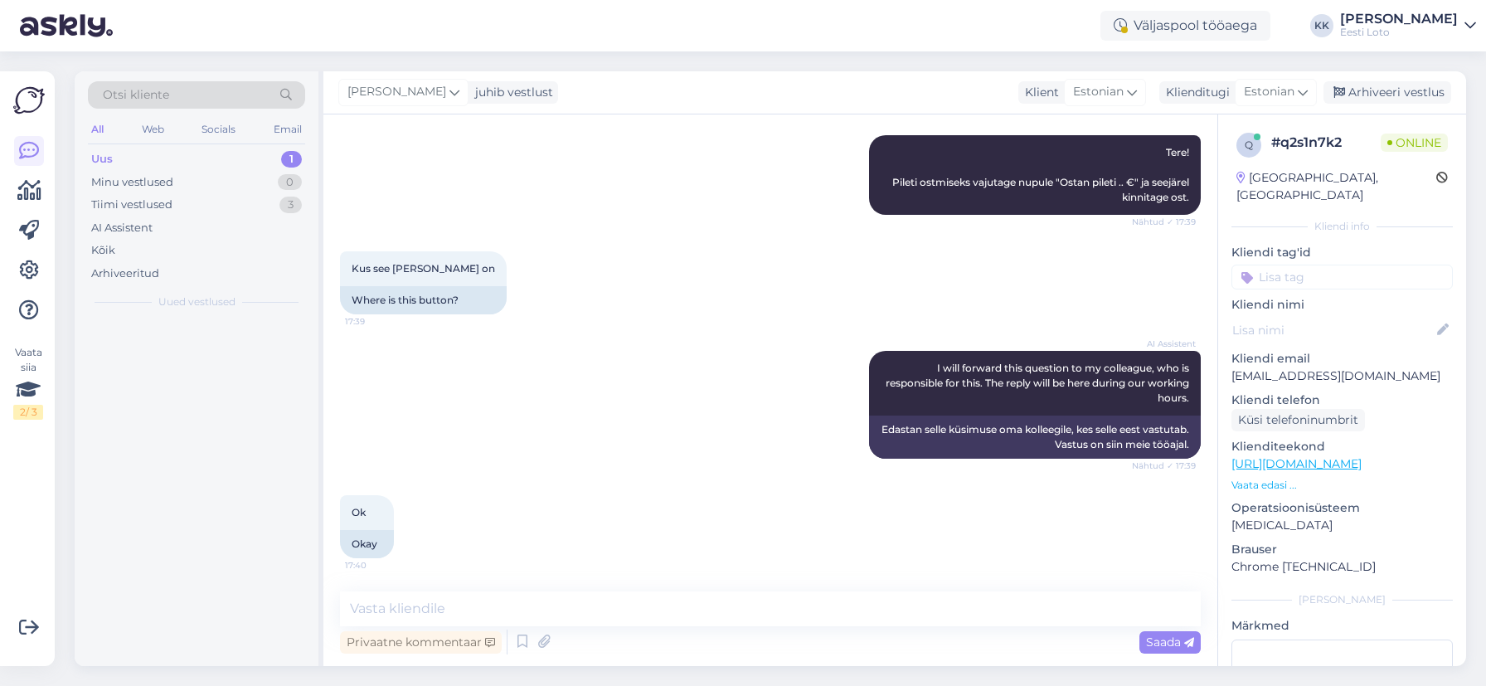
scroll to position [184, 0]
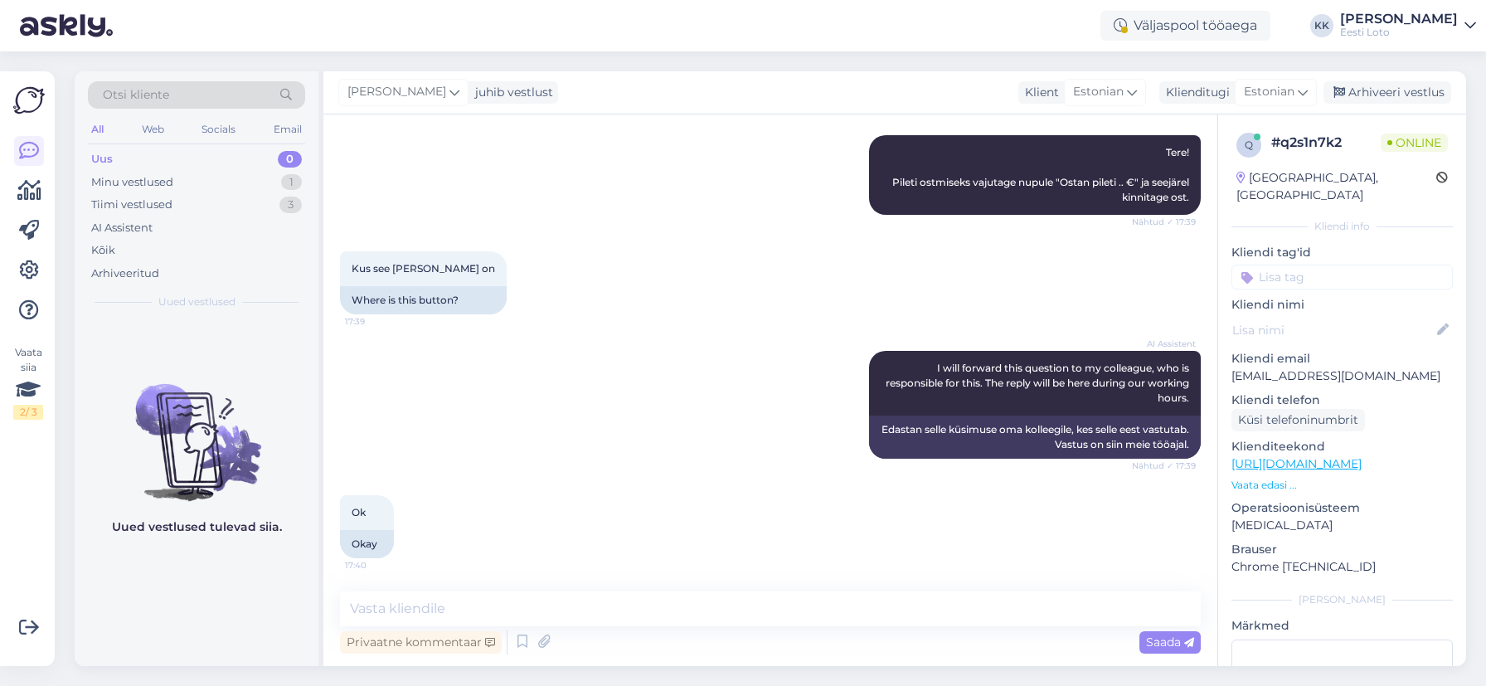
click at [1331, 264] on input at bounding box center [1341, 276] width 221 height 25
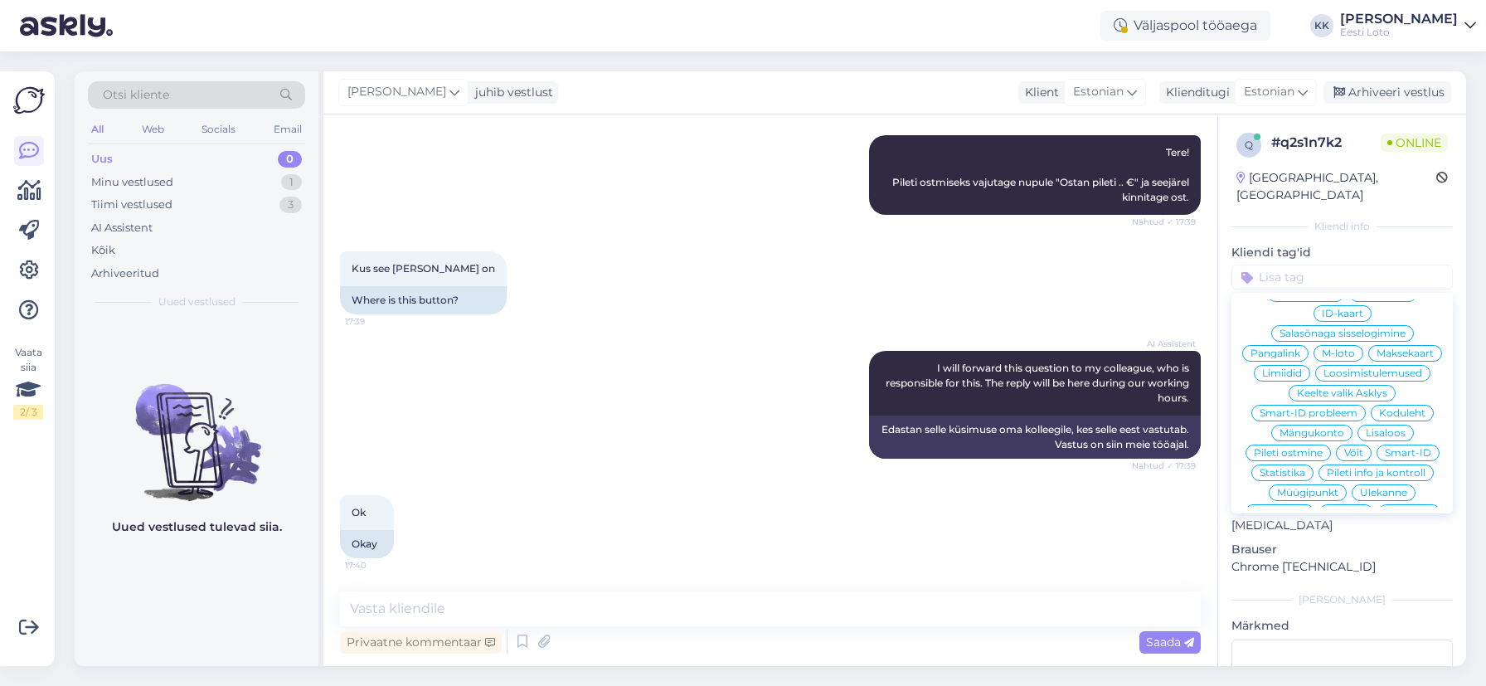
scroll to position [292, 0]
click at [1303, 444] on span "Pileti ostmine" at bounding box center [1287, 449] width 69 height 10
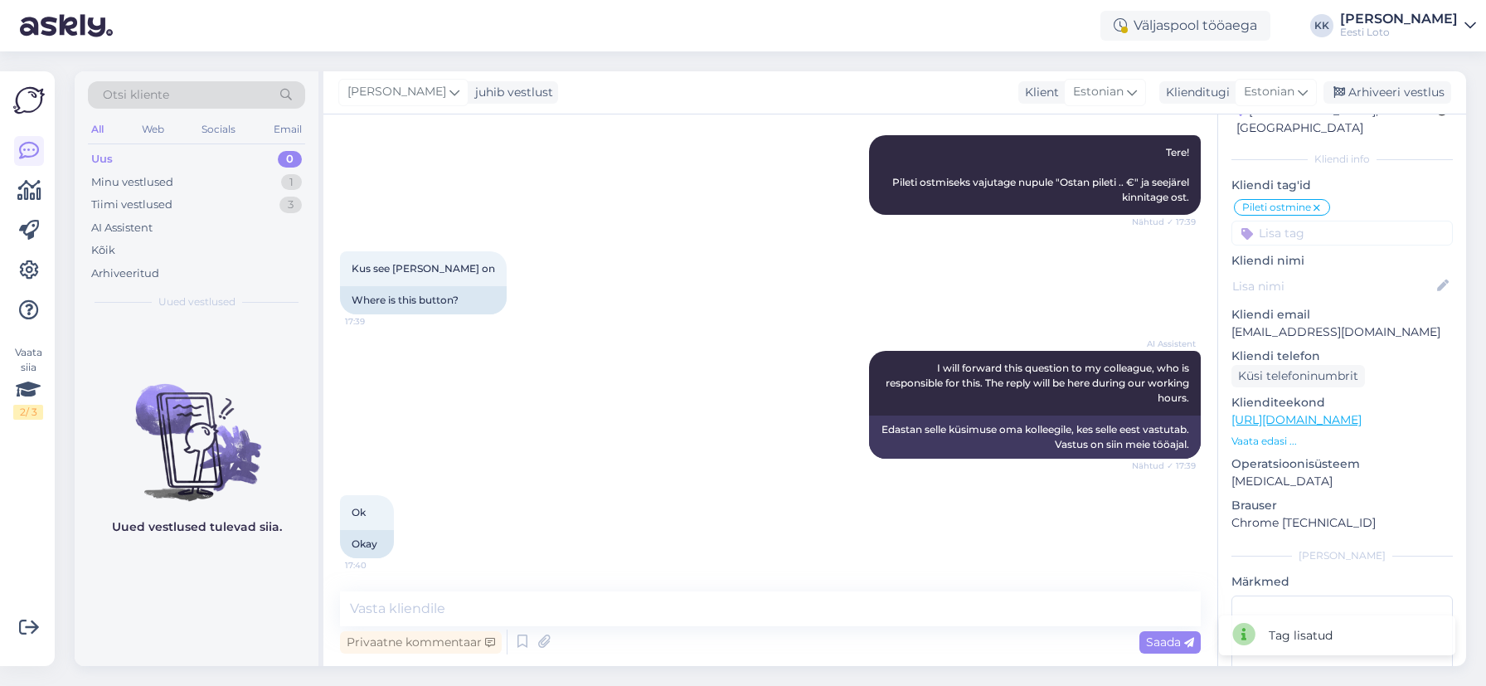
scroll to position [152, 0]
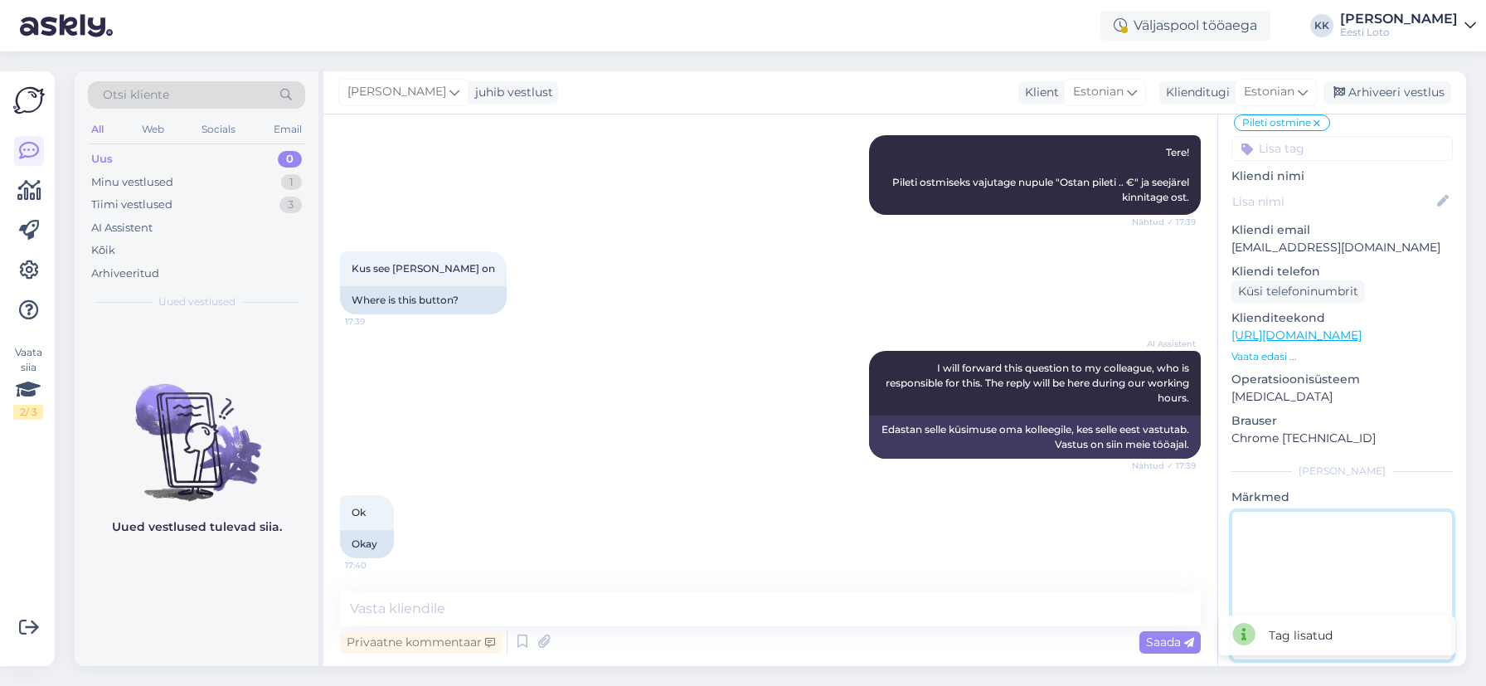
click at [1333, 526] on textarea at bounding box center [1341, 585] width 221 height 149
type textarea "[PERSON_NAME]"
type textarea "d"
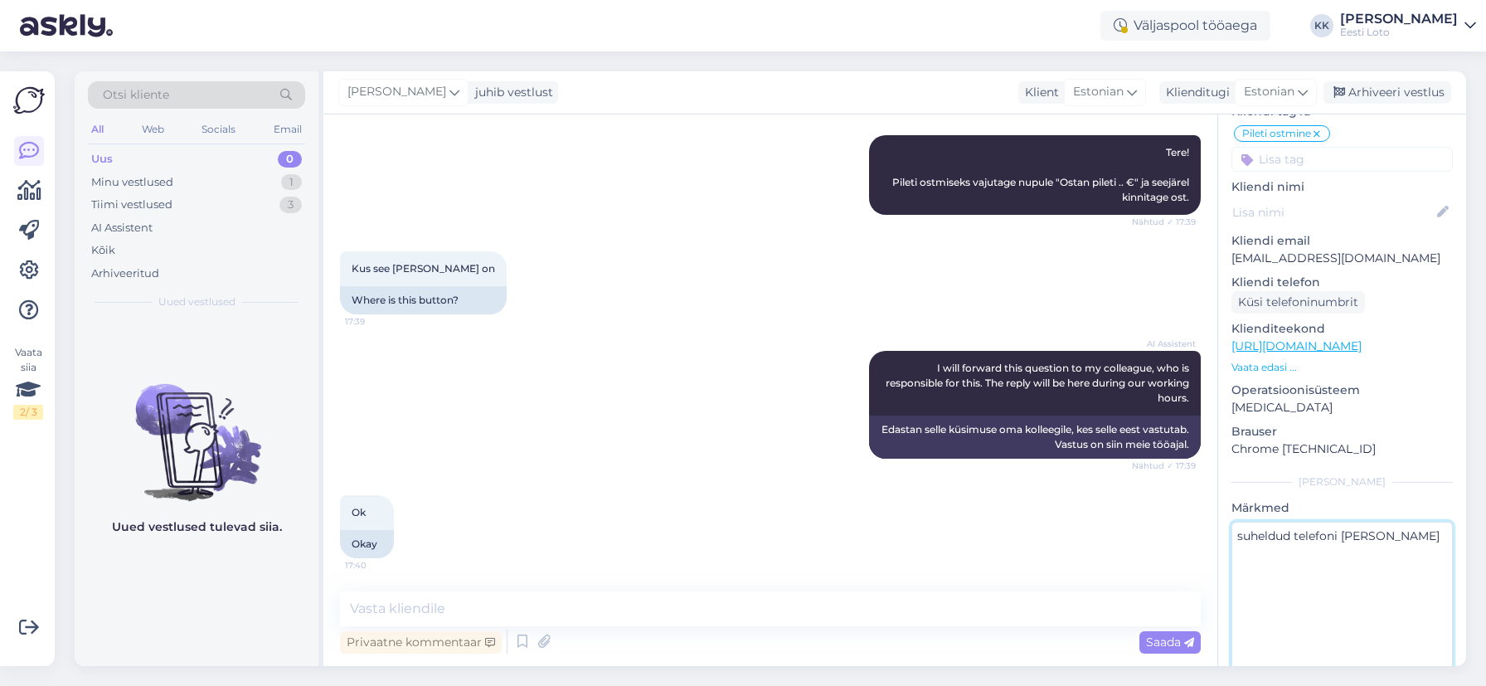
scroll to position [0, 0]
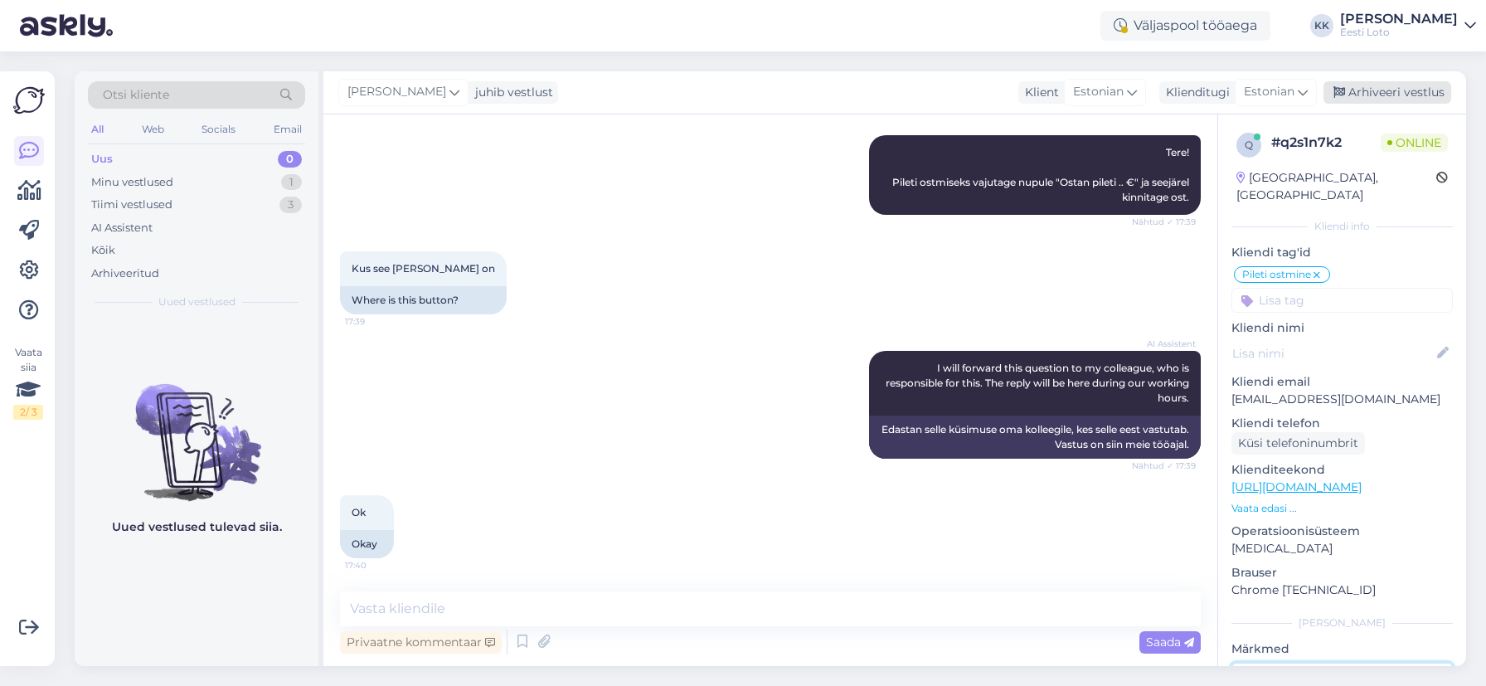
type textarea "suheldud telefoni [PERSON_NAME]"
click at [1395, 90] on div "Arhiveeri vestlus" at bounding box center [1387, 92] width 128 height 22
